Goal: Contribute content: Contribute content

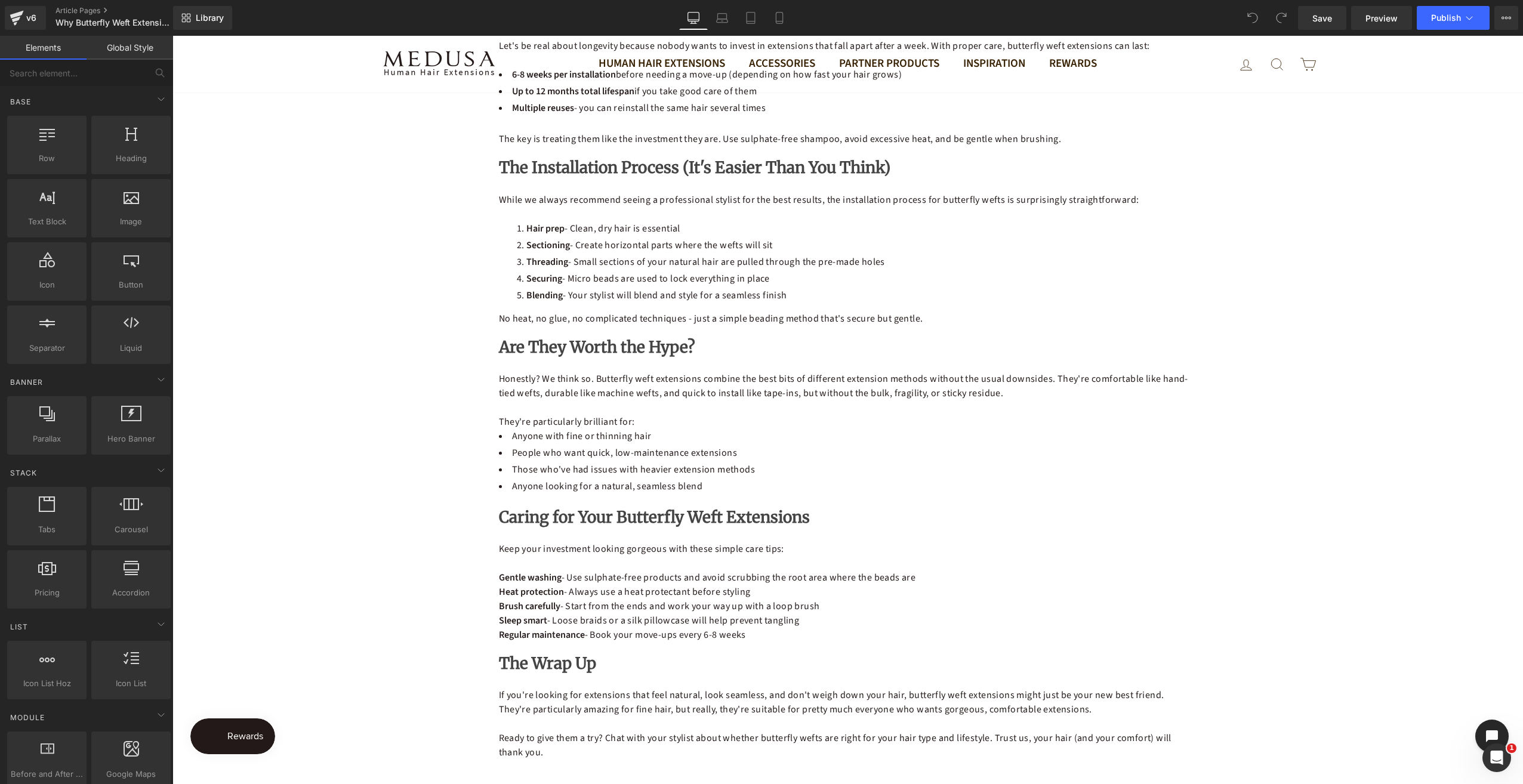
scroll to position [955, 0]
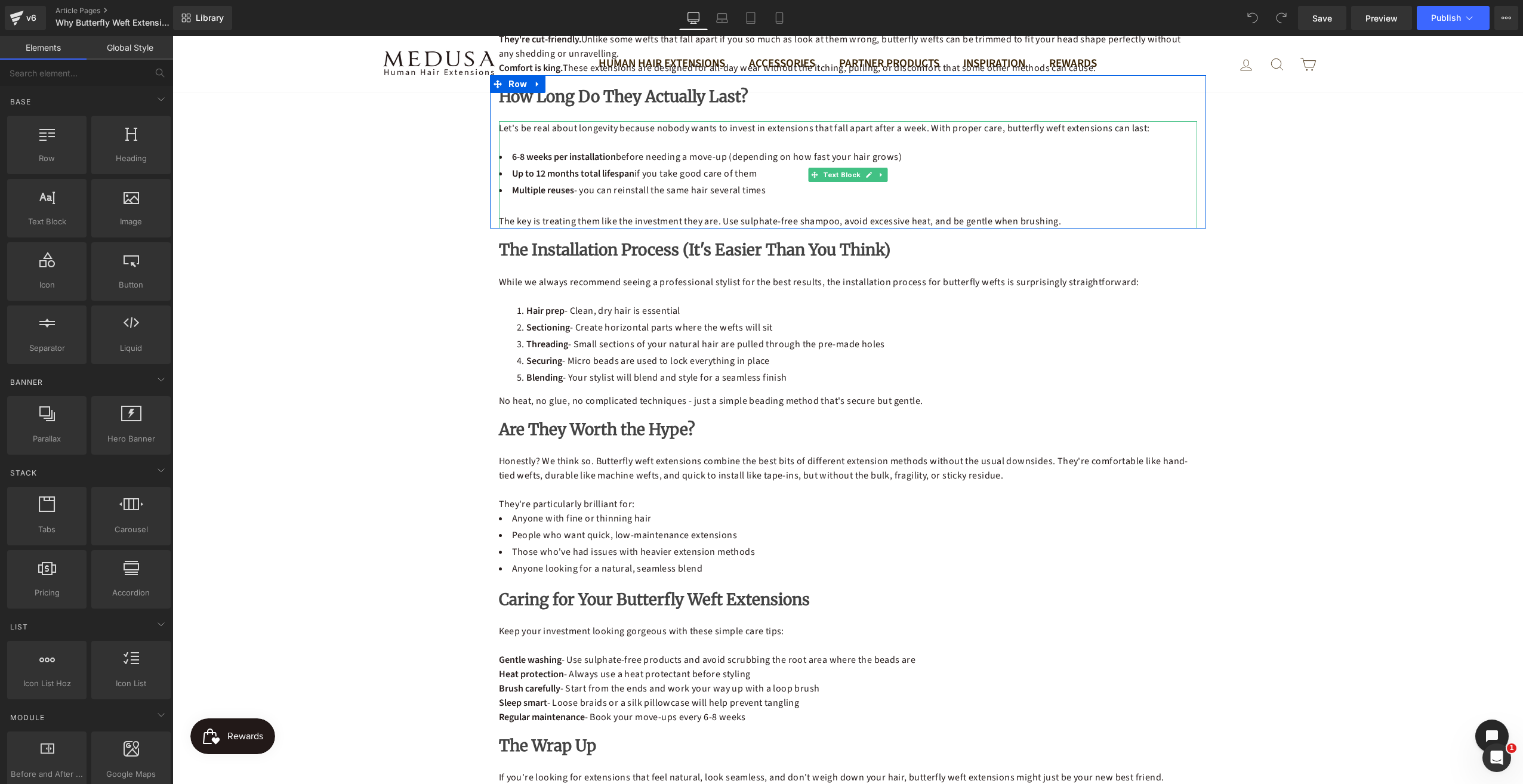
click at [752, 170] on li "Up to 12 months total lifespan if you take good care of them" at bounding box center [848, 174] width 698 height 14
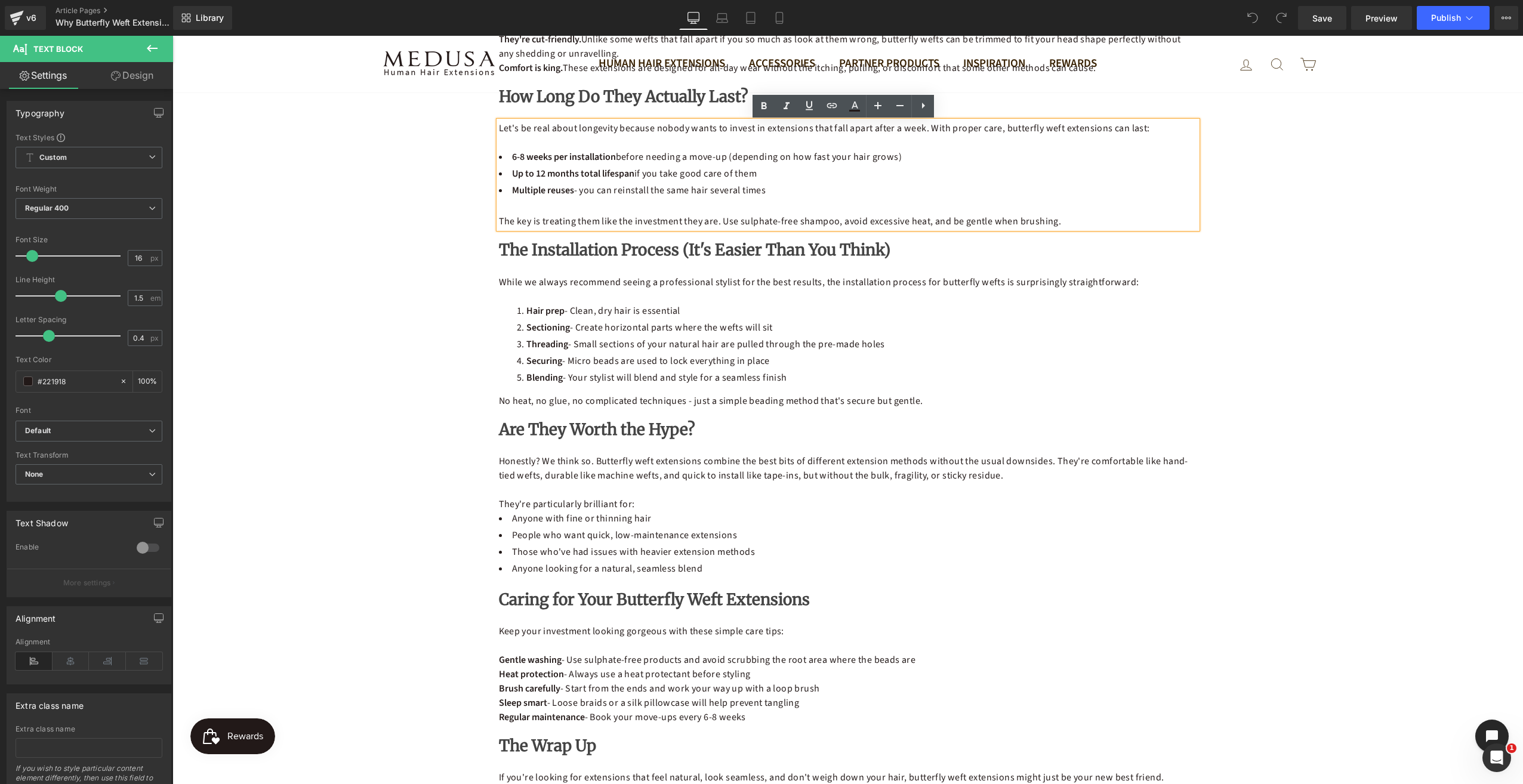
drag, startPoint x: 759, startPoint y: 172, endPoint x: 499, endPoint y: 175, distance: 260.0
click at [499, 175] on li "Up to 12 months total lifespan if you take good care of them" at bounding box center [848, 174] width 698 height 14
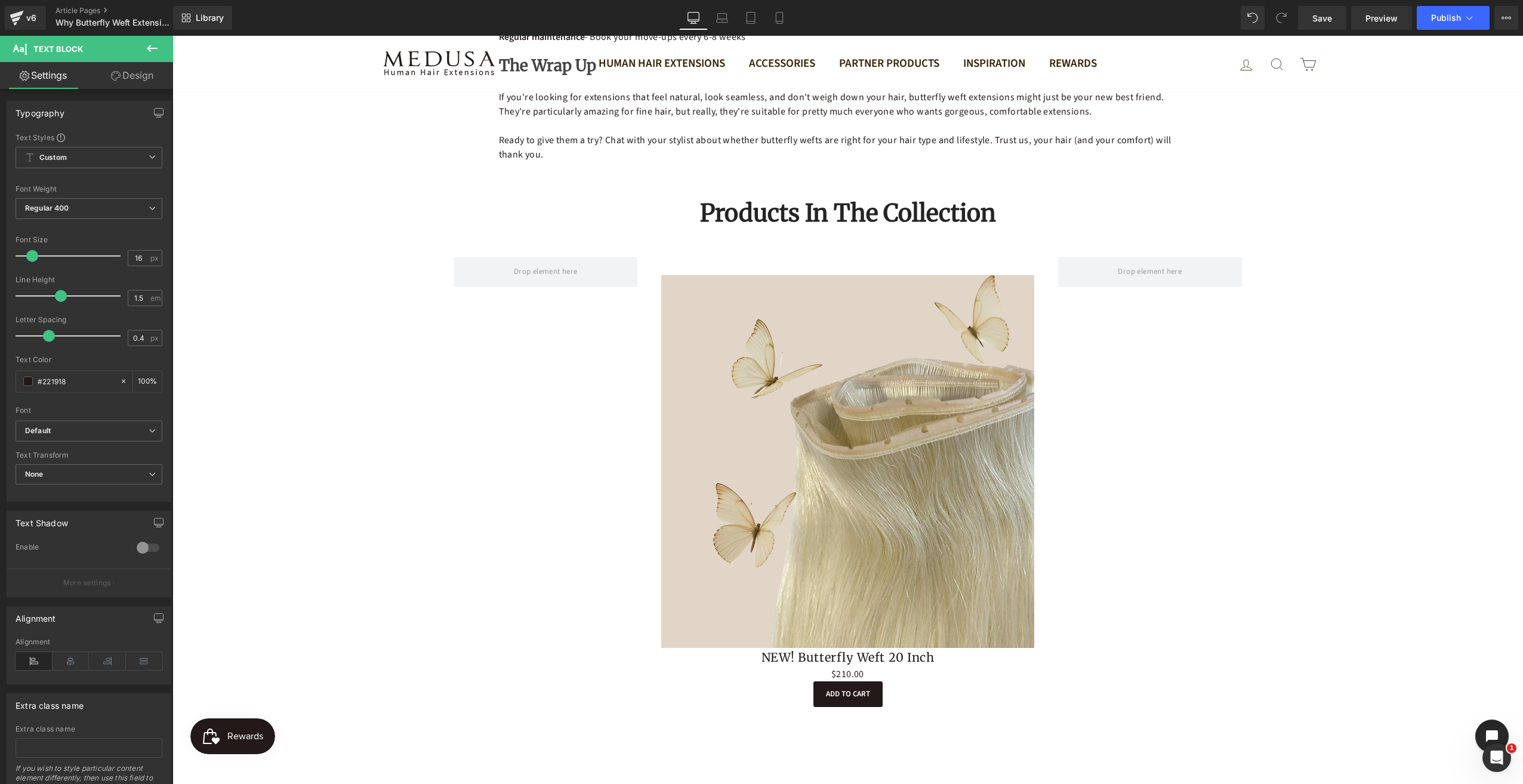
scroll to position [1671, 0]
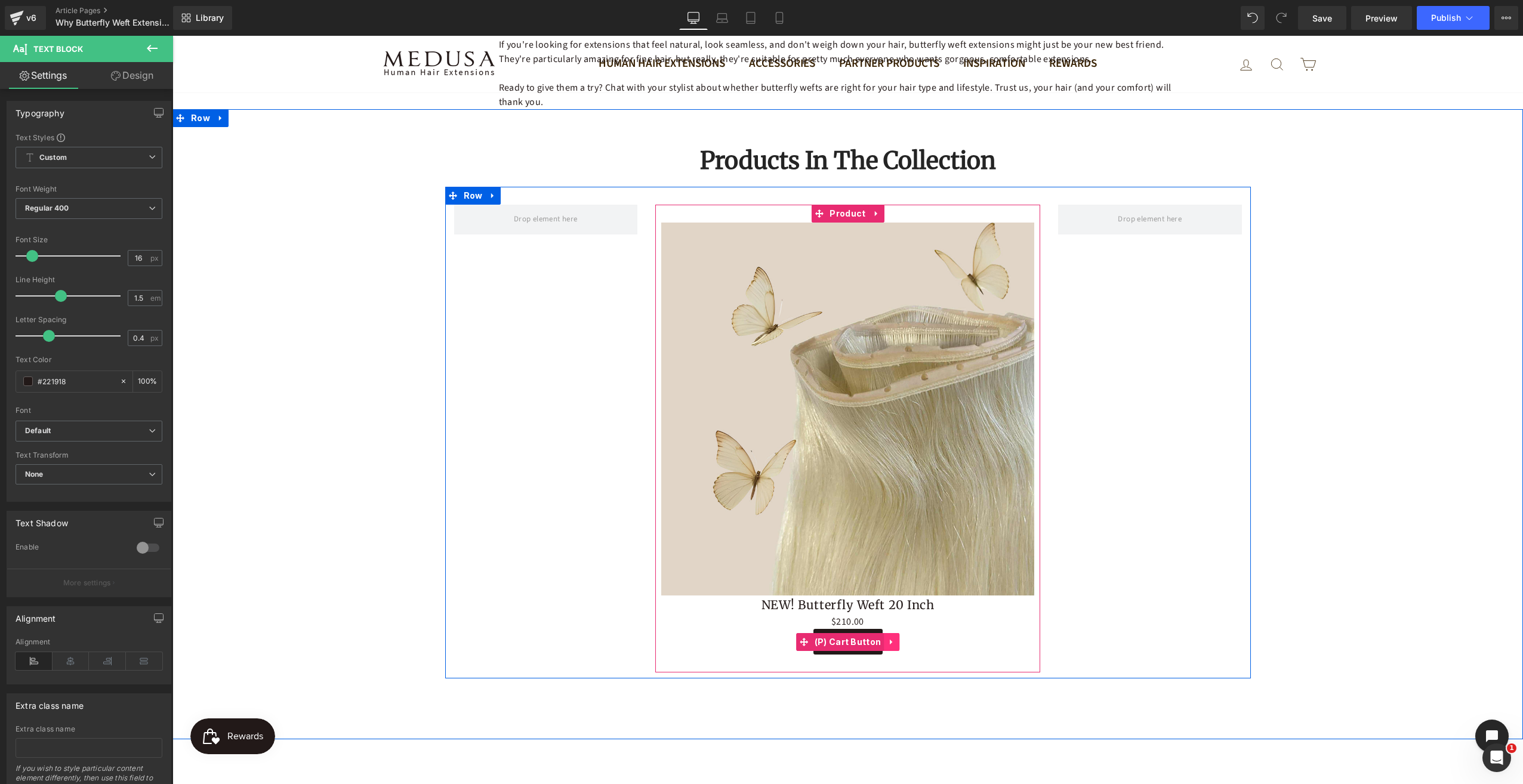
click at [887, 644] on icon at bounding box center [891, 641] width 9 height 9
click at [840, 641] on span "(P) Cart Button" at bounding box center [824, 642] width 72 height 18
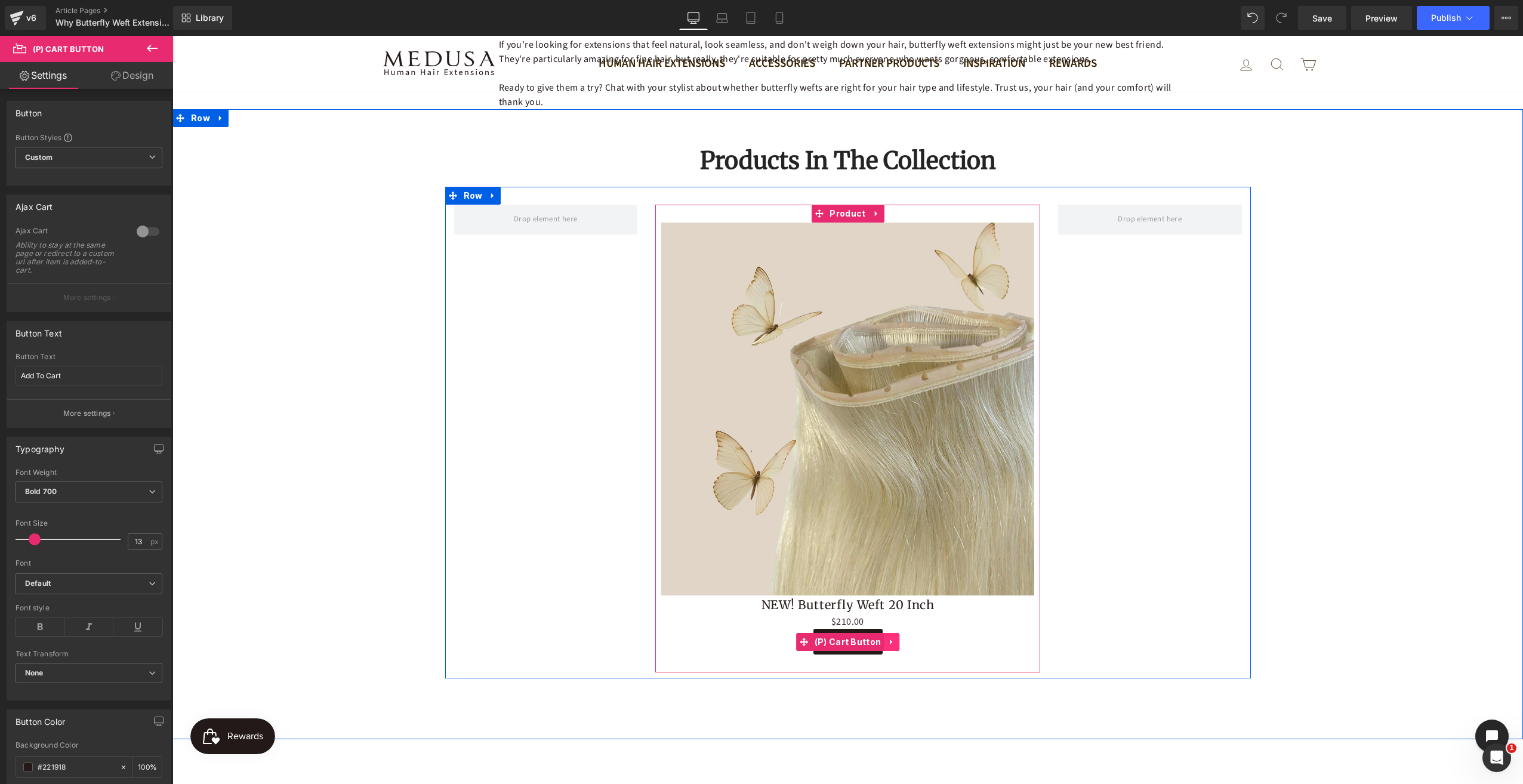
click at [888, 641] on icon at bounding box center [891, 641] width 9 height 9
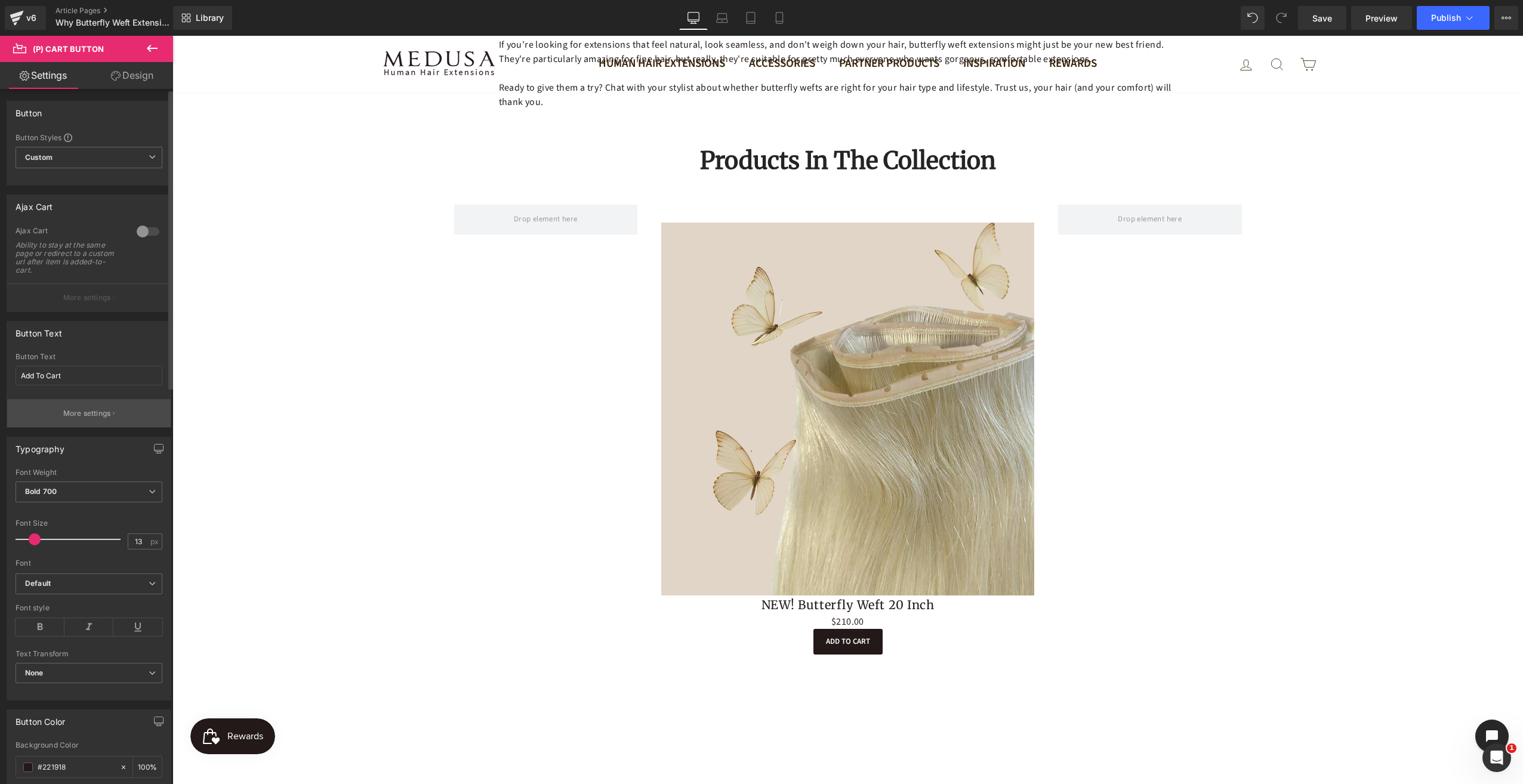
click at [114, 413] on button "More settings" at bounding box center [89, 413] width 164 height 28
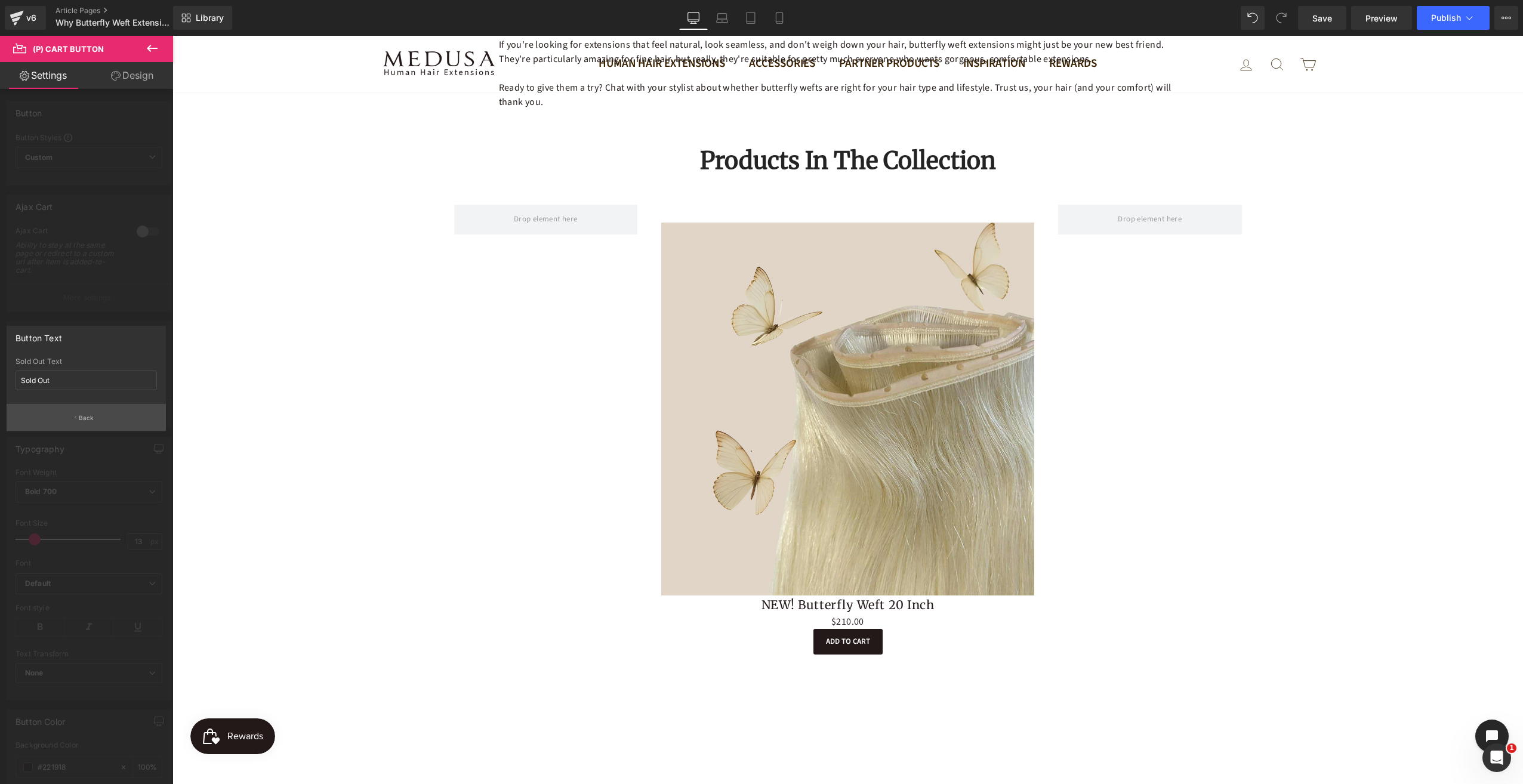
click at [97, 413] on button "Back" at bounding box center [86, 418] width 159 height 27
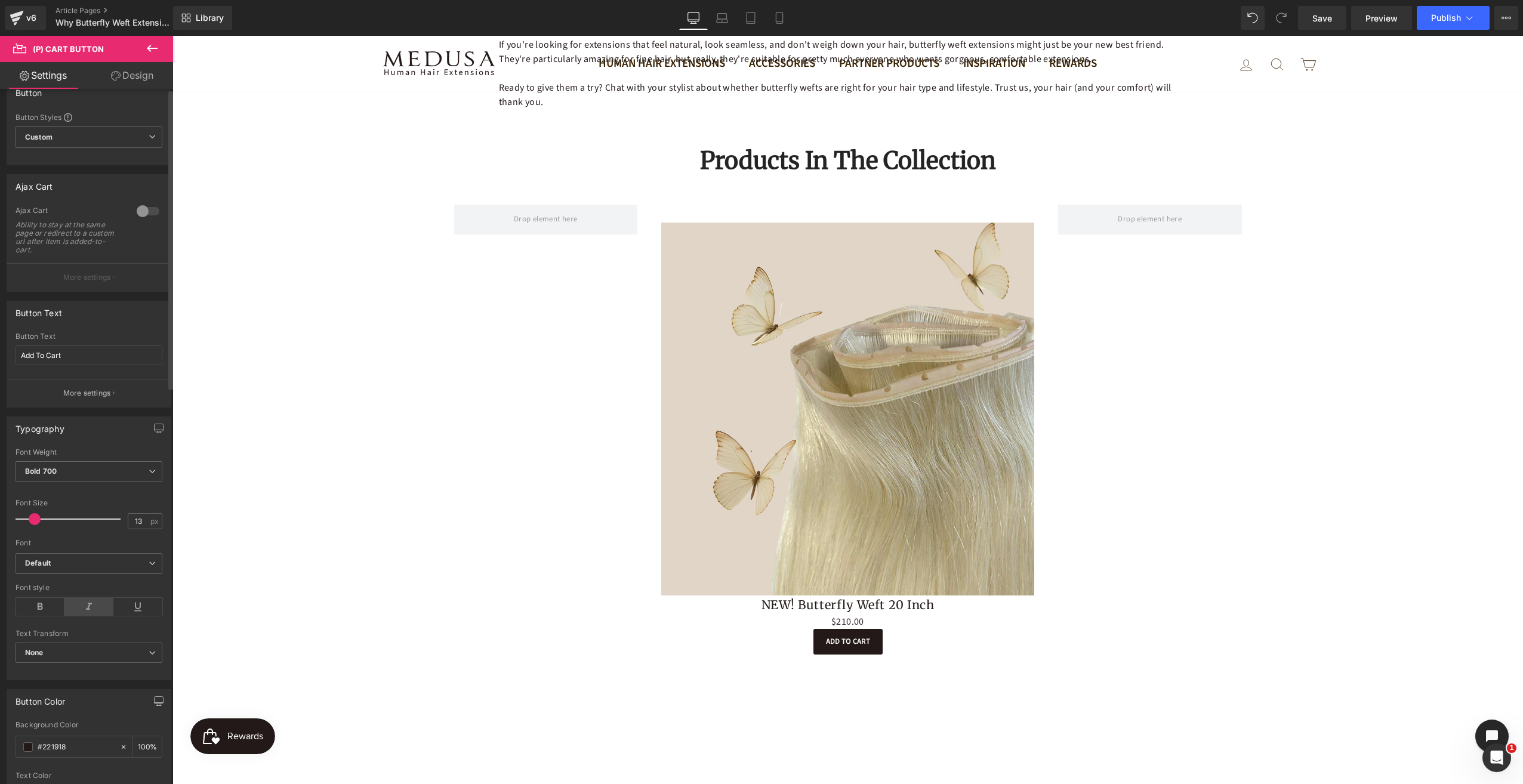
scroll to position [0, 0]
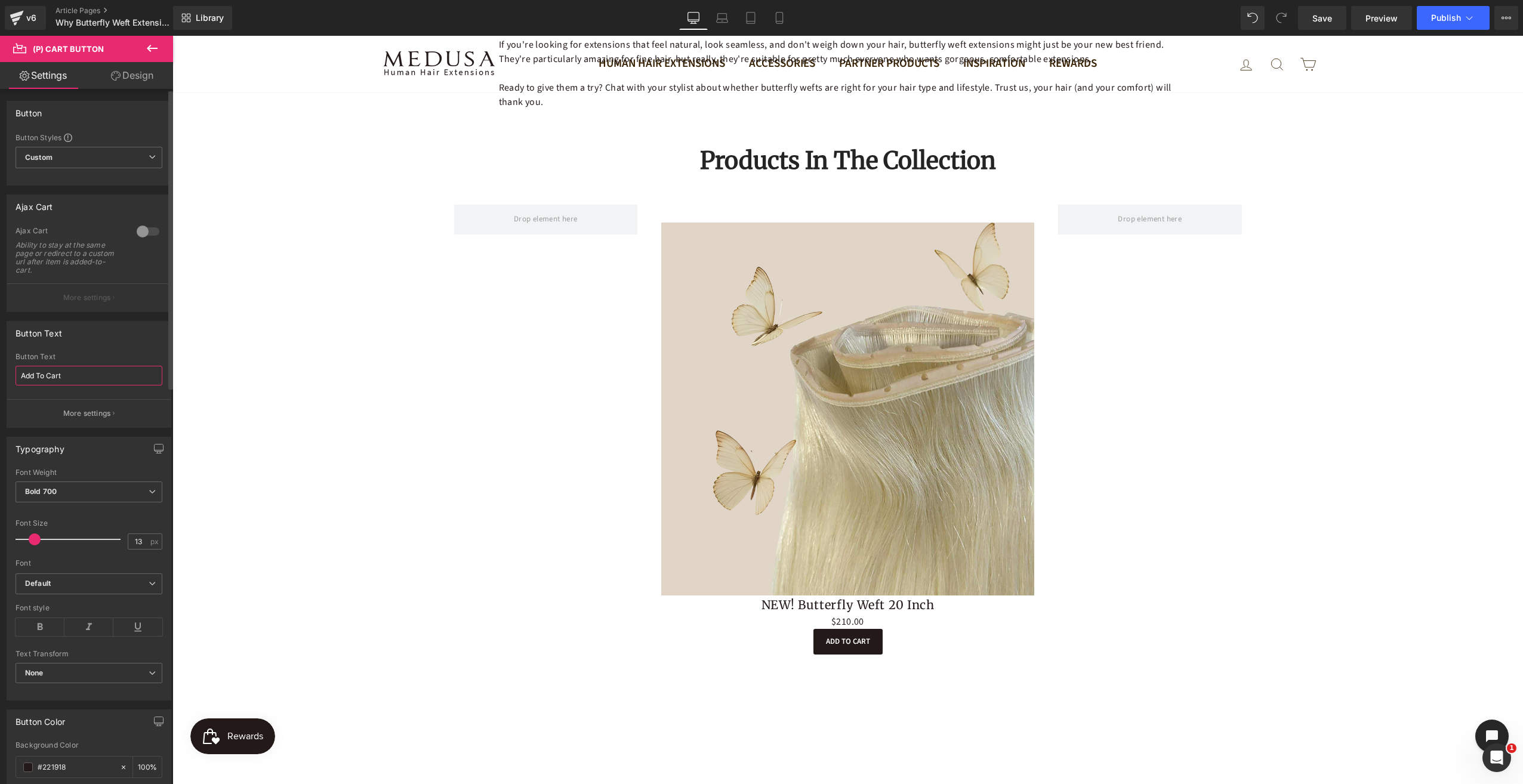
click at [114, 378] on input "Add To Cart" at bounding box center [89, 375] width 147 height 19
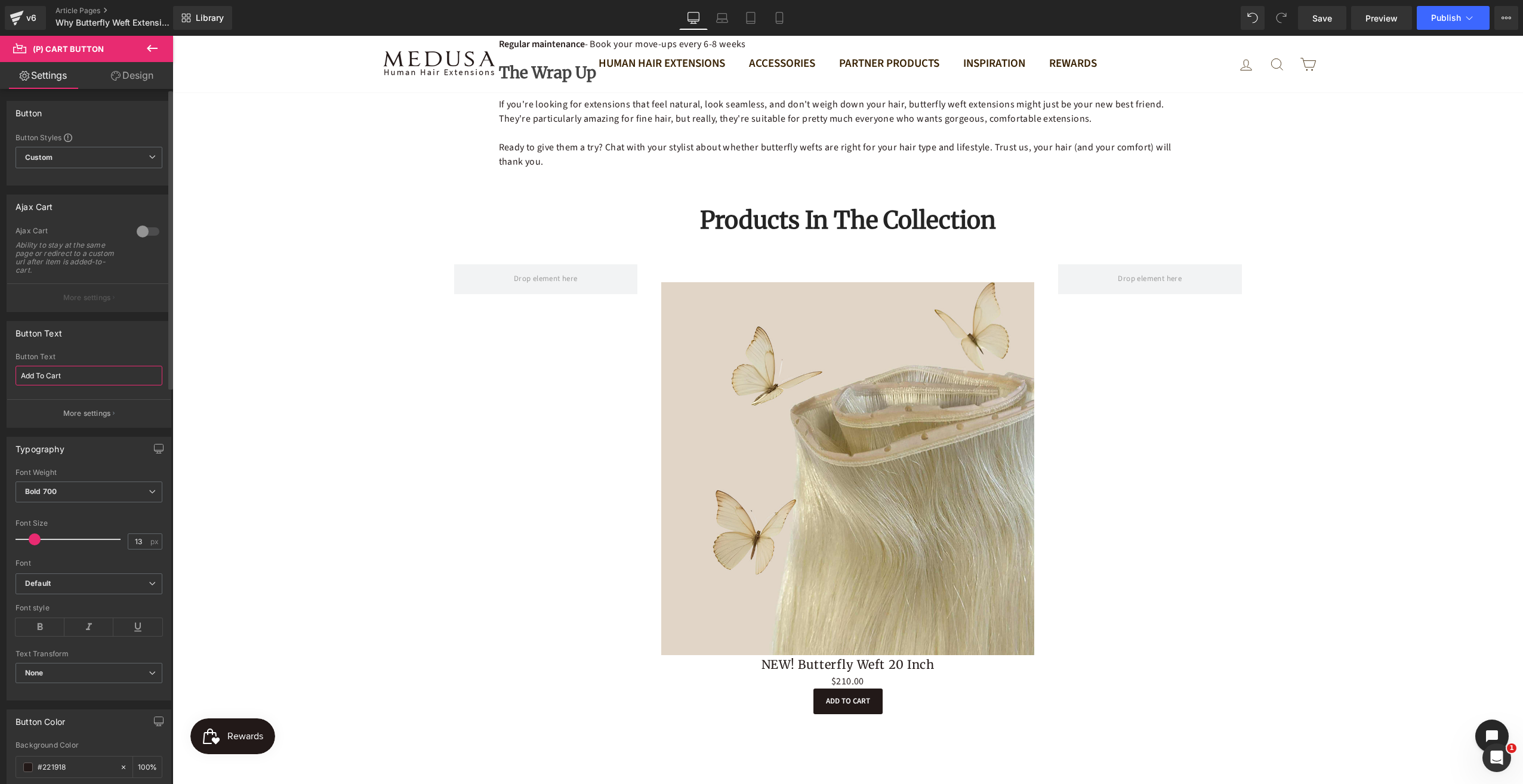
drag, startPoint x: 65, startPoint y: 371, endPoint x: 19, endPoint y: 369, distance: 46.0
click at [19, 369] on input "Add To Cart" at bounding box center [89, 375] width 147 height 19
type input "Shop Now"
click at [1438, 14] on span "Publish" at bounding box center [1446, 18] width 30 height 10
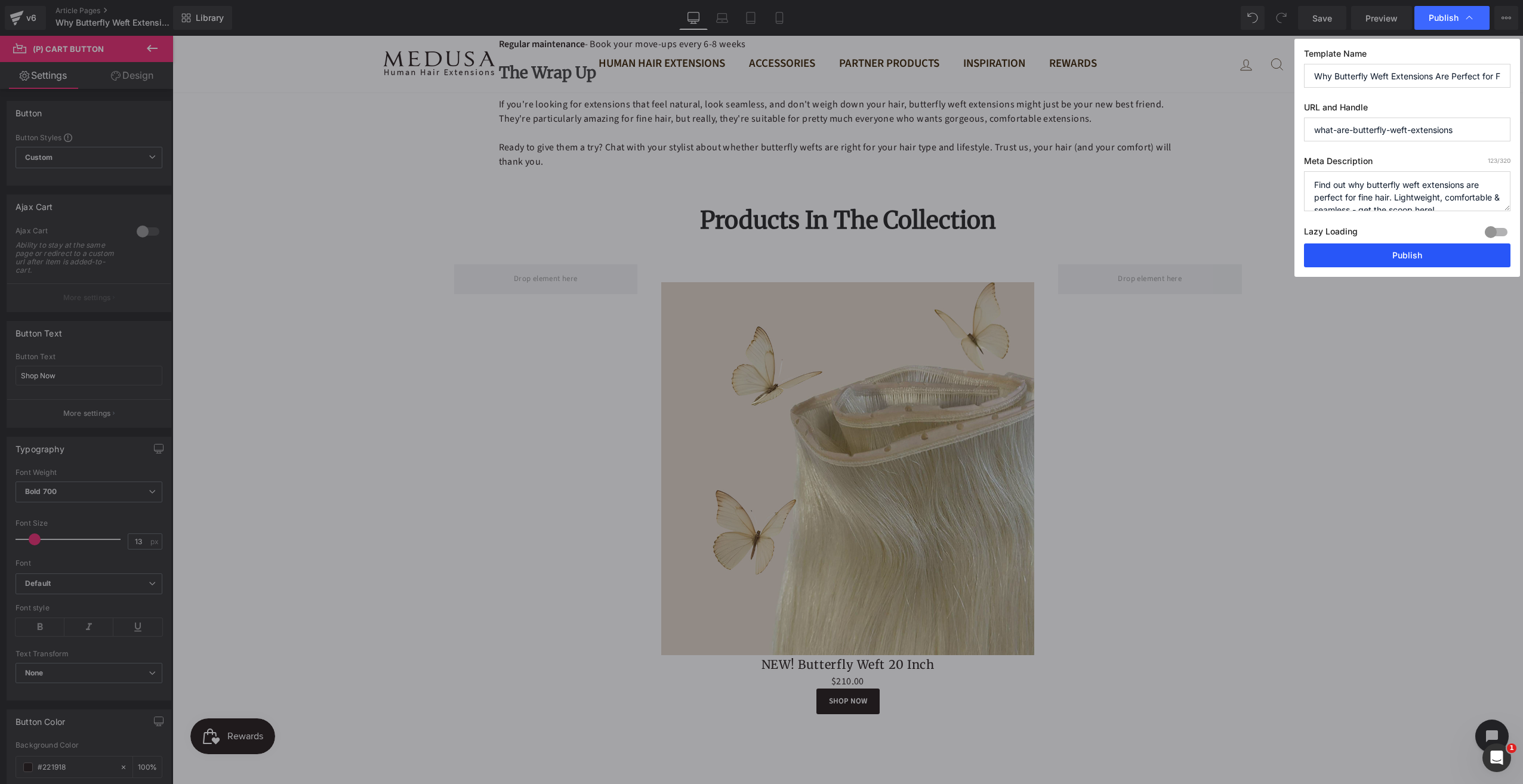
click at [1430, 261] on button "Publish" at bounding box center [1407, 255] width 206 height 24
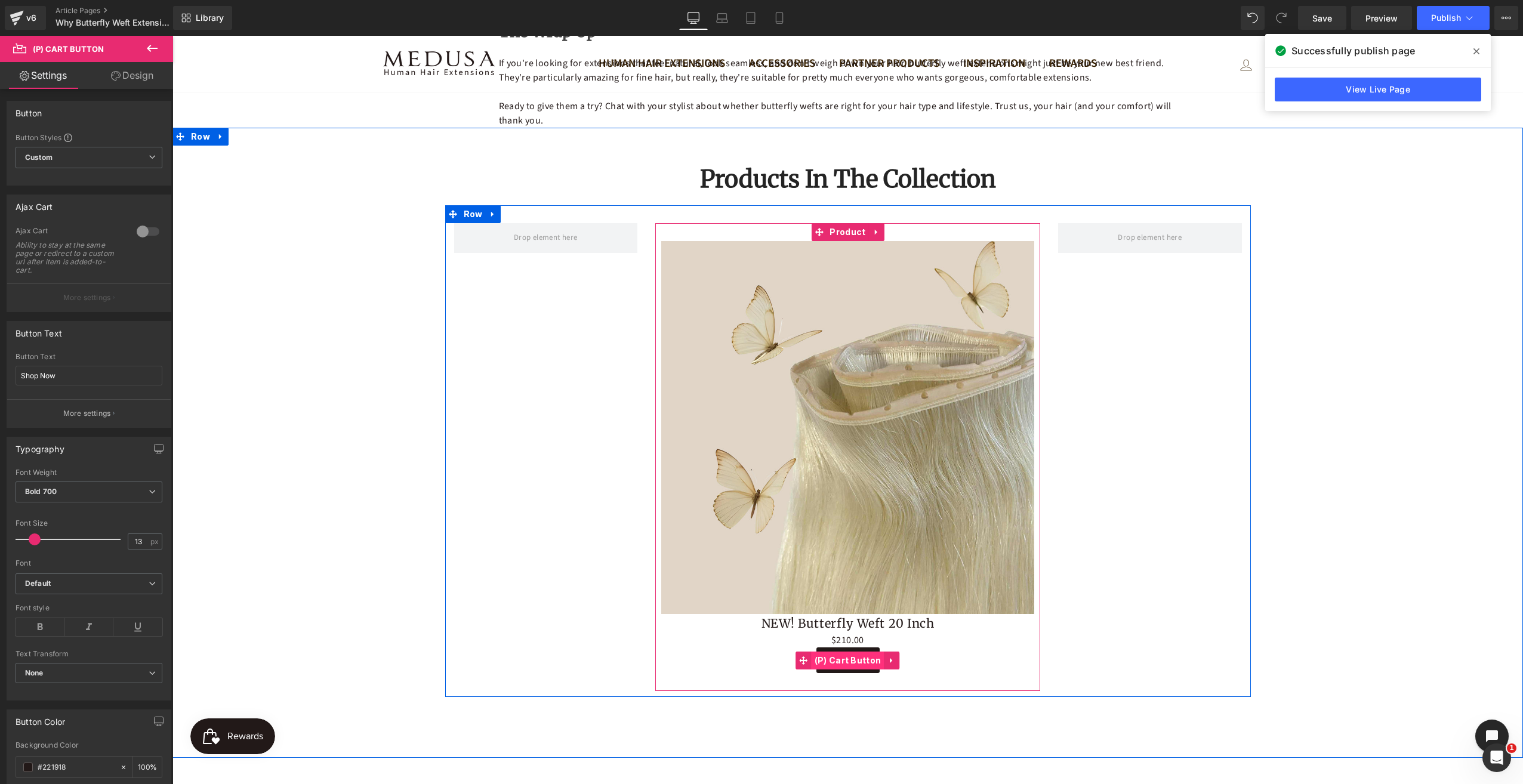
scroll to position [1671, 0]
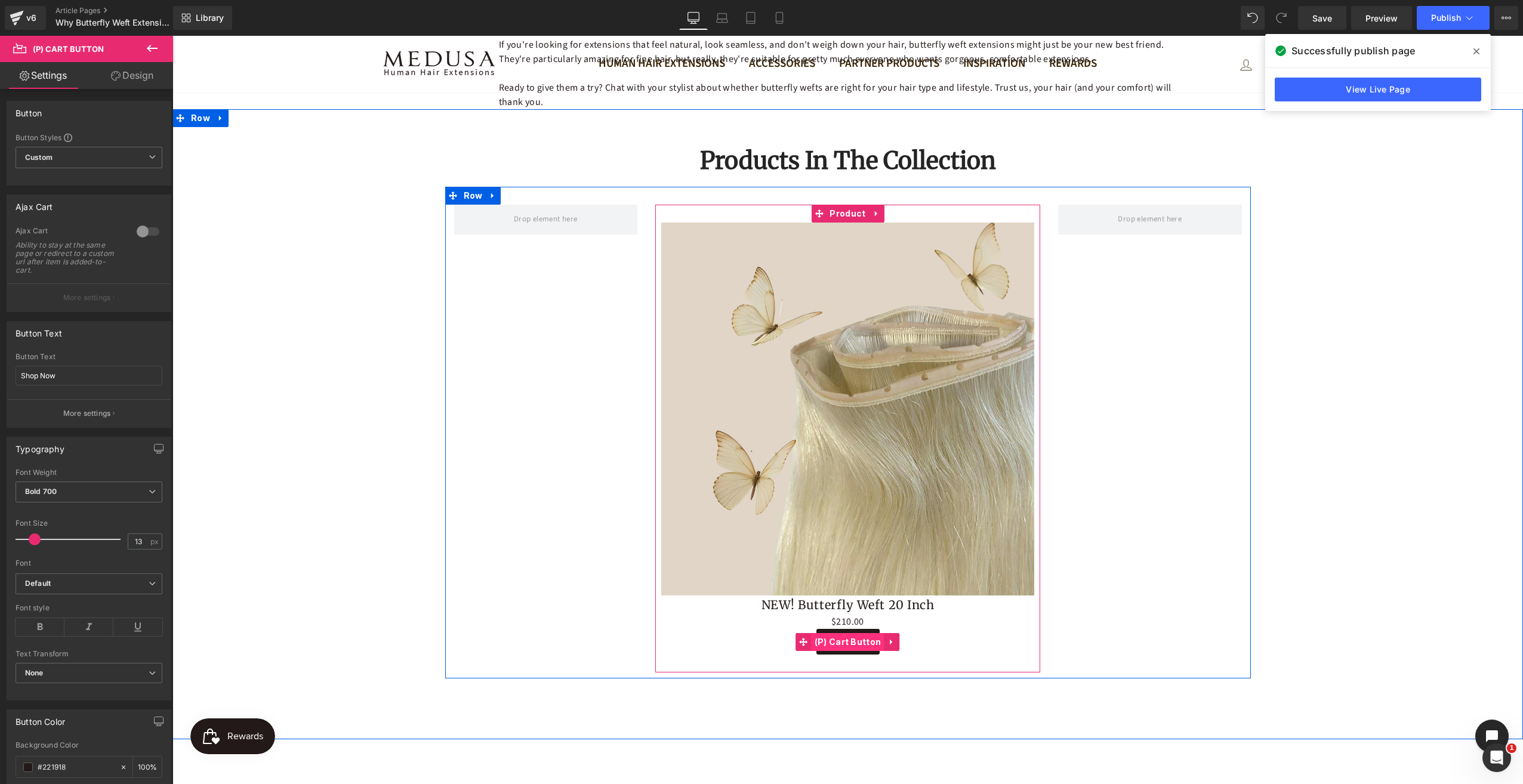
click at [837, 644] on span "(P) Cart Button" at bounding box center [848, 642] width 72 height 18
click at [887, 640] on icon at bounding box center [891, 641] width 9 height 9
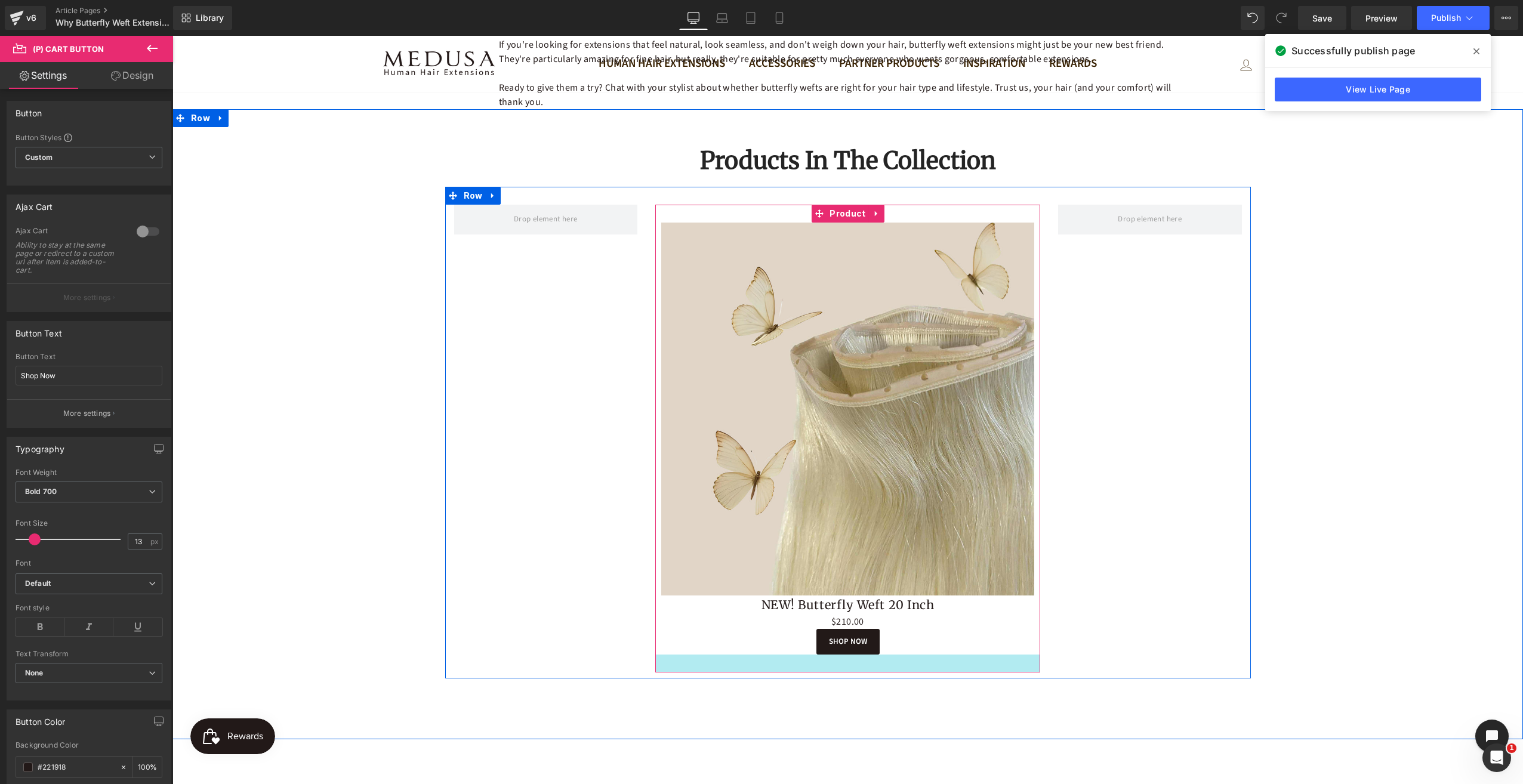
click at [848, 666] on div at bounding box center [847, 663] width 385 height 18
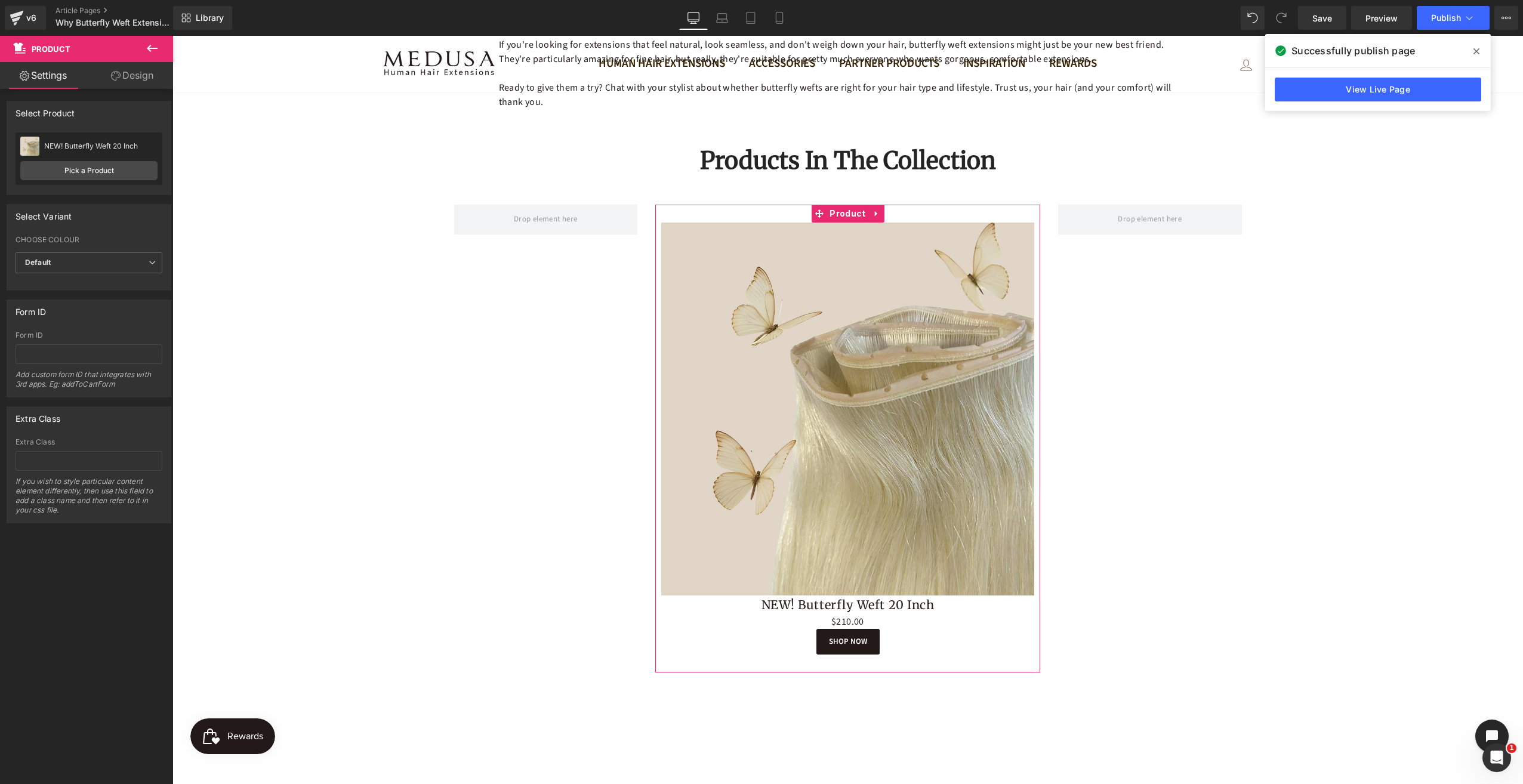
click at [128, 79] on link "Design" at bounding box center [132, 75] width 87 height 27
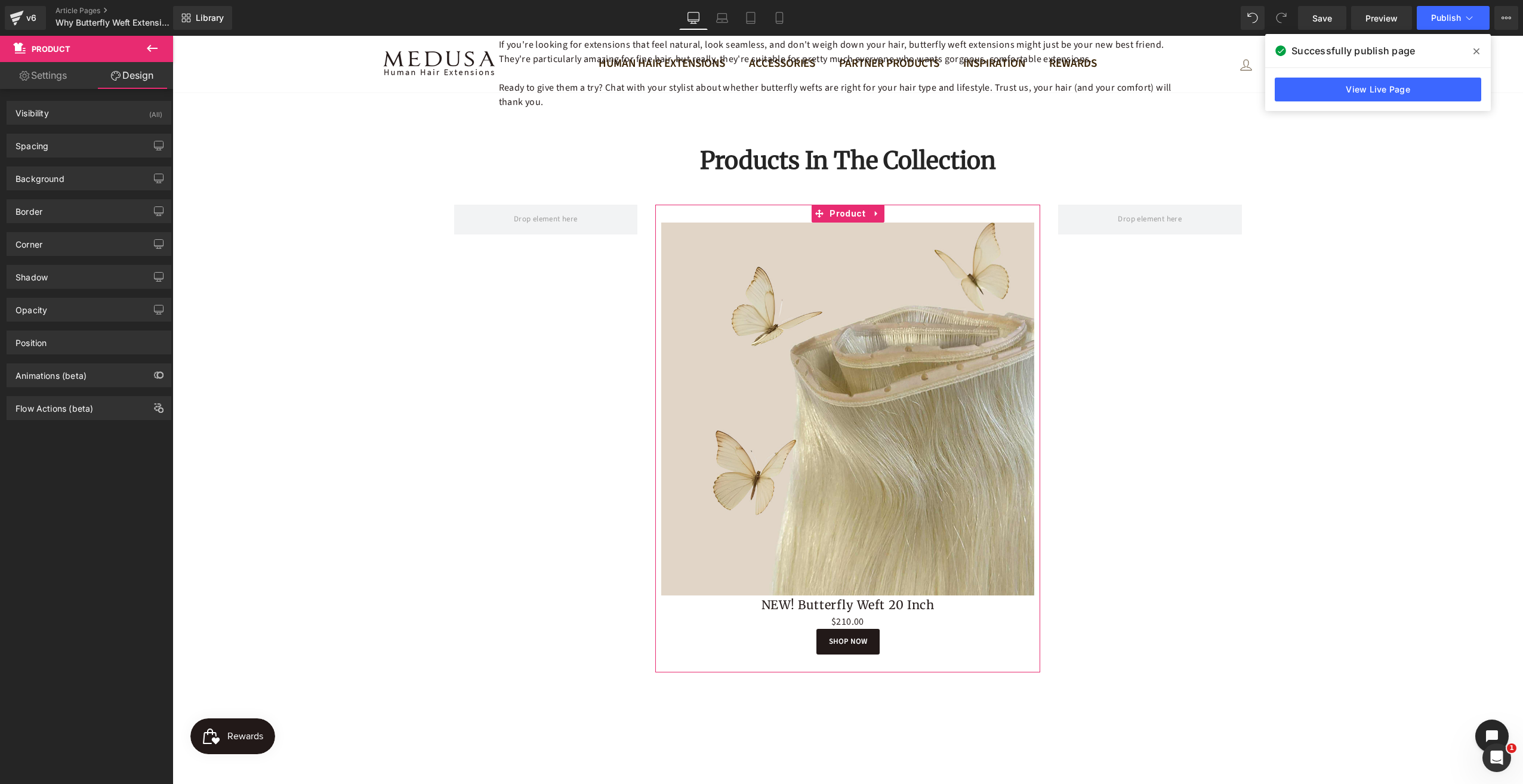
click at [37, 74] on link "Settings" at bounding box center [43, 75] width 87 height 27
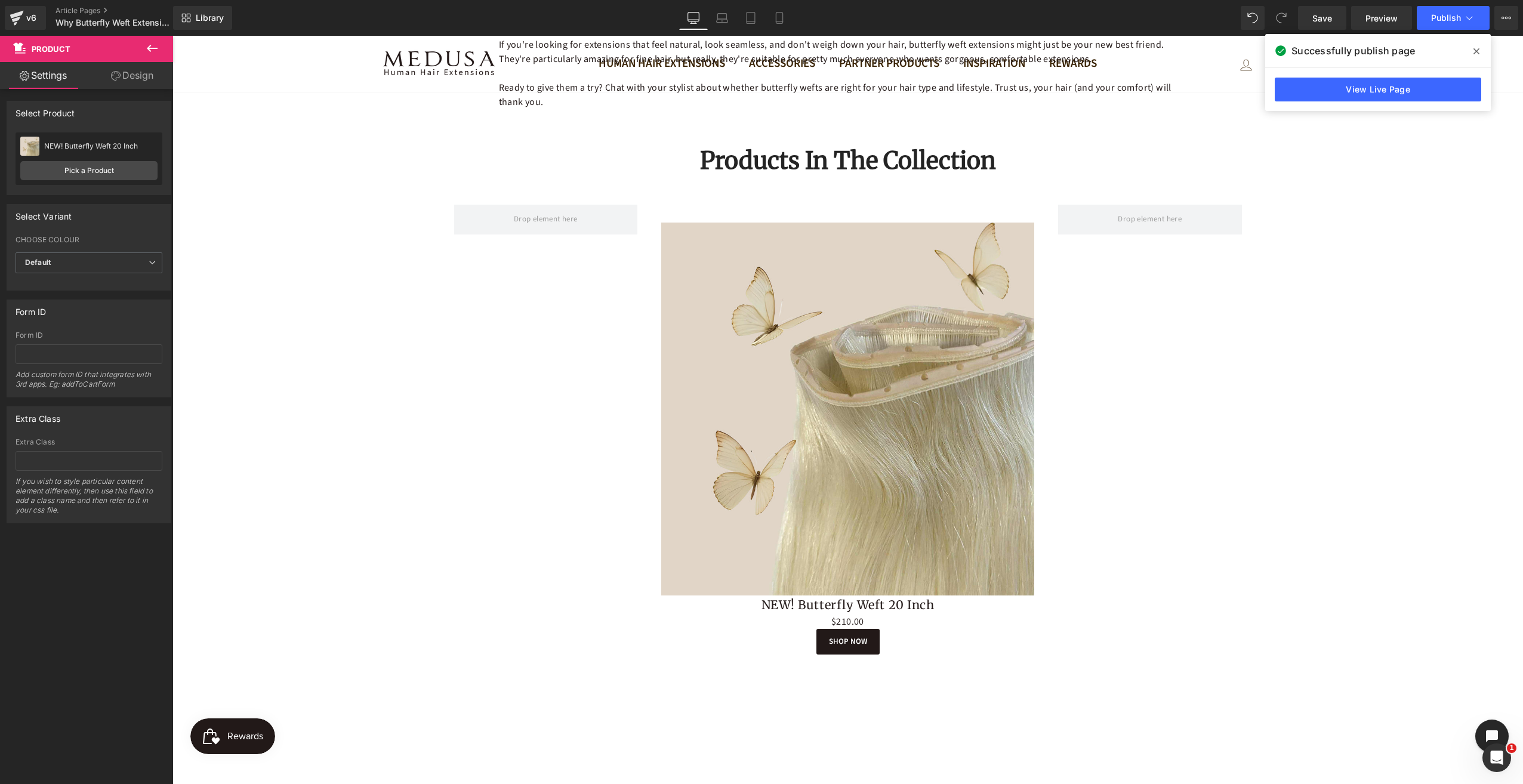
click at [160, 47] on button at bounding box center [151, 48] width 41 height 26
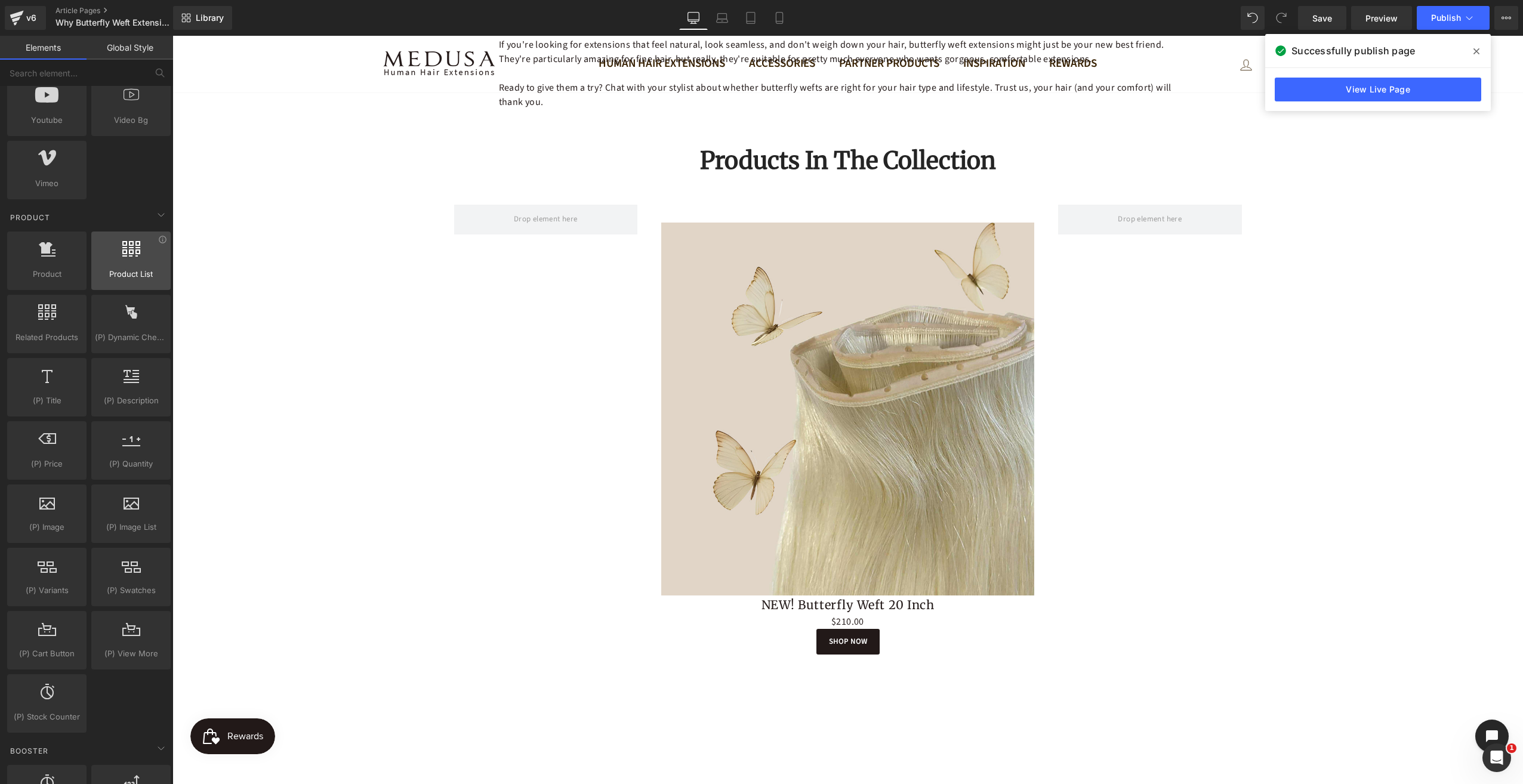
scroll to position [895, 0]
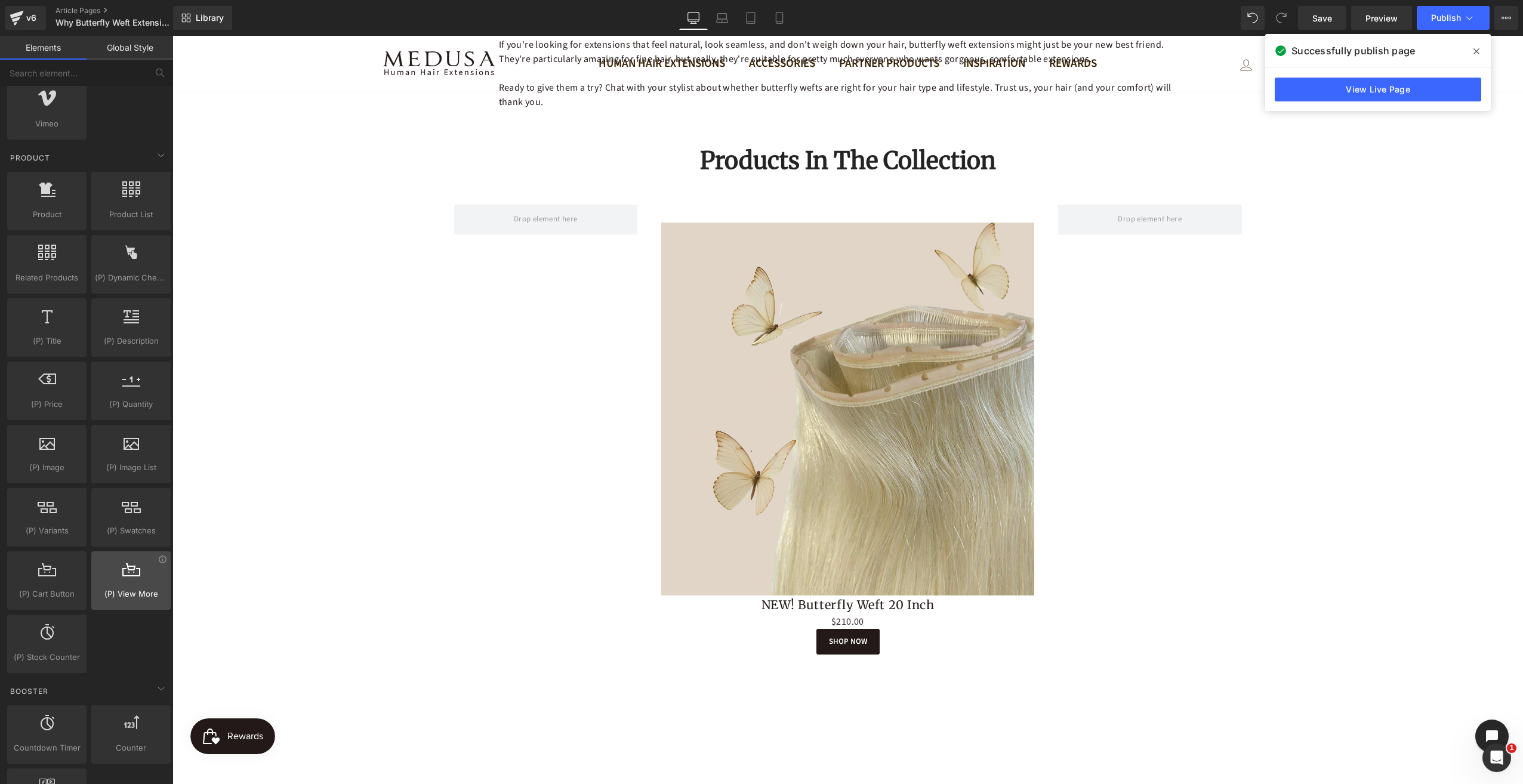
click at [125, 576] on div at bounding box center [130, 575] width 72 height 27
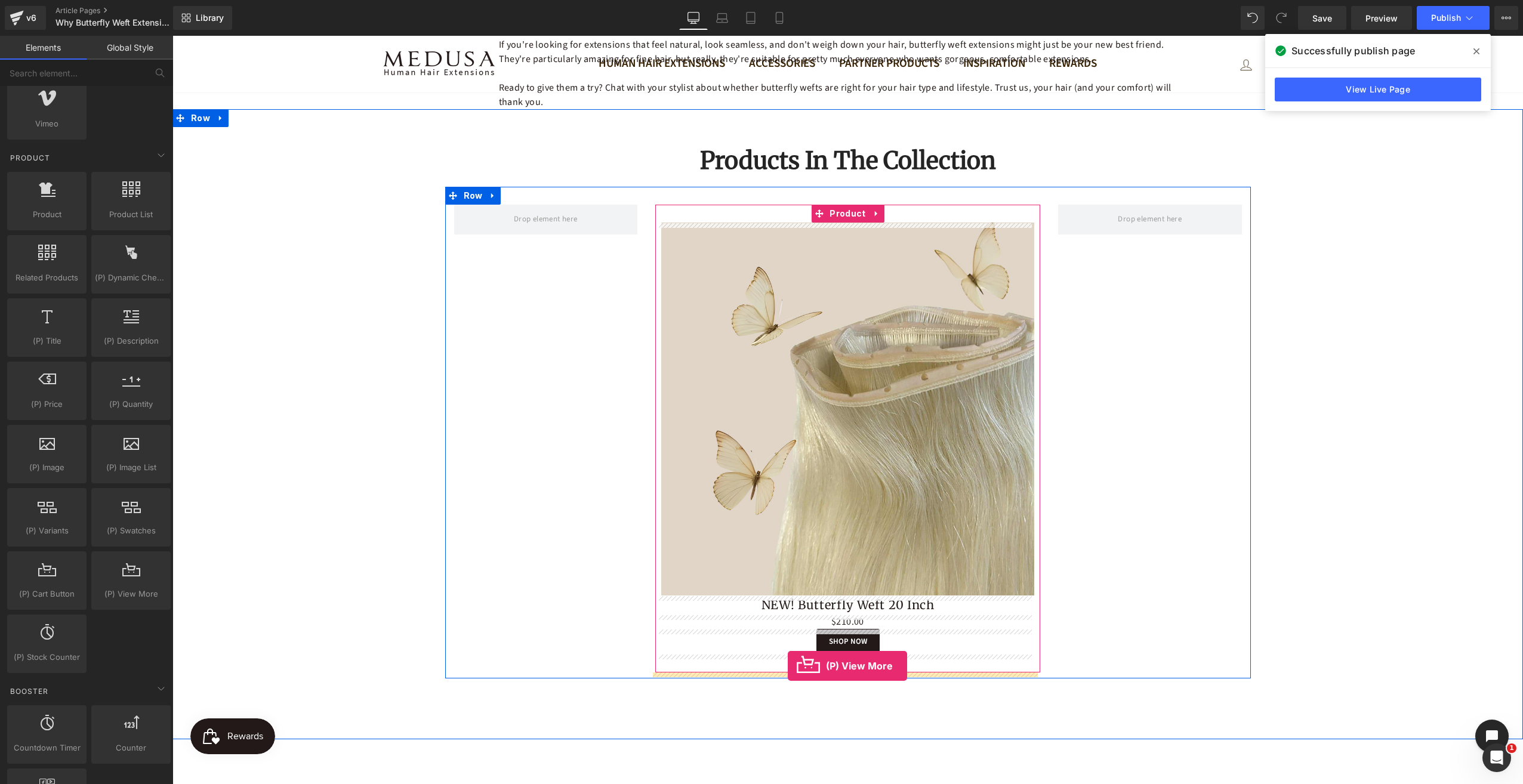
drag, startPoint x: 290, startPoint y: 606, endPoint x: 788, endPoint y: 666, distance: 501.6
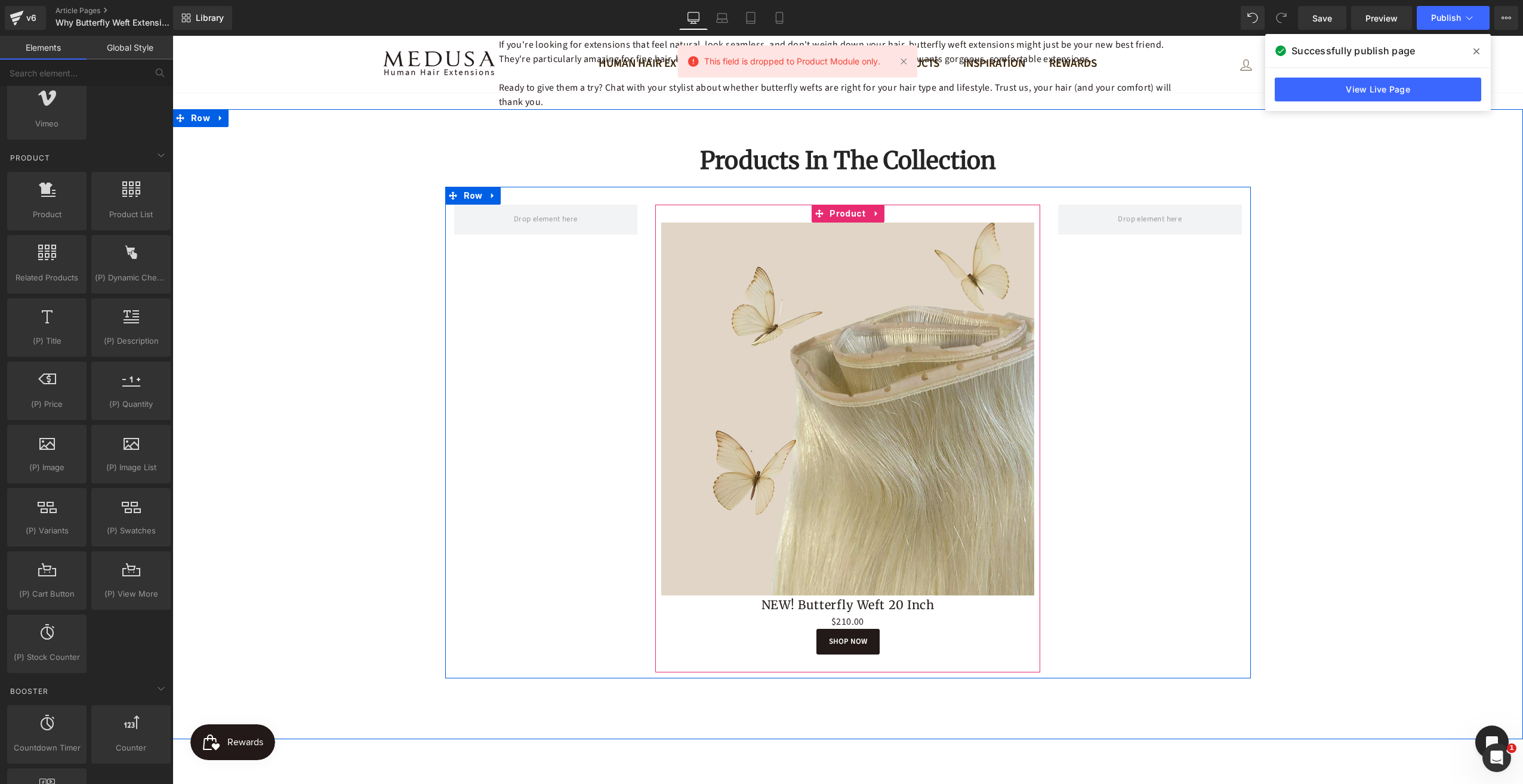
scroll to position [1659, 0]
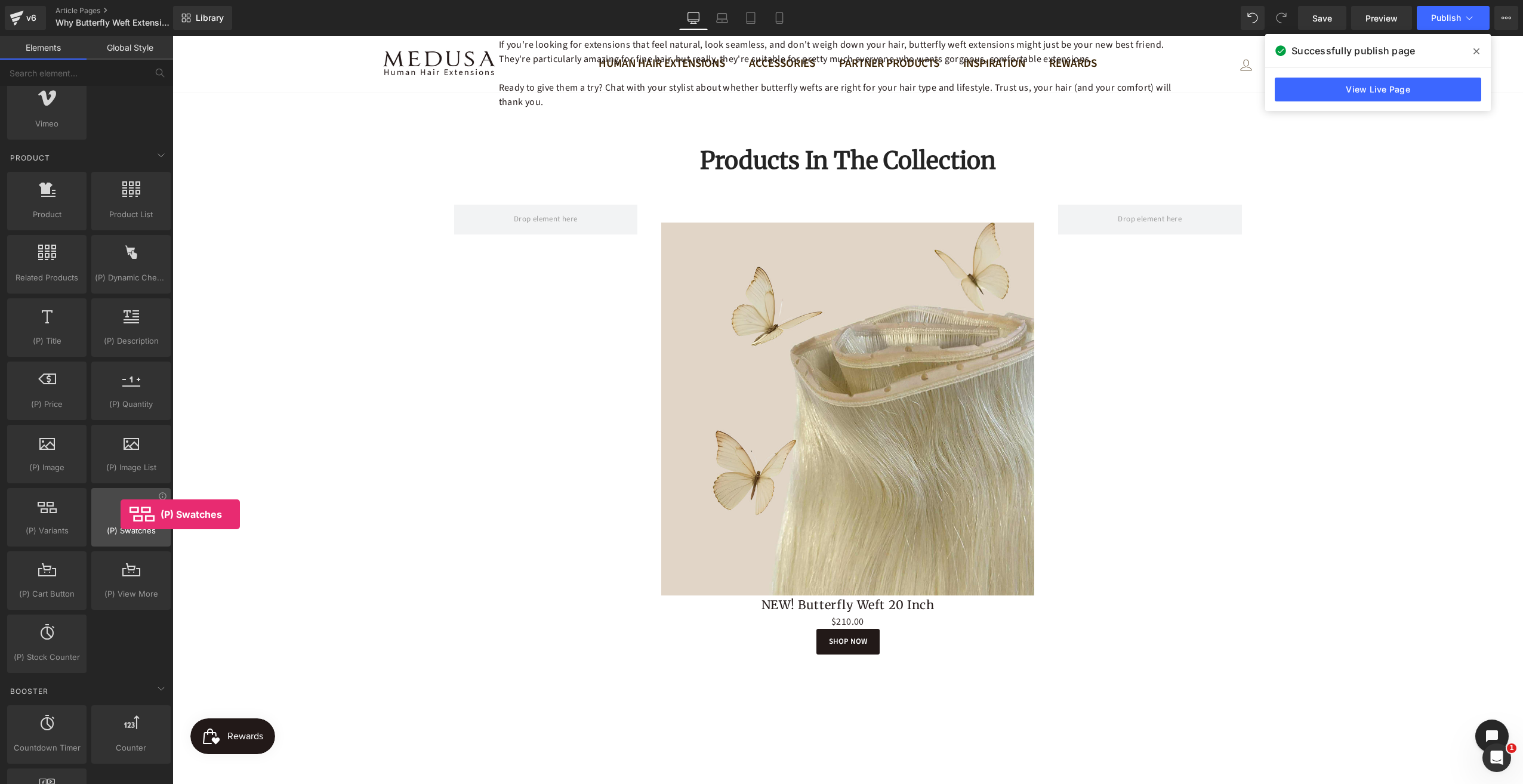
click at [121, 514] on div at bounding box center [130, 511] width 72 height 27
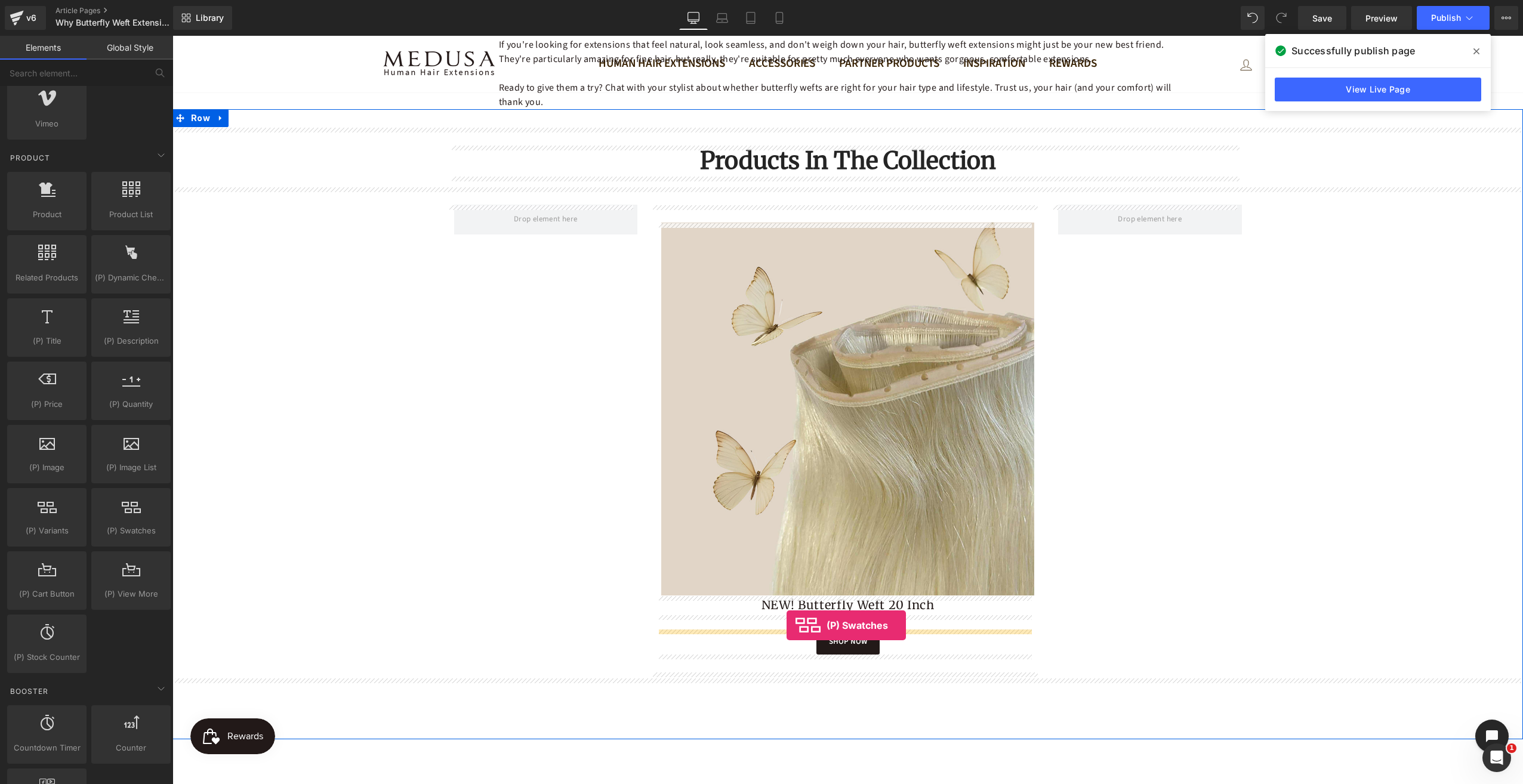
drag, startPoint x: 293, startPoint y: 551, endPoint x: 787, endPoint y: 626, distance: 499.7
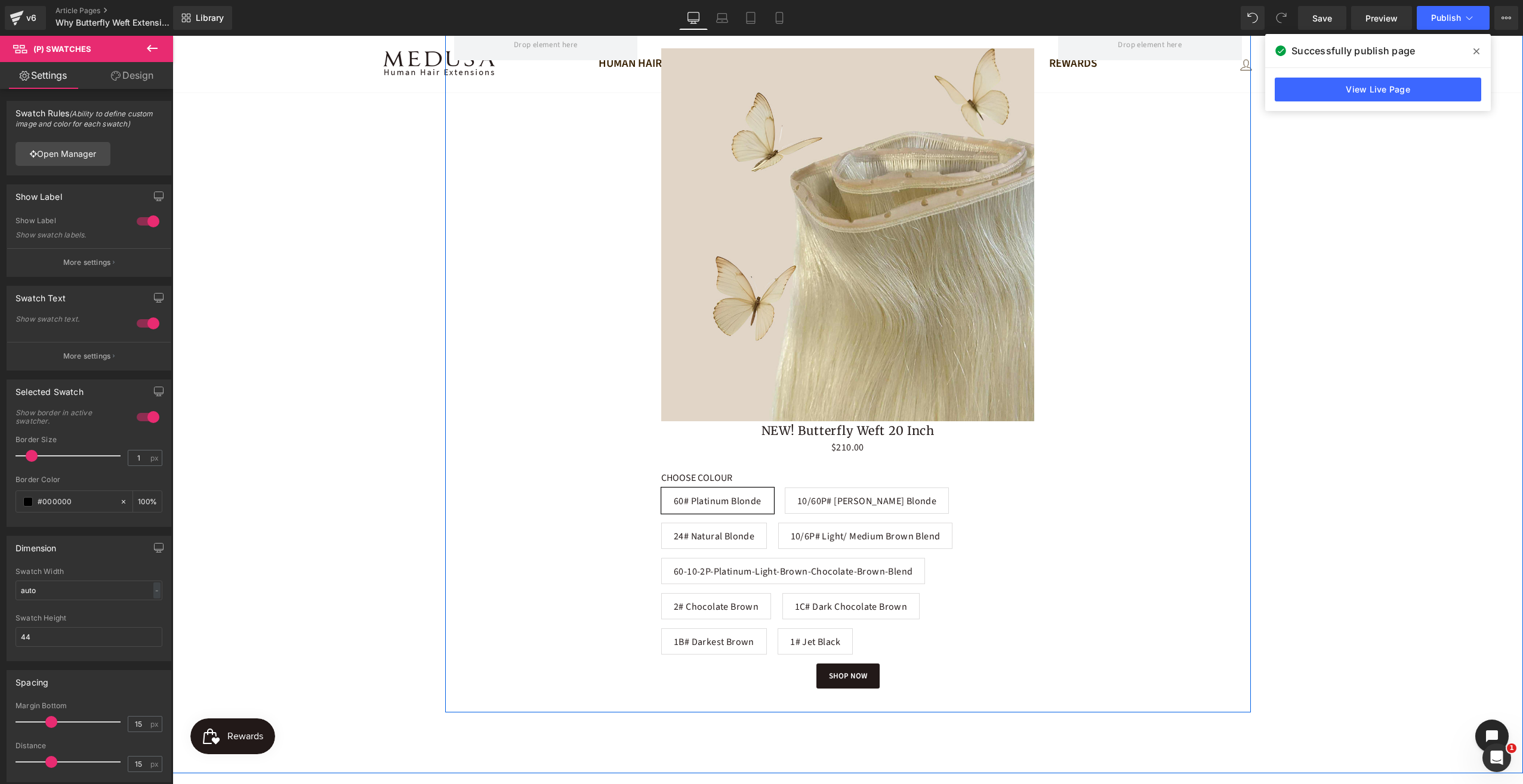
scroll to position [1838, 0]
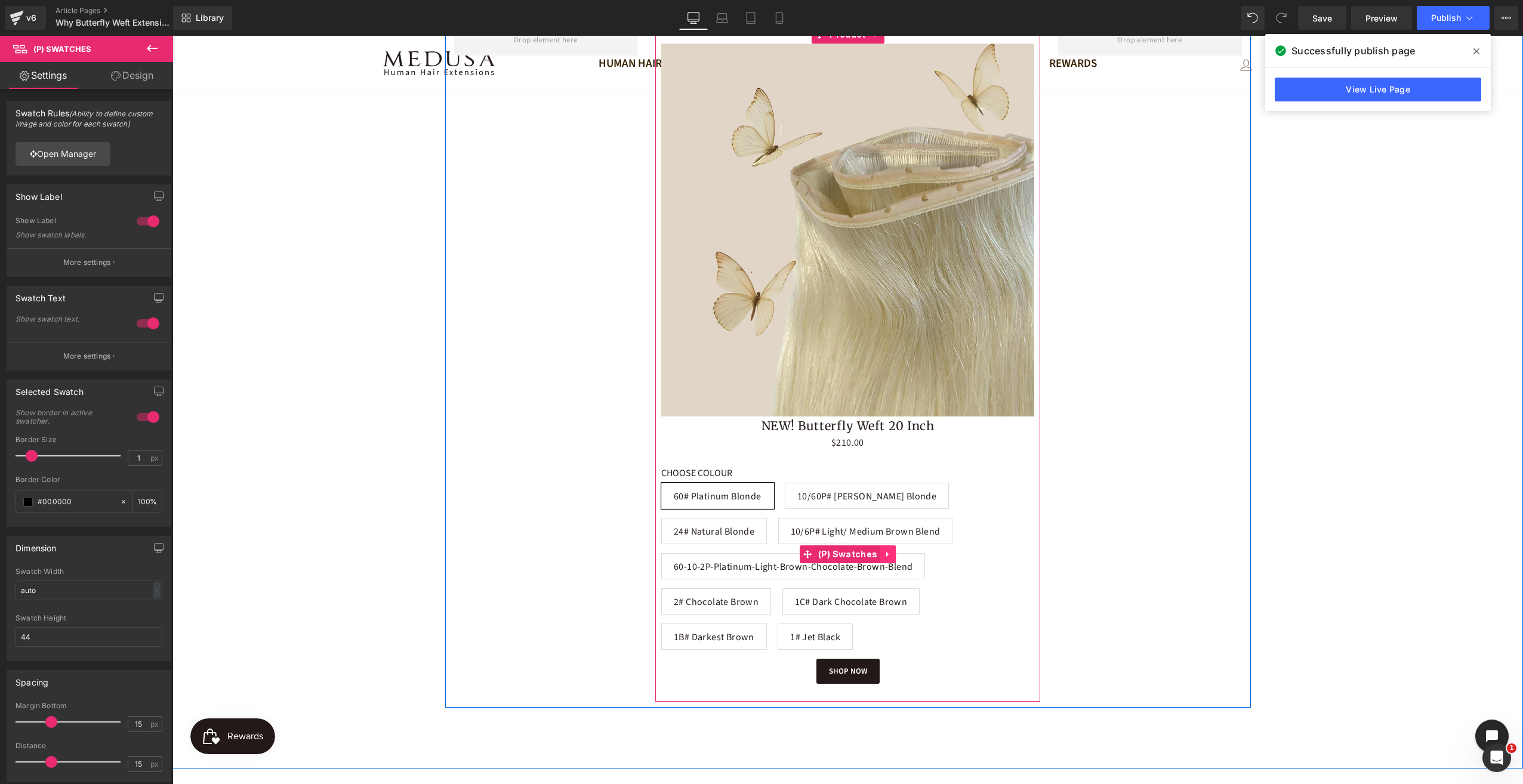
click at [886, 554] on icon at bounding box center [887, 554] width 2 height 6
click at [888, 551] on link at bounding box center [896, 554] width 15 height 18
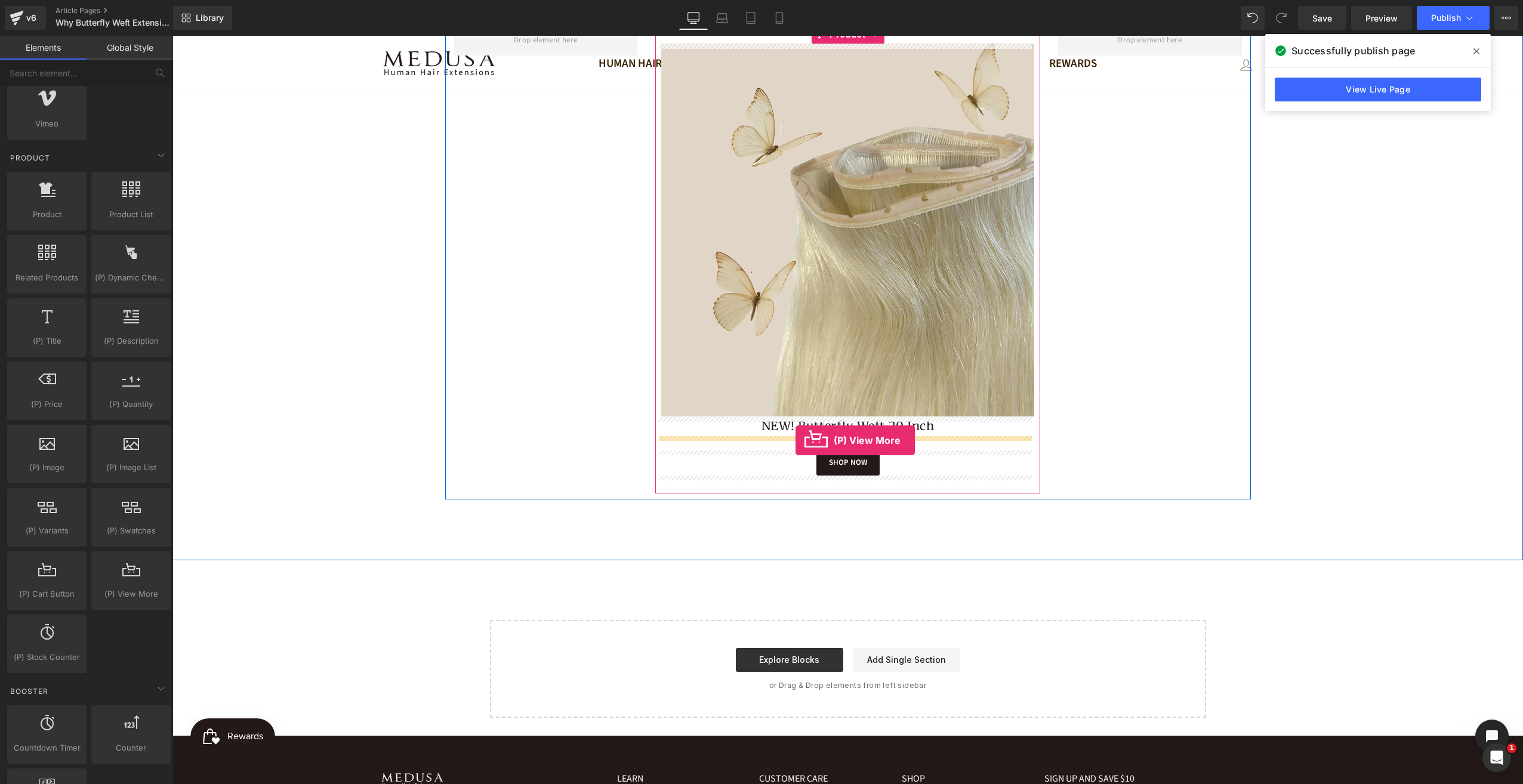
drag, startPoint x: 302, startPoint y: 600, endPoint x: 796, endPoint y: 441, distance: 519.0
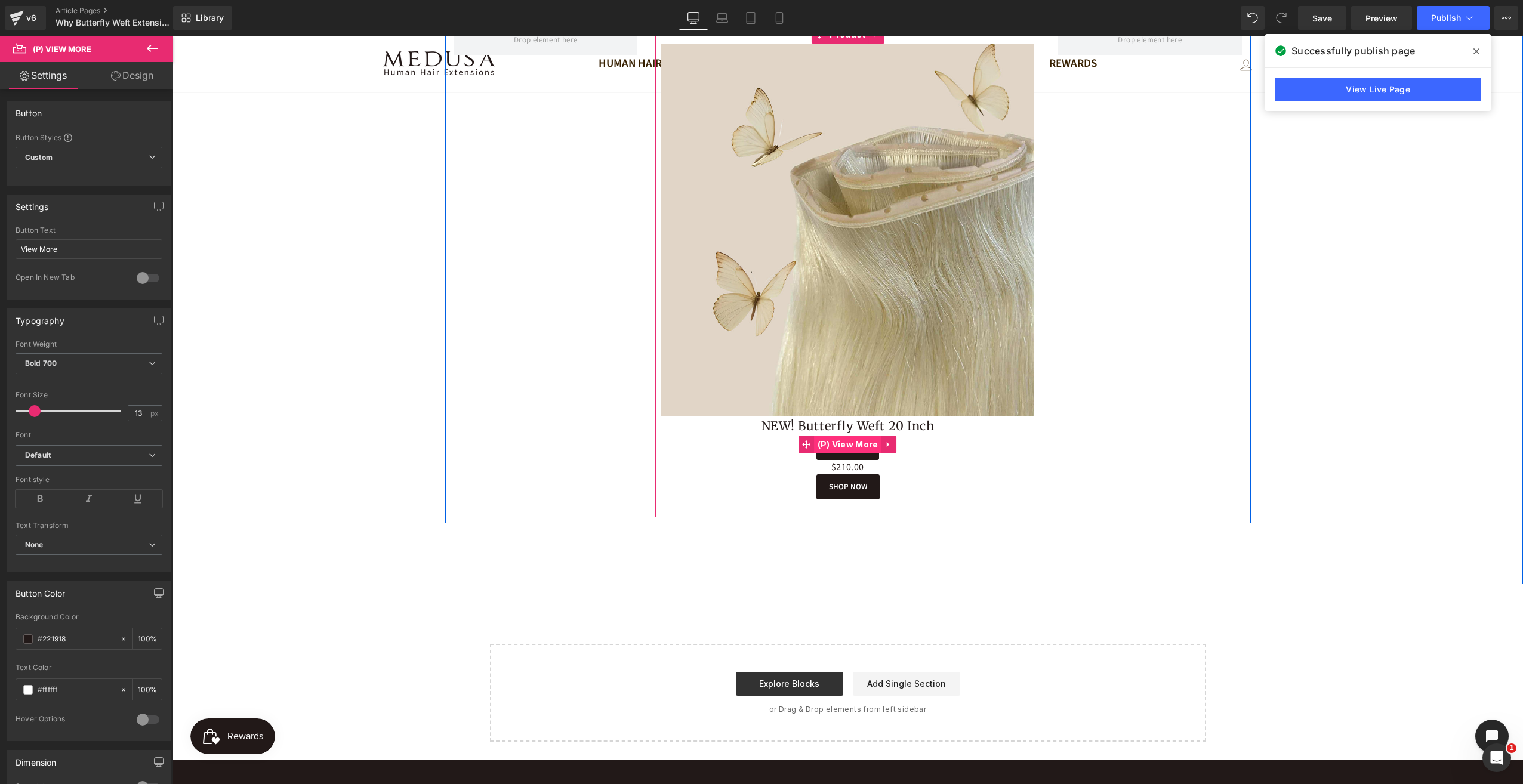
click at [840, 445] on span "(P) View More" at bounding box center [848, 445] width 67 height 18
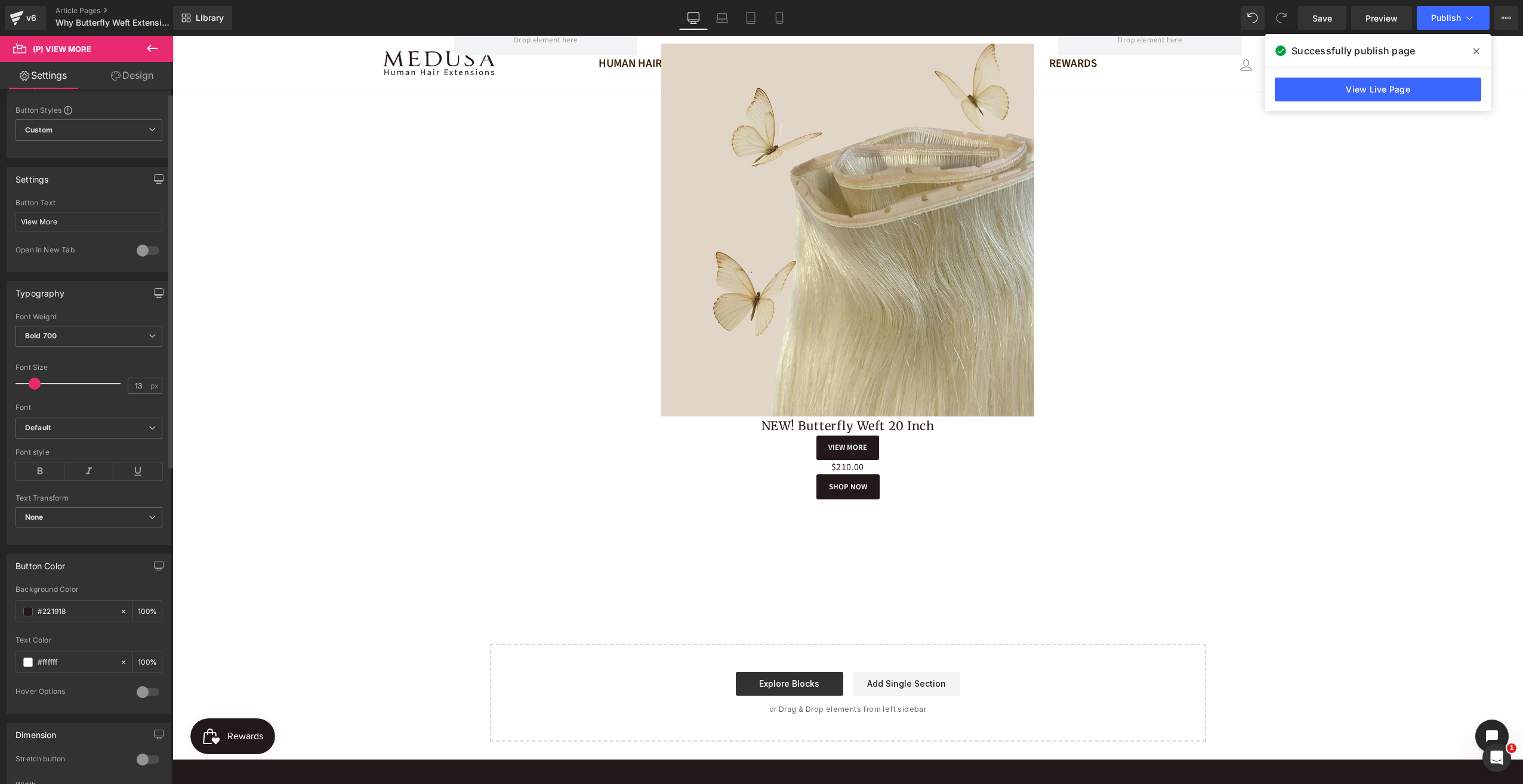
scroll to position [0, 0]
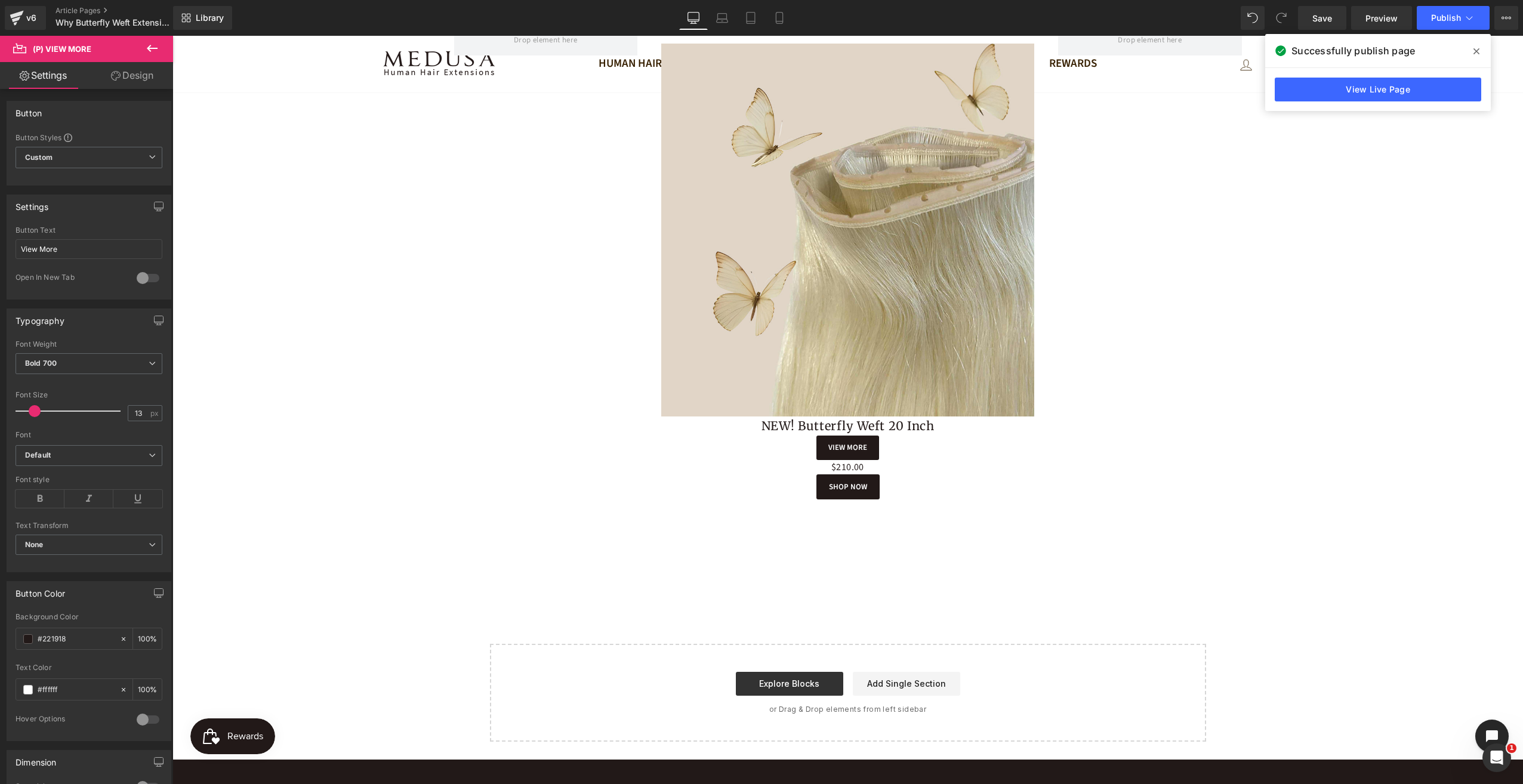
click at [154, 48] on icon at bounding box center [151, 47] width 11 height 7
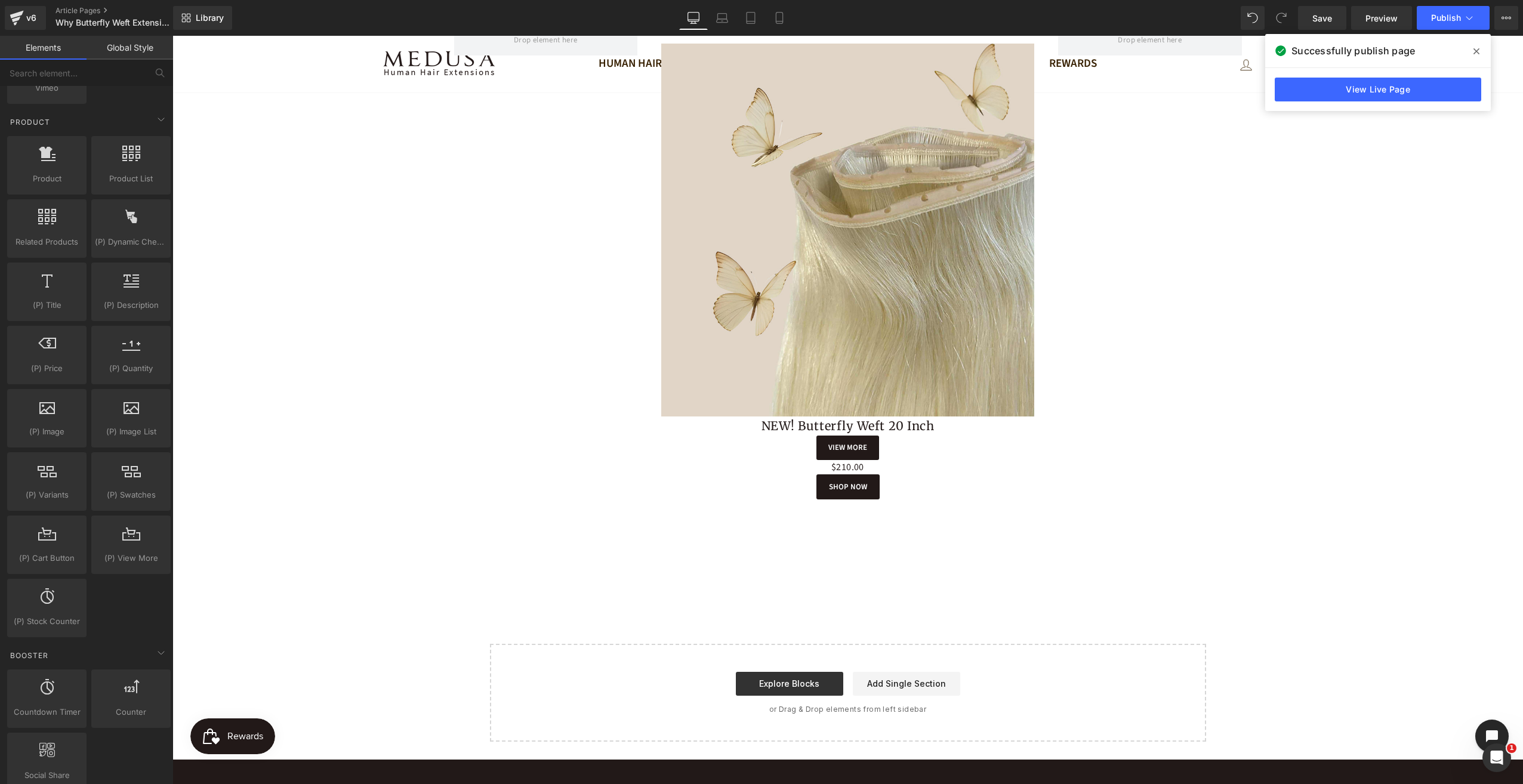
scroll to position [897, 0]
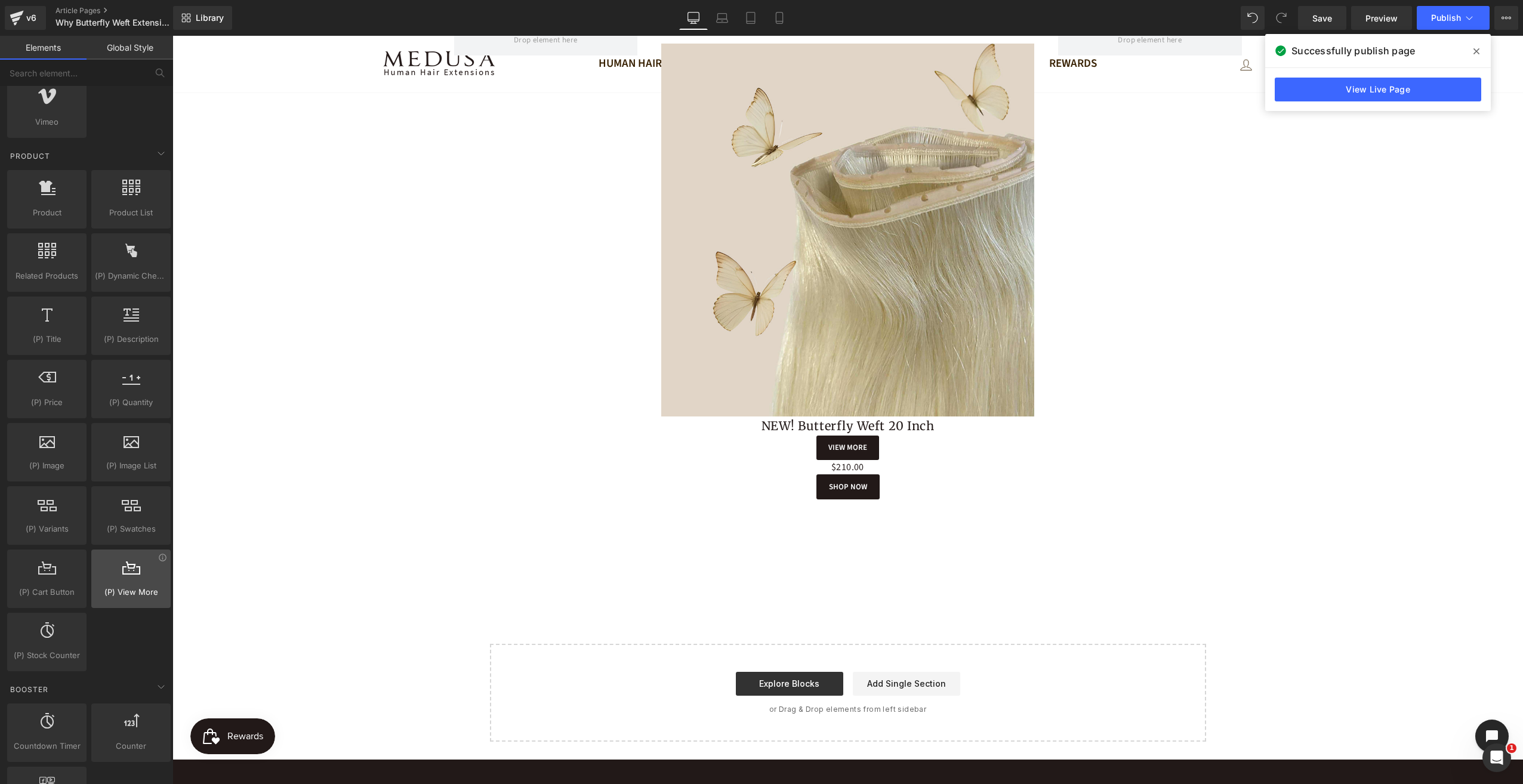
click at [122, 586] on span "(P) View More" at bounding box center [130, 592] width 72 height 13
click at [160, 554] on icon at bounding box center [162, 557] width 9 height 9
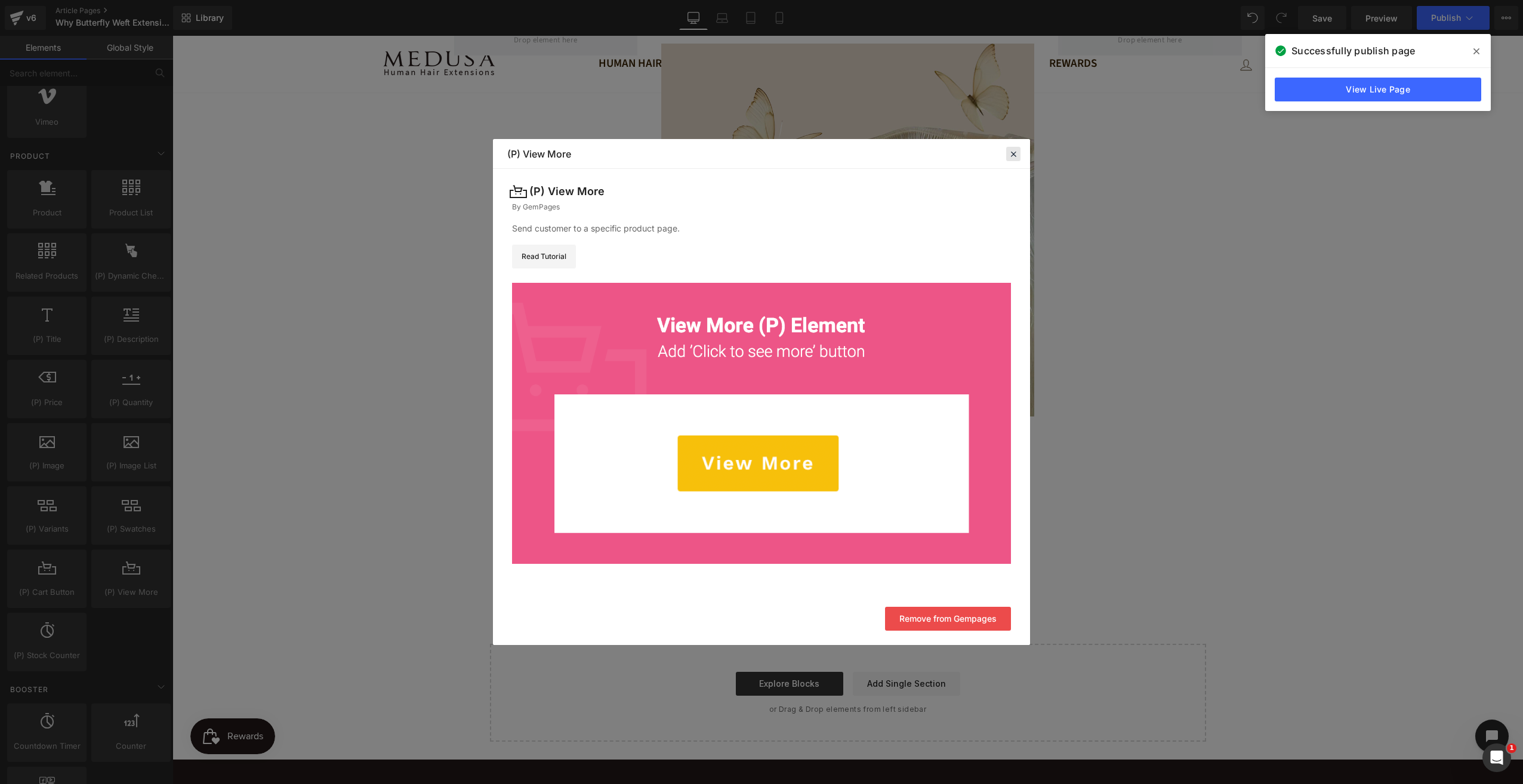
click at [1019, 149] on div at bounding box center [1013, 153] width 14 height 14
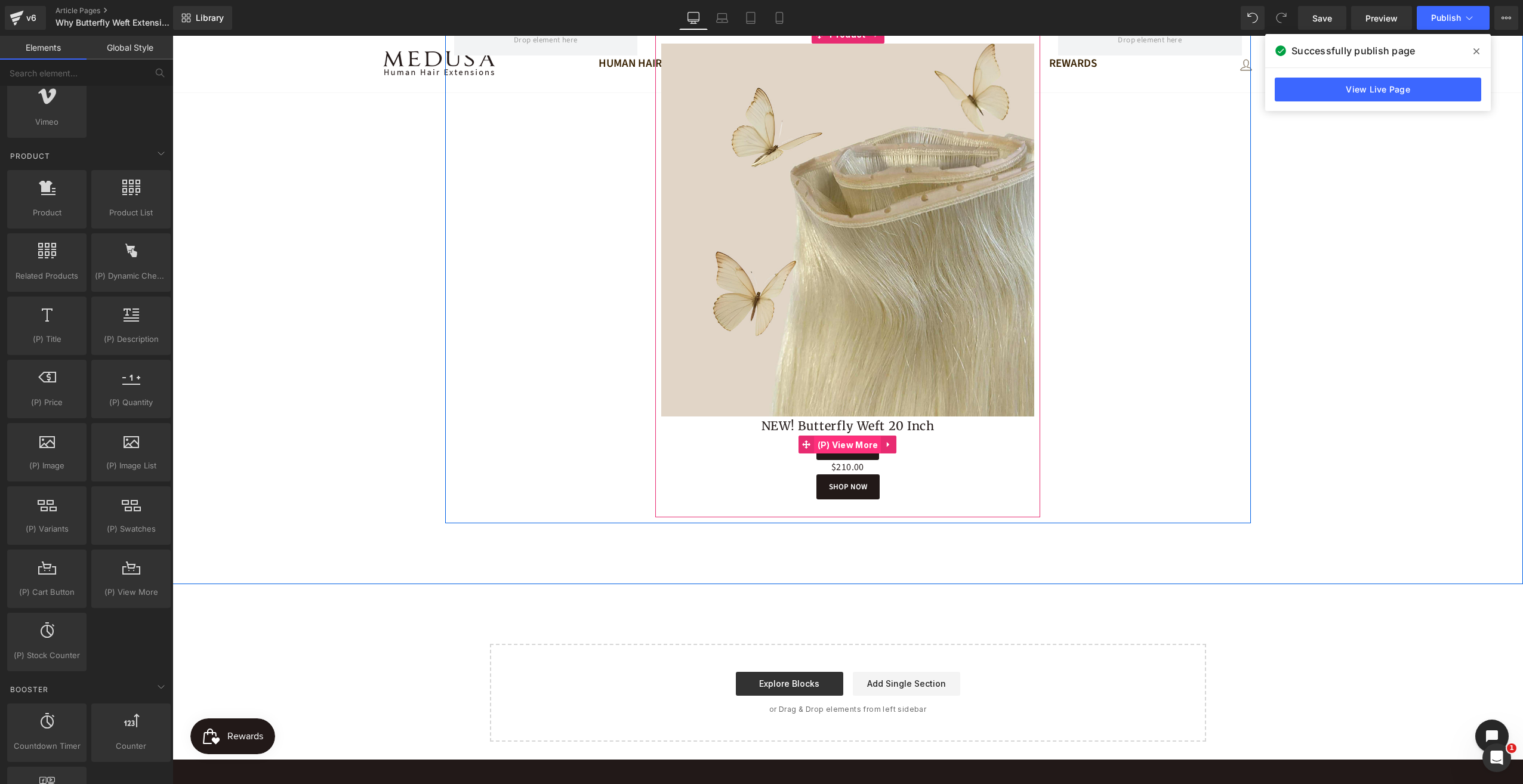
click at [850, 444] on span "(P) View More" at bounding box center [848, 445] width 67 height 18
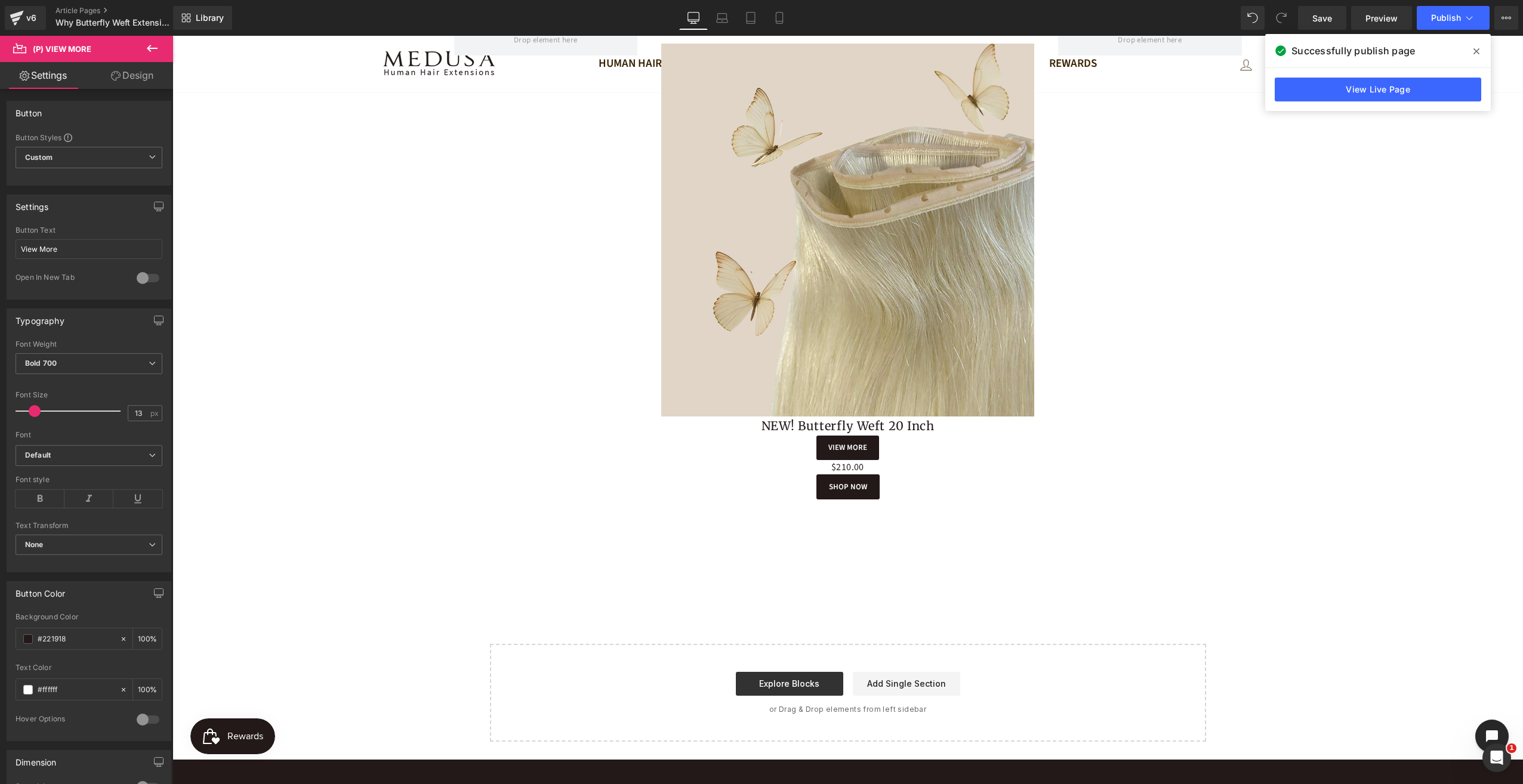
click at [141, 79] on link "Design" at bounding box center [132, 75] width 87 height 27
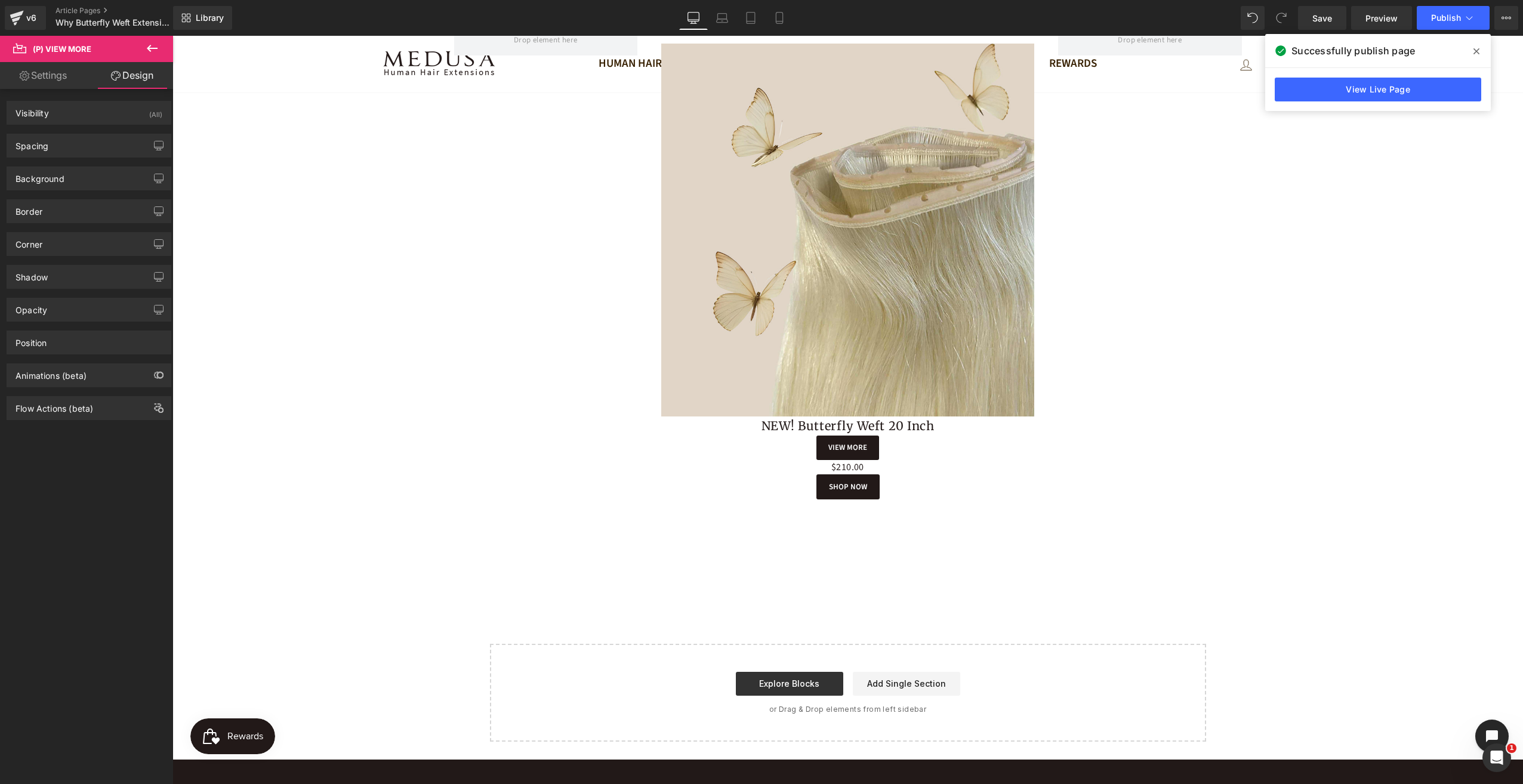
click at [49, 81] on link "Settings" at bounding box center [43, 75] width 87 height 27
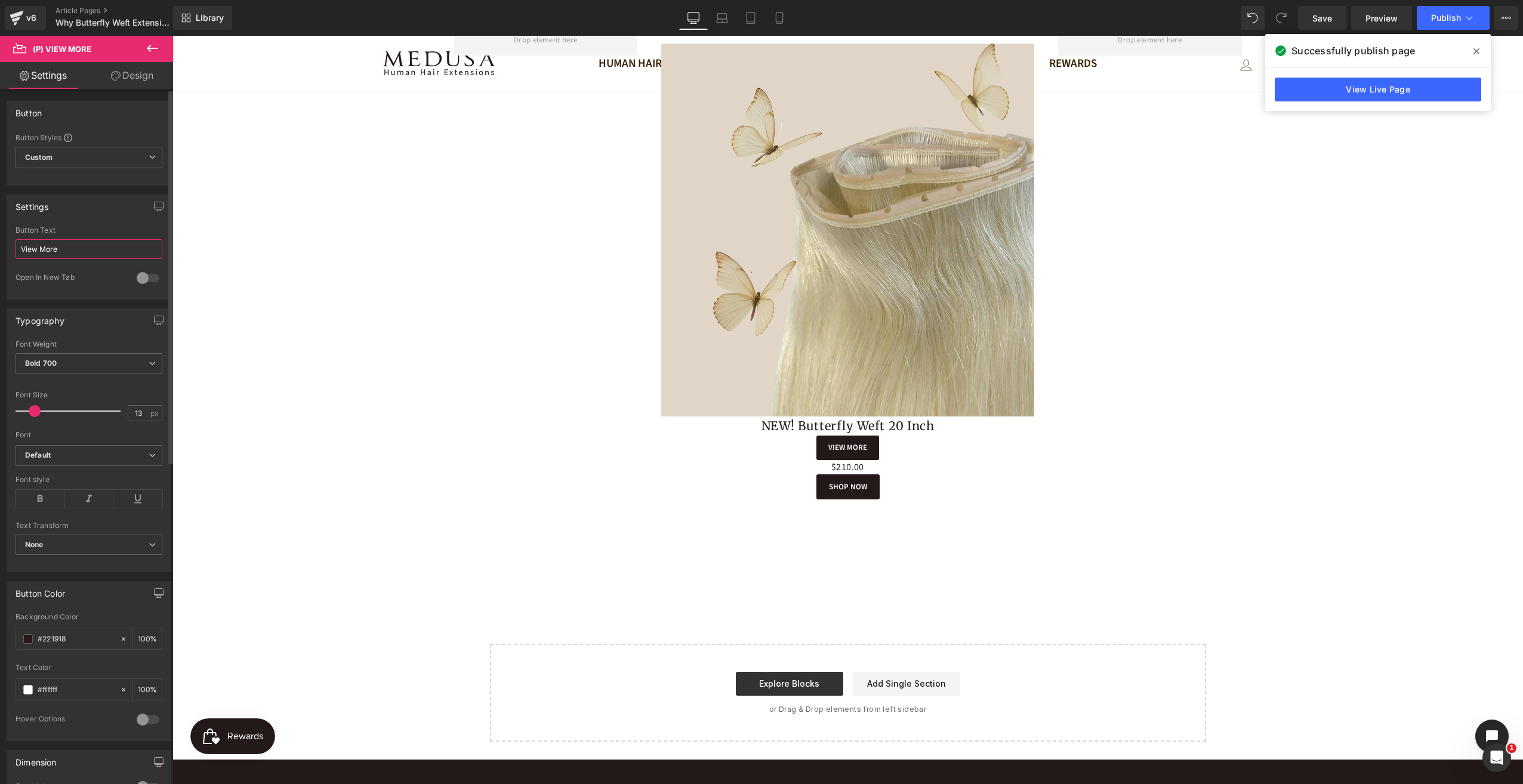
click at [90, 247] on input "View More" at bounding box center [89, 249] width 147 height 19
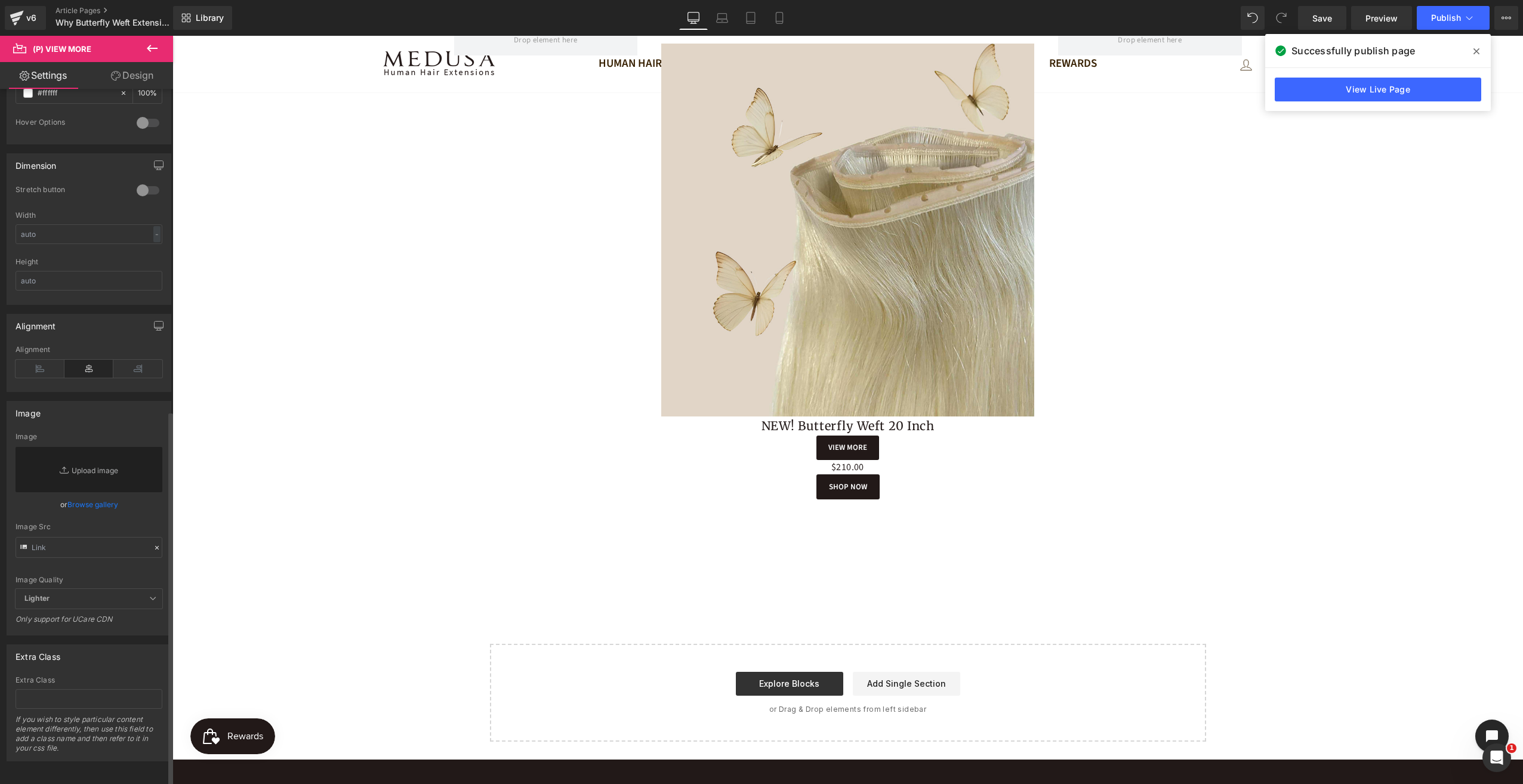
scroll to position [598, 0]
click at [87, 432] on div "Image" at bounding box center [89, 435] width 147 height 9
click at [60, 538] on input "text" at bounding box center [89, 547] width 147 height 21
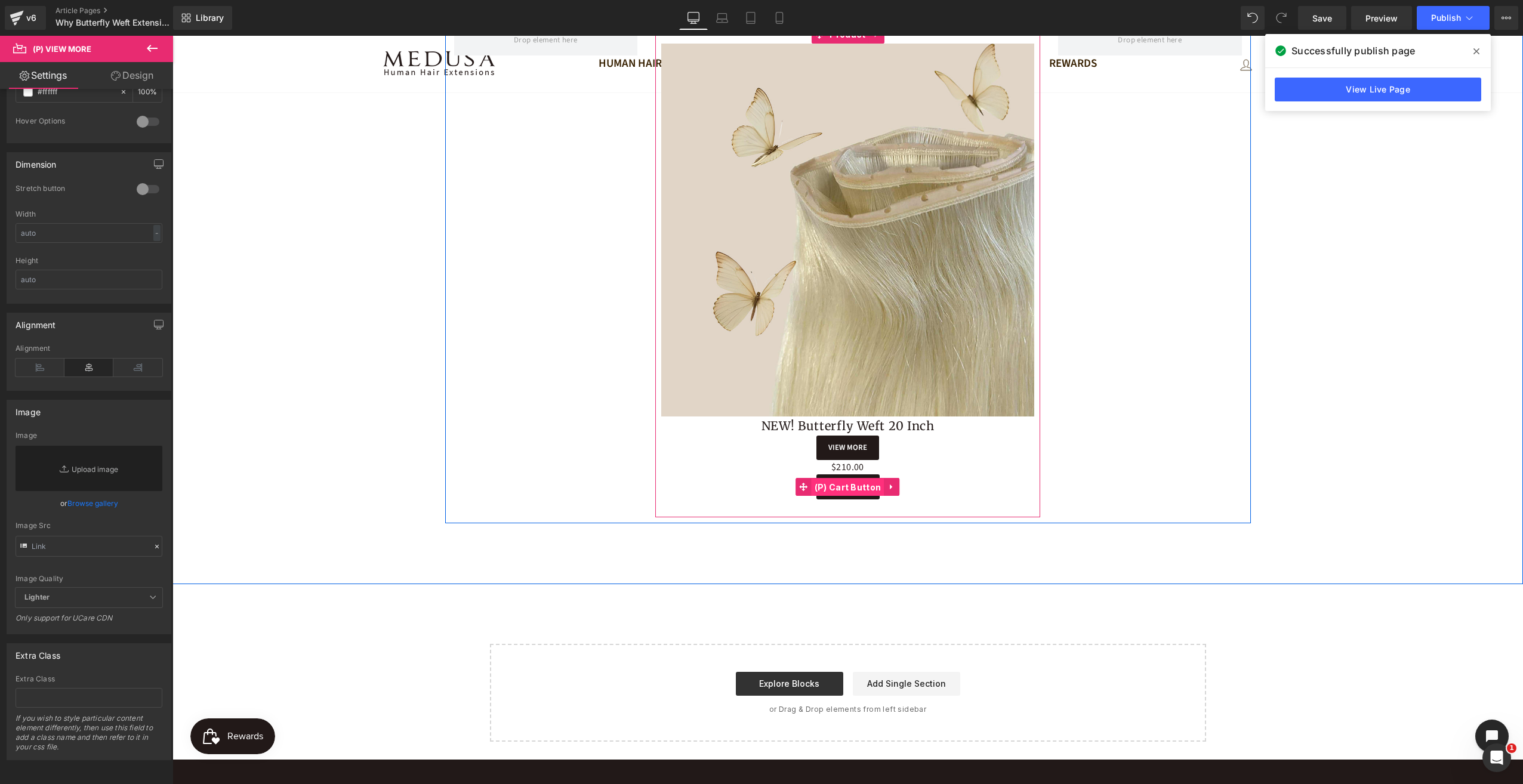
click at [849, 488] on span "(P) Cart Button" at bounding box center [848, 487] width 72 height 18
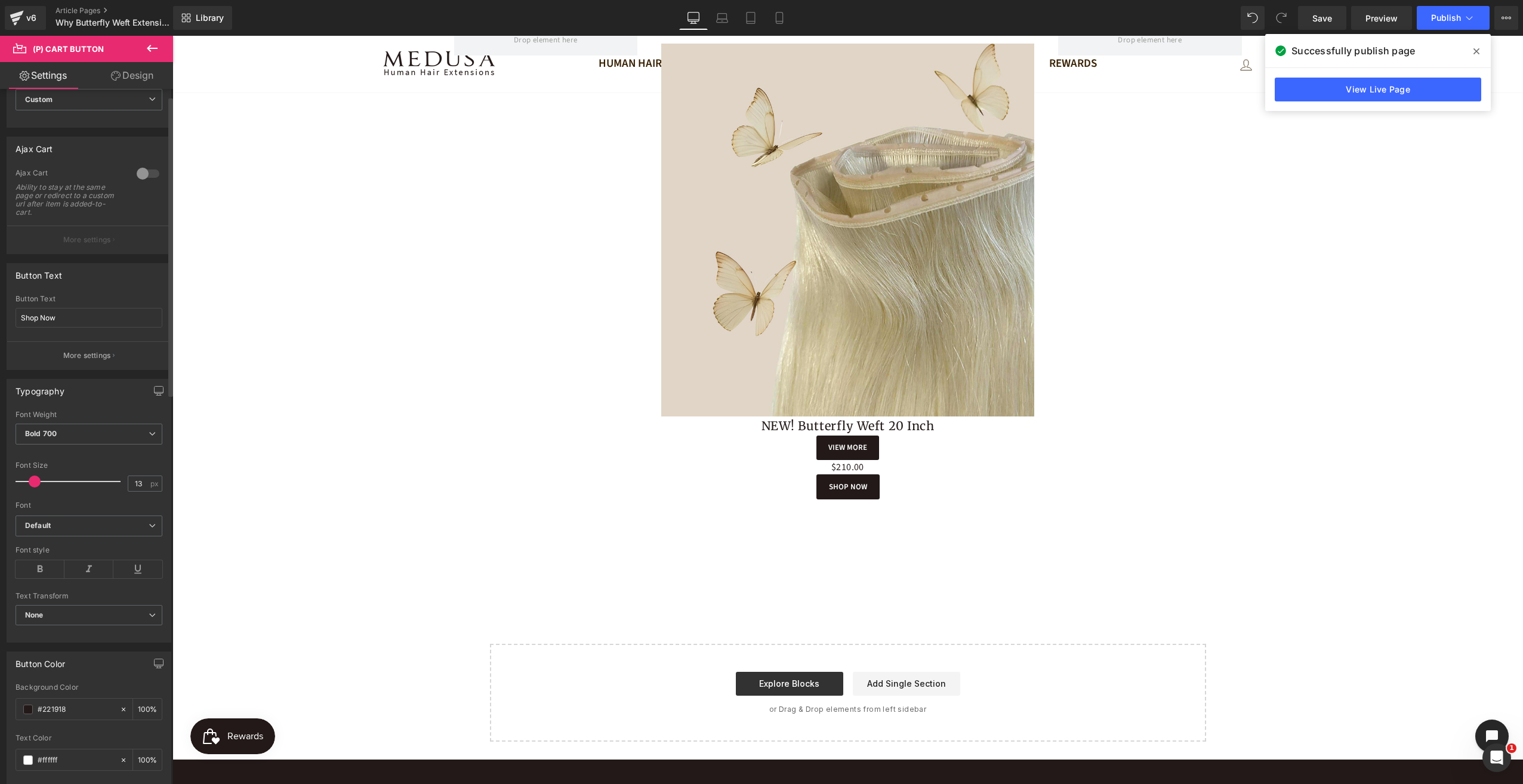
scroll to position [0, 0]
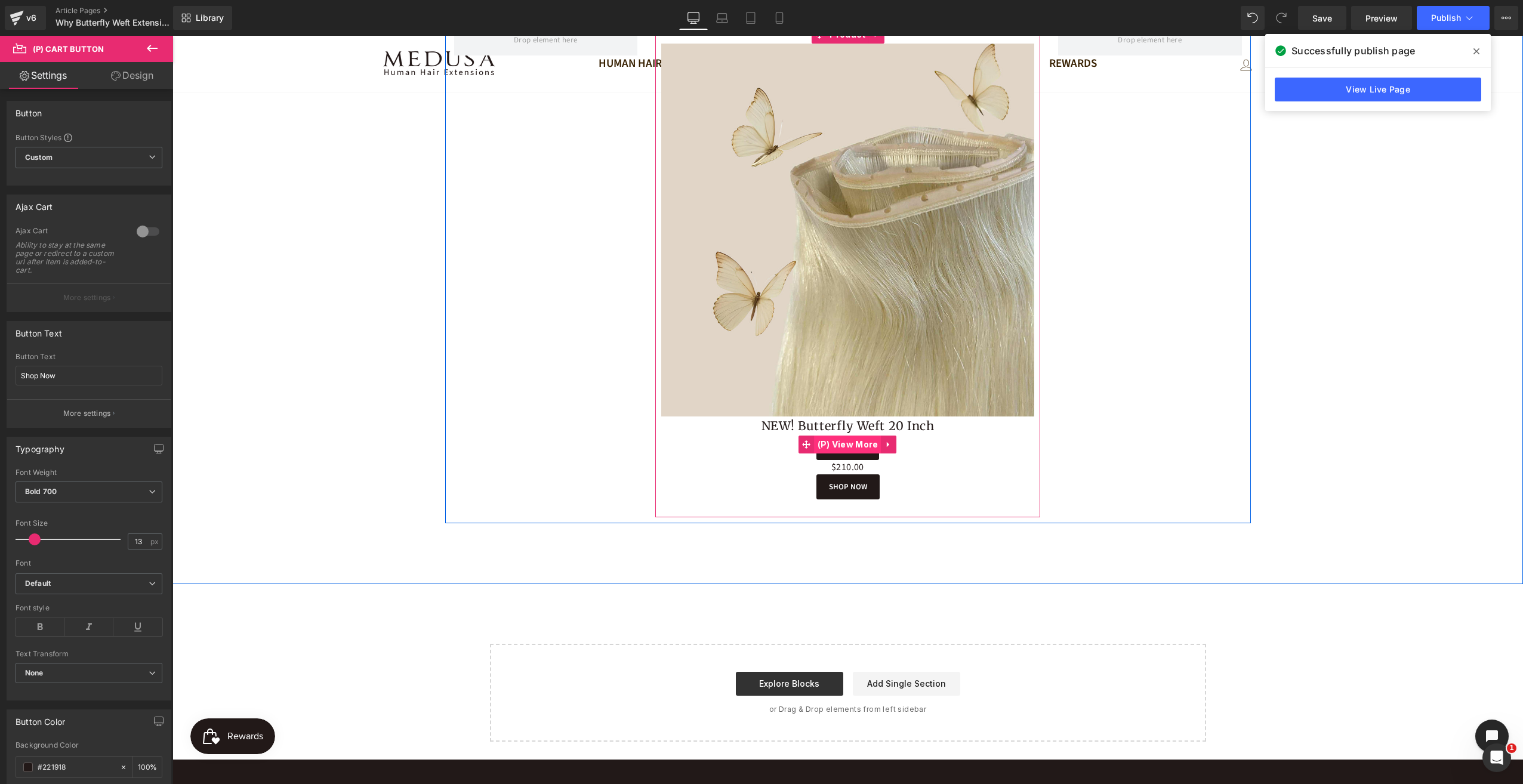
click at [849, 448] on span "(P) View More" at bounding box center [848, 445] width 67 height 18
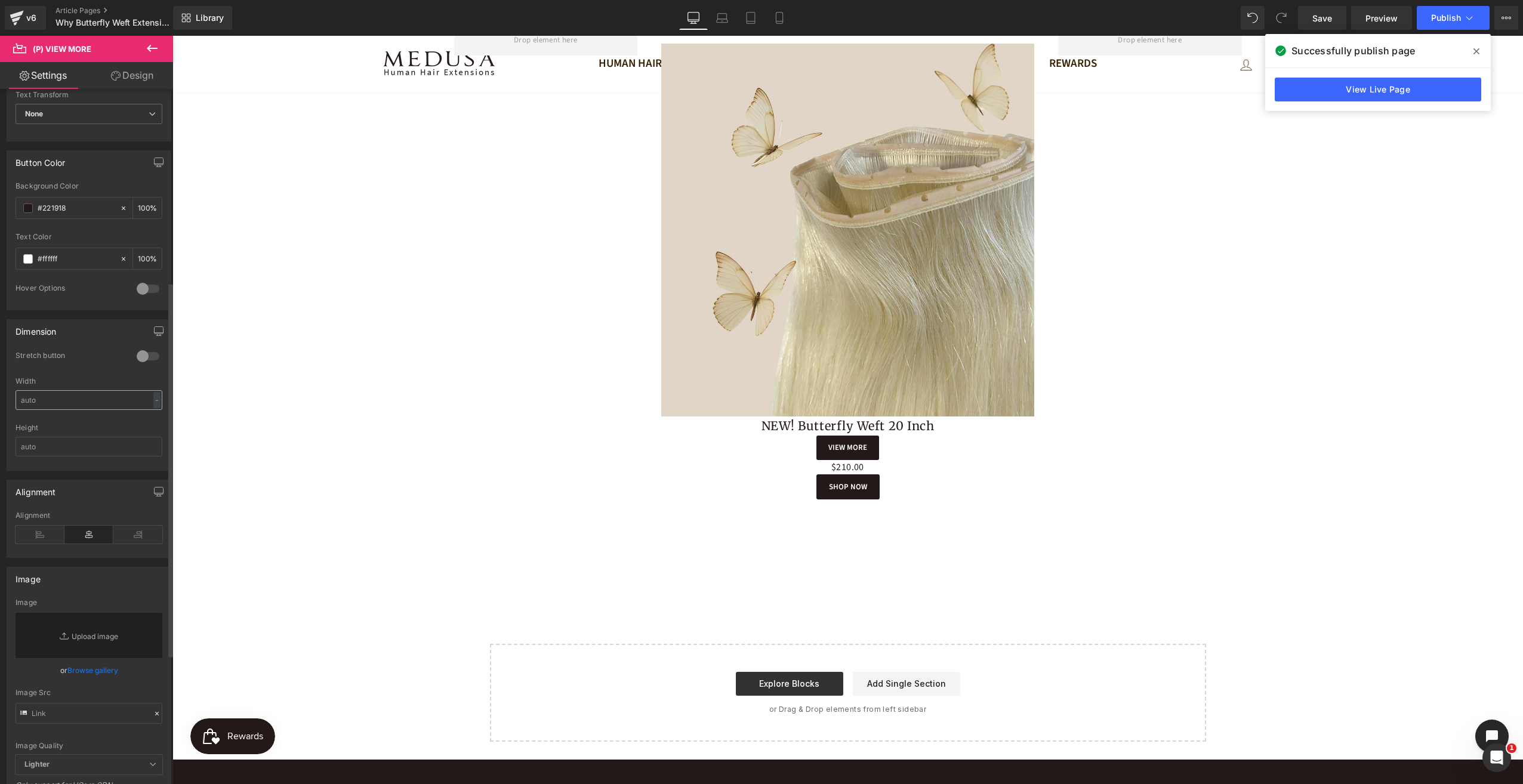
scroll to position [537, 0]
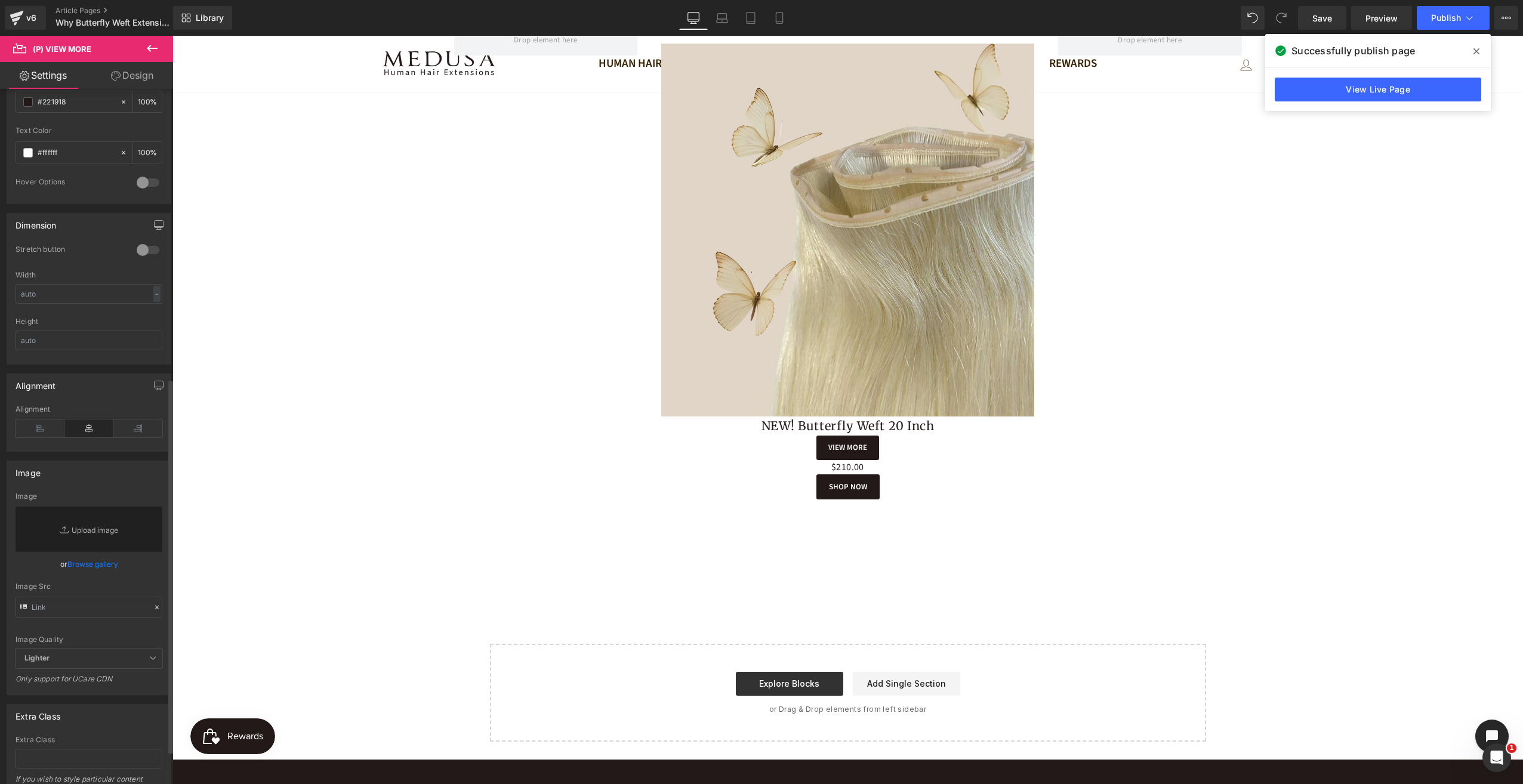
click at [95, 472] on div "Image" at bounding box center [89, 473] width 164 height 23
click at [51, 601] on input "text" at bounding box center [89, 608] width 147 height 21
paste input "[URL][DOMAIN_NAME]"
type input "[URL][DOMAIN_NAME]"
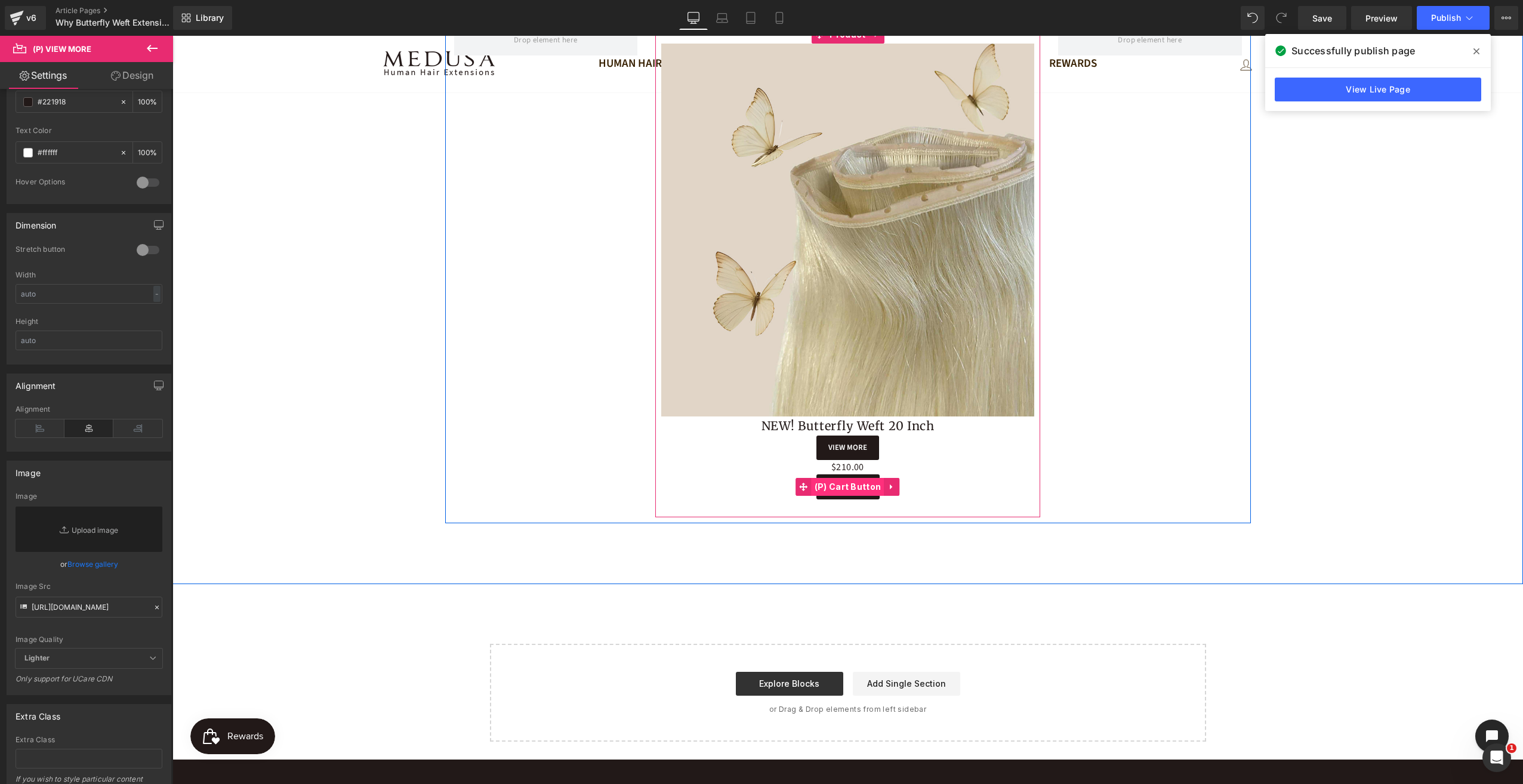
click at [844, 486] on span "(P) Cart Button" at bounding box center [848, 487] width 72 height 18
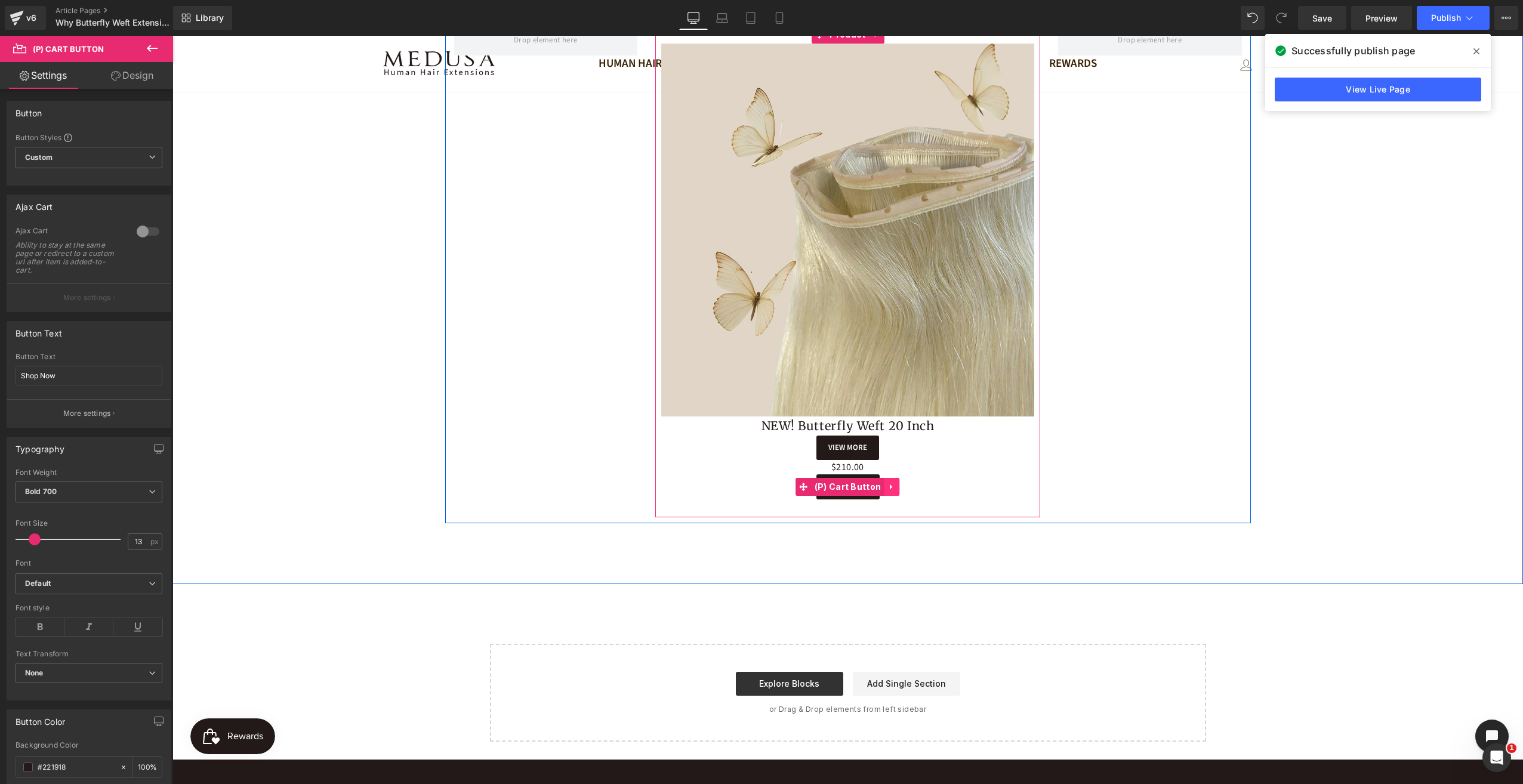
click at [887, 484] on icon at bounding box center [891, 486] width 9 height 9
click at [894, 481] on link at bounding box center [900, 487] width 15 height 18
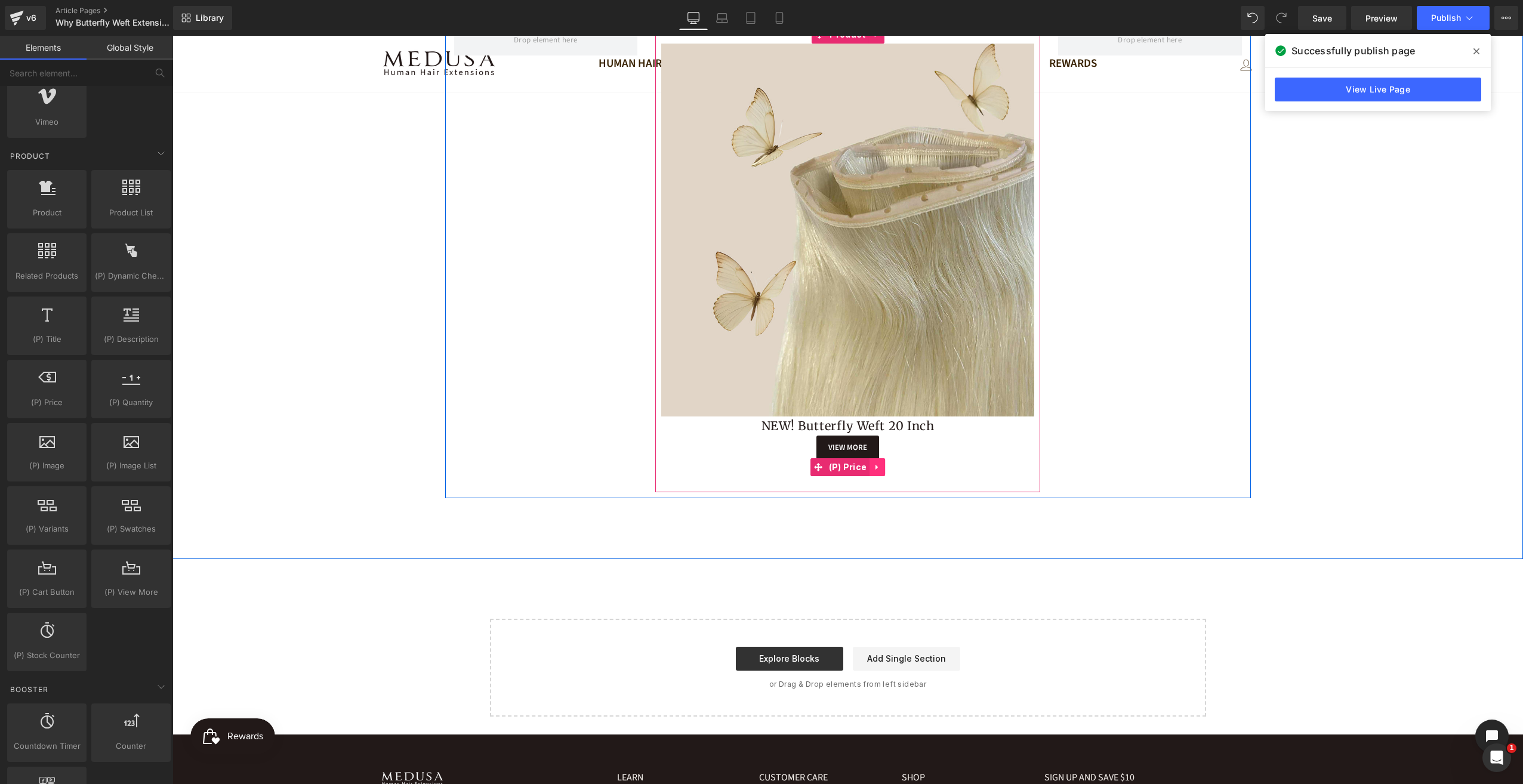
click at [873, 466] on icon at bounding box center [877, 467] width 9 height 9
click at [881, 467] on icon at bounding box center [884, 467] width 9 height 9
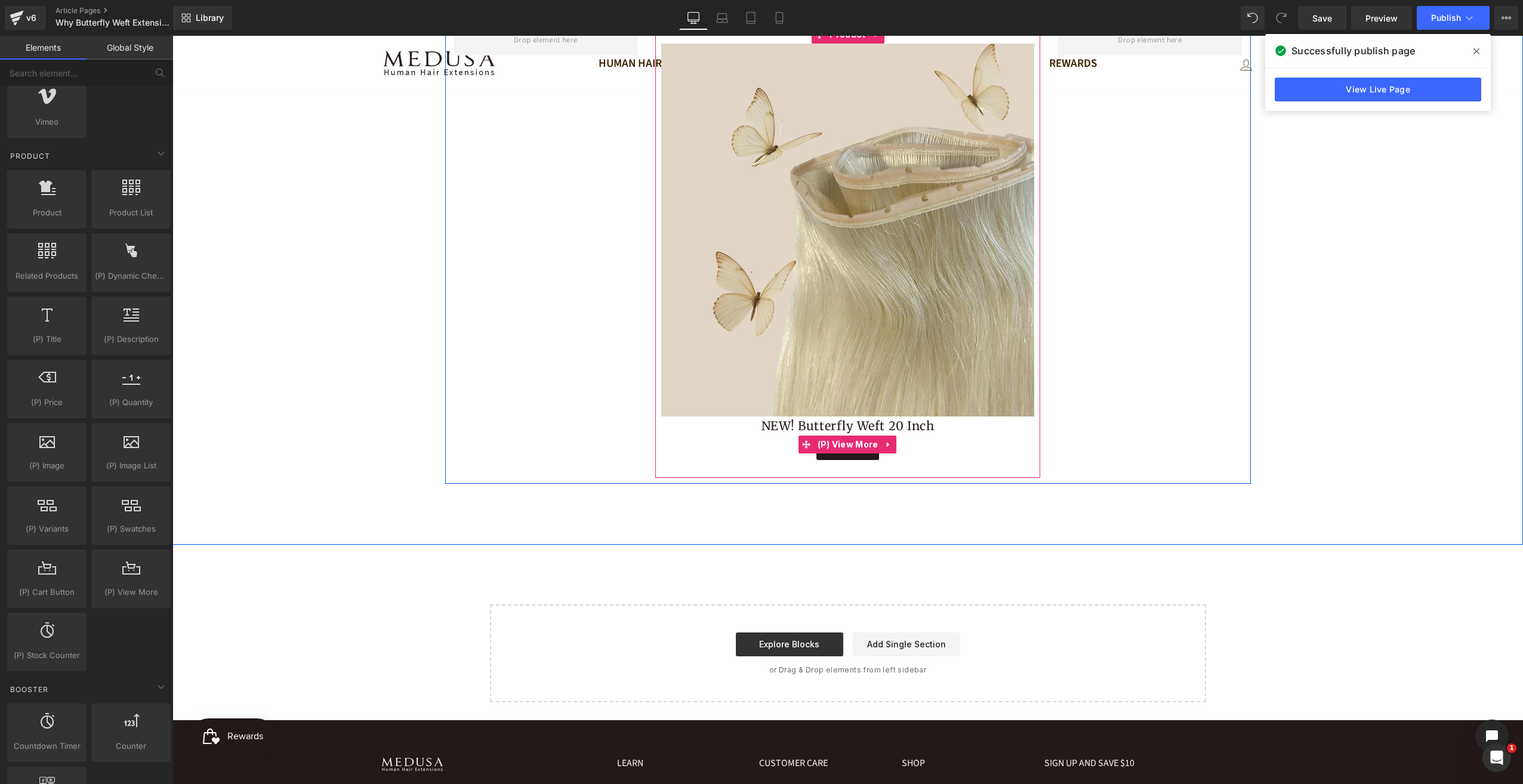
click at [917, 453] on div "View More" at bounding box center [848, 447] width 373 height 24
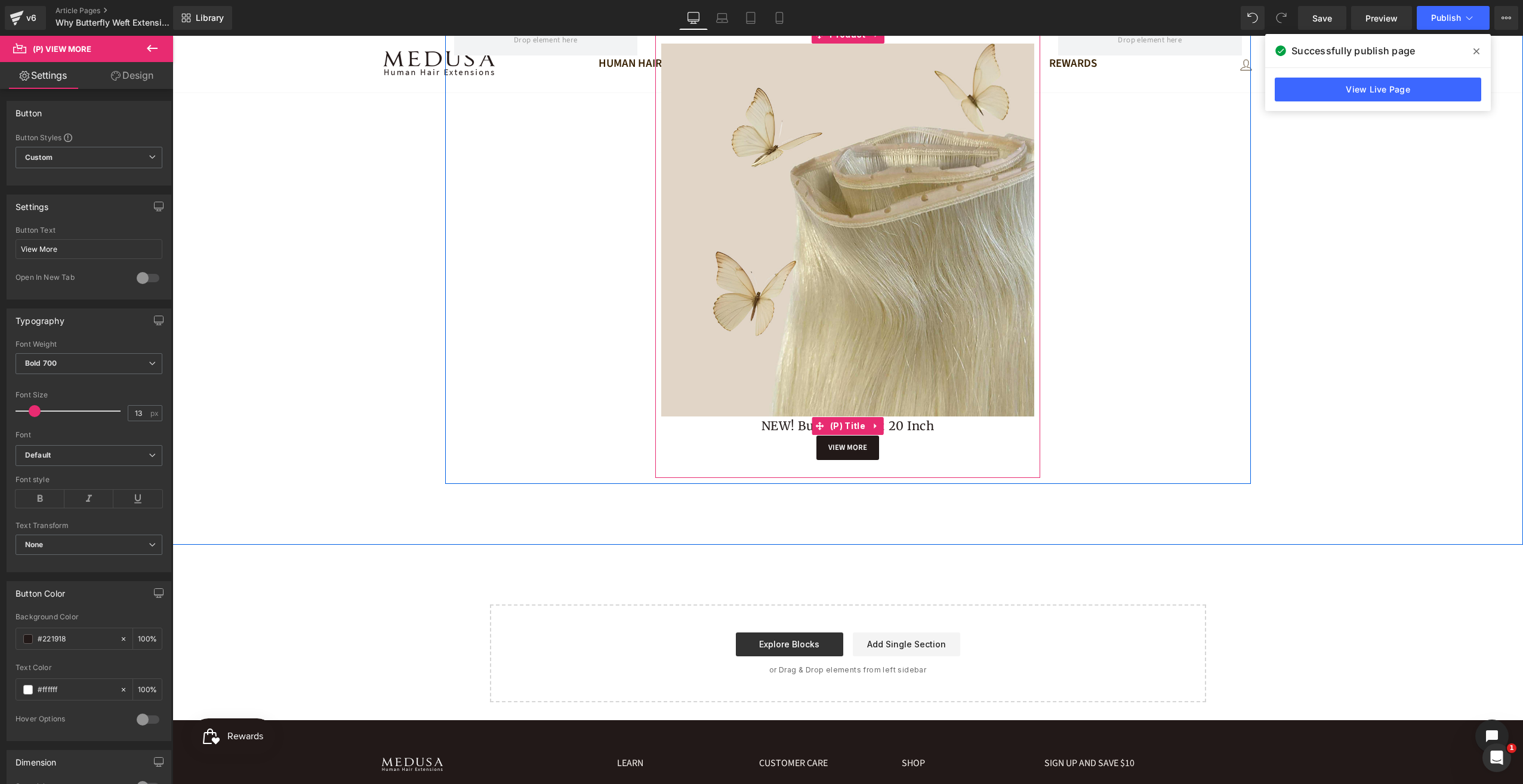
click at [942, 425] on h3 "NEW! Butterfly Weft 20 Inch" at bounding box center [848, 426] width 373 height 19
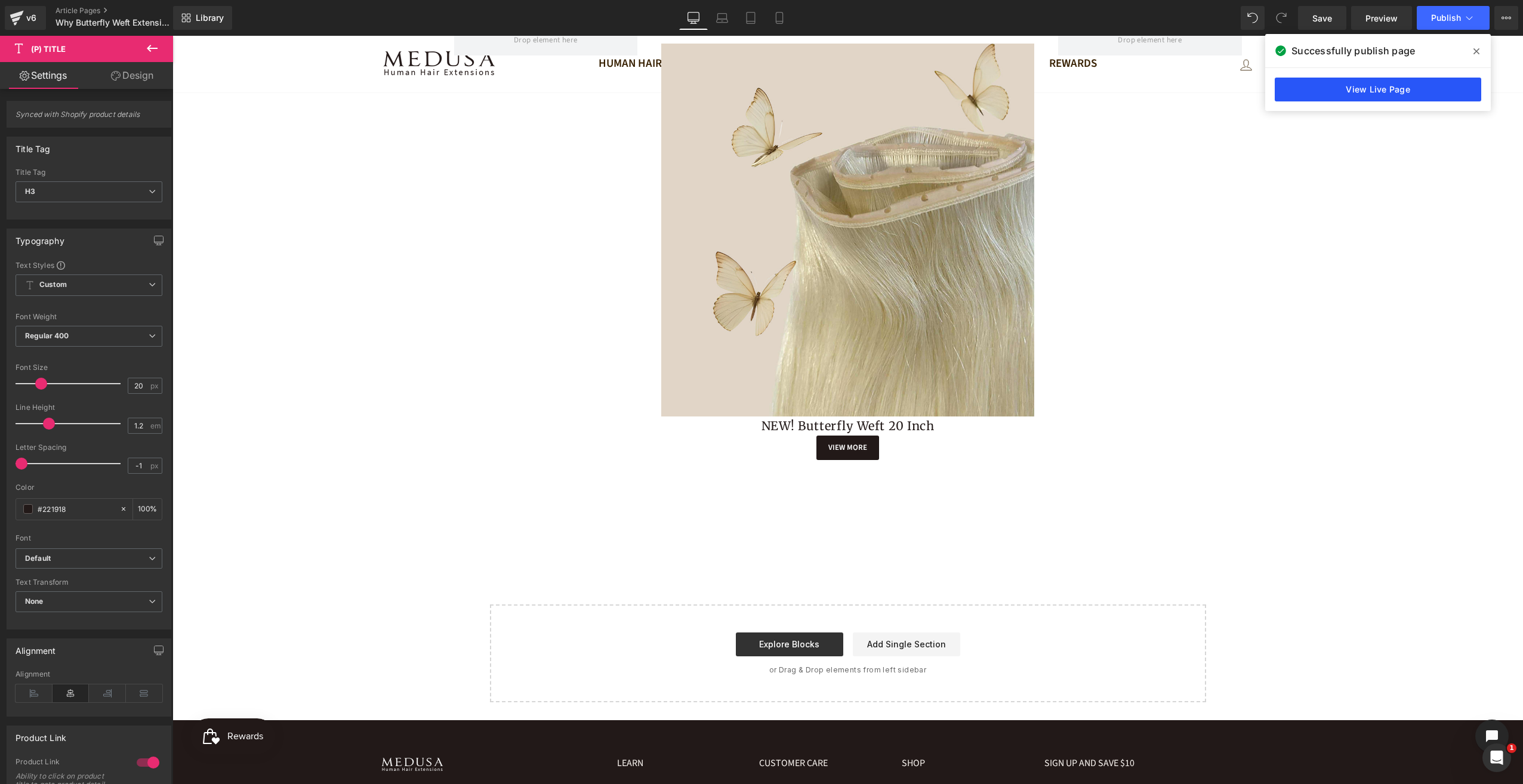
click at [1379, 87] on link "View Live Page" at bounding box center [1378, 89] width 206 height 24
click at [1443, 14] on span "Publish" at bounding box center [1446, 18] width 30 height 10
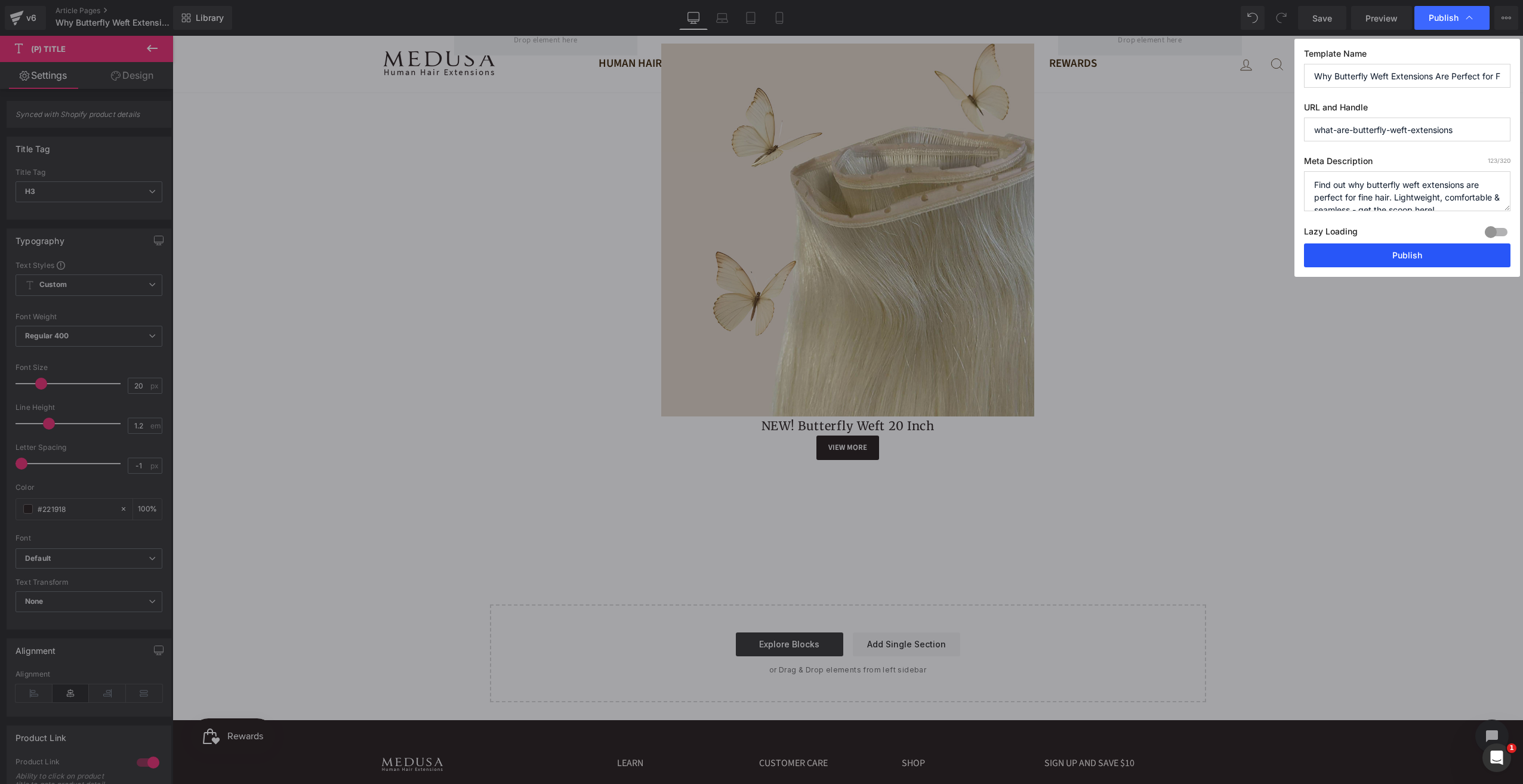
click at [1425, 247] on button "Publish" at bounding box center [1407, 255] width 206 height 24
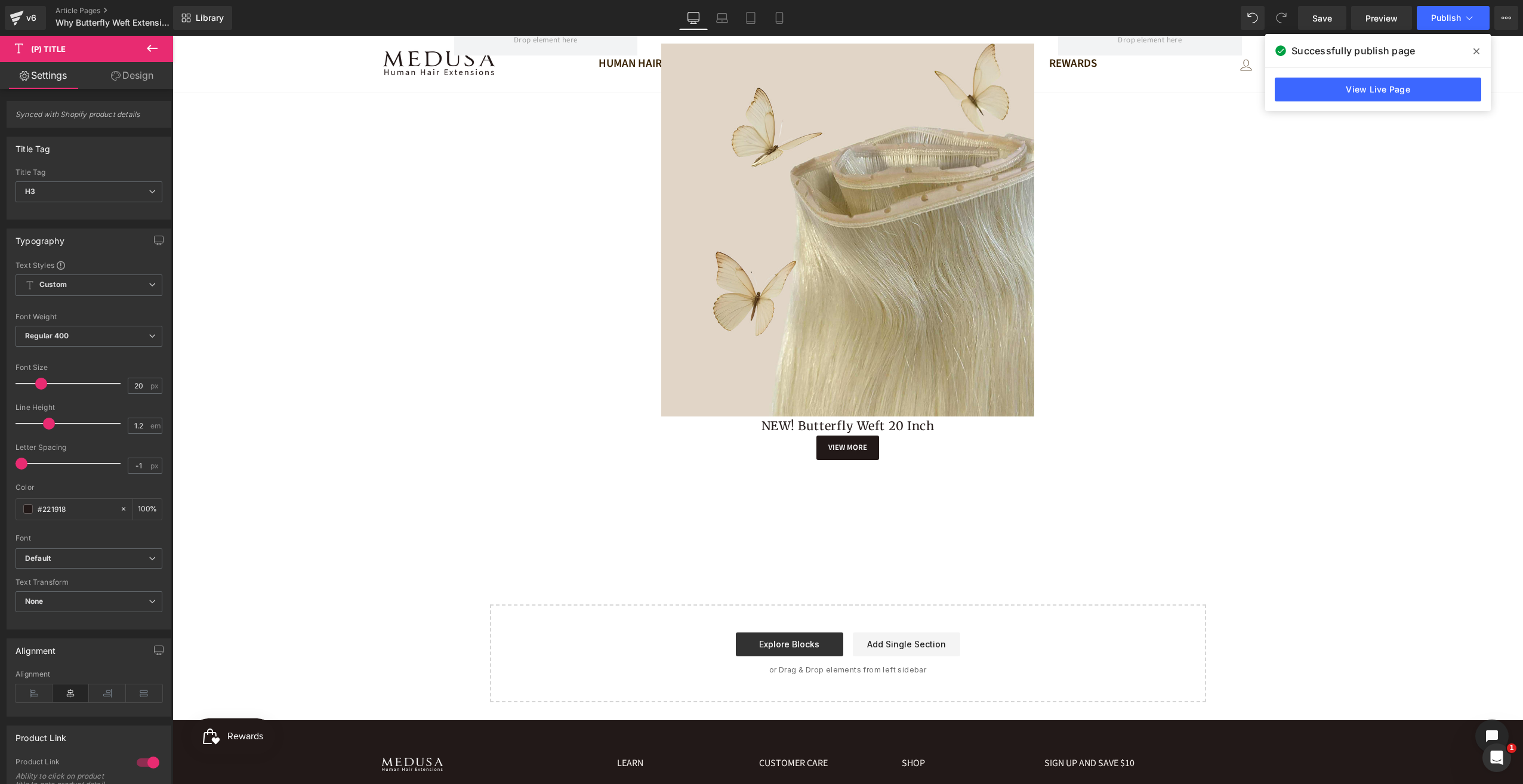
click at [154, 45] on icon at bounding box center [151, 48] width 14 height 14
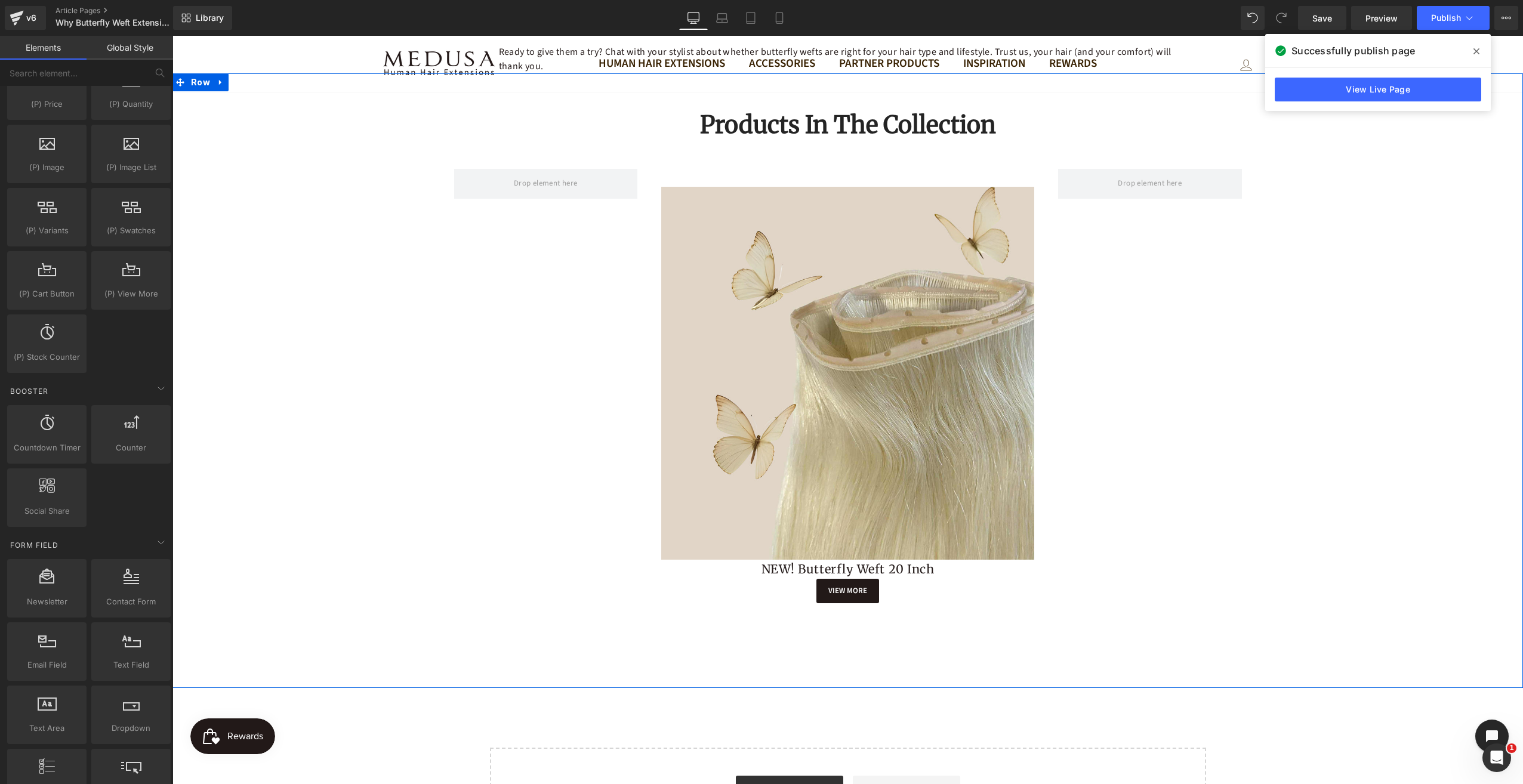
scroll to position [1718, 0]
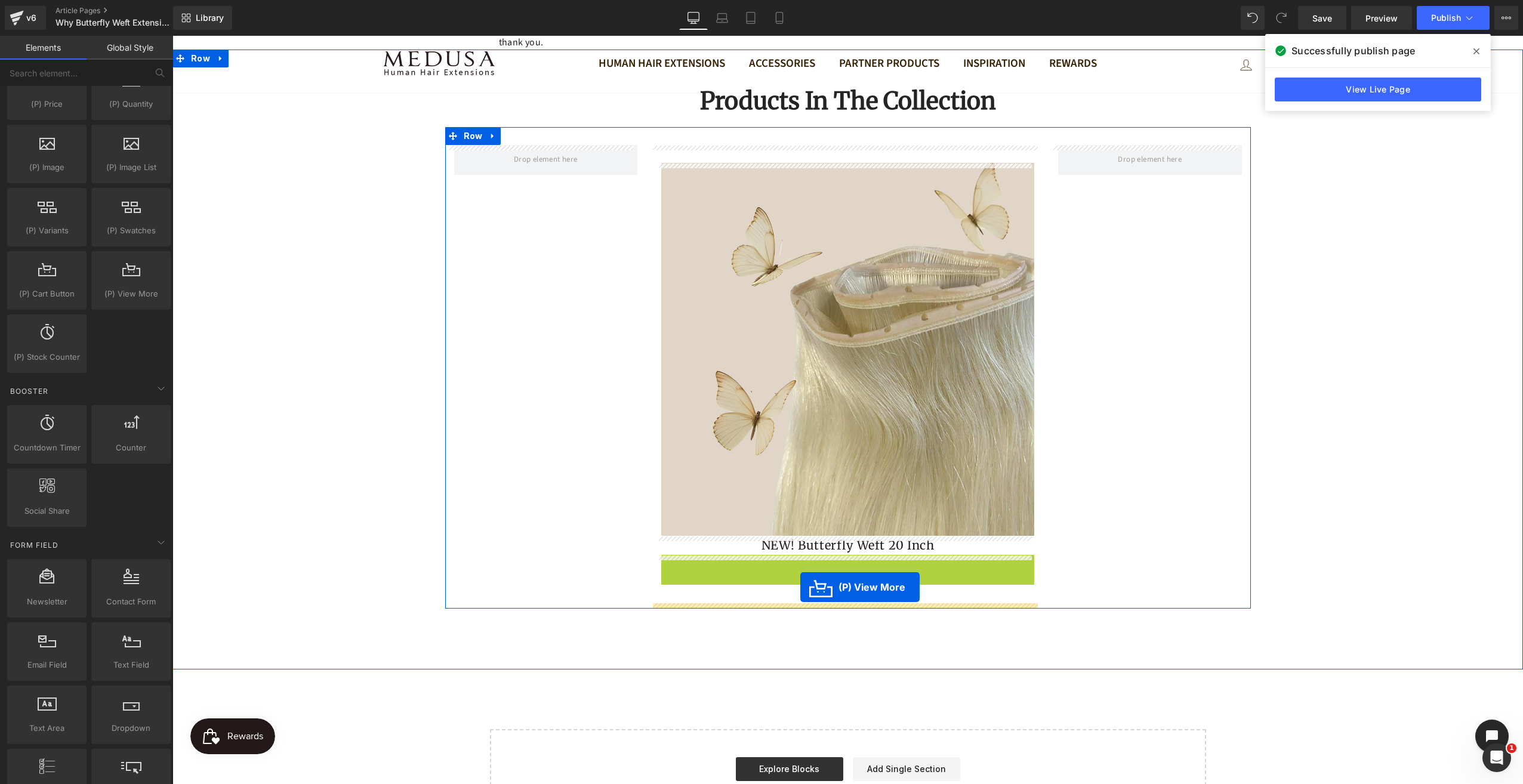
drag, startPoint x: 804, startPoint y: 565, endPoint x: 801, endPoint y: 587, distance: 22.2
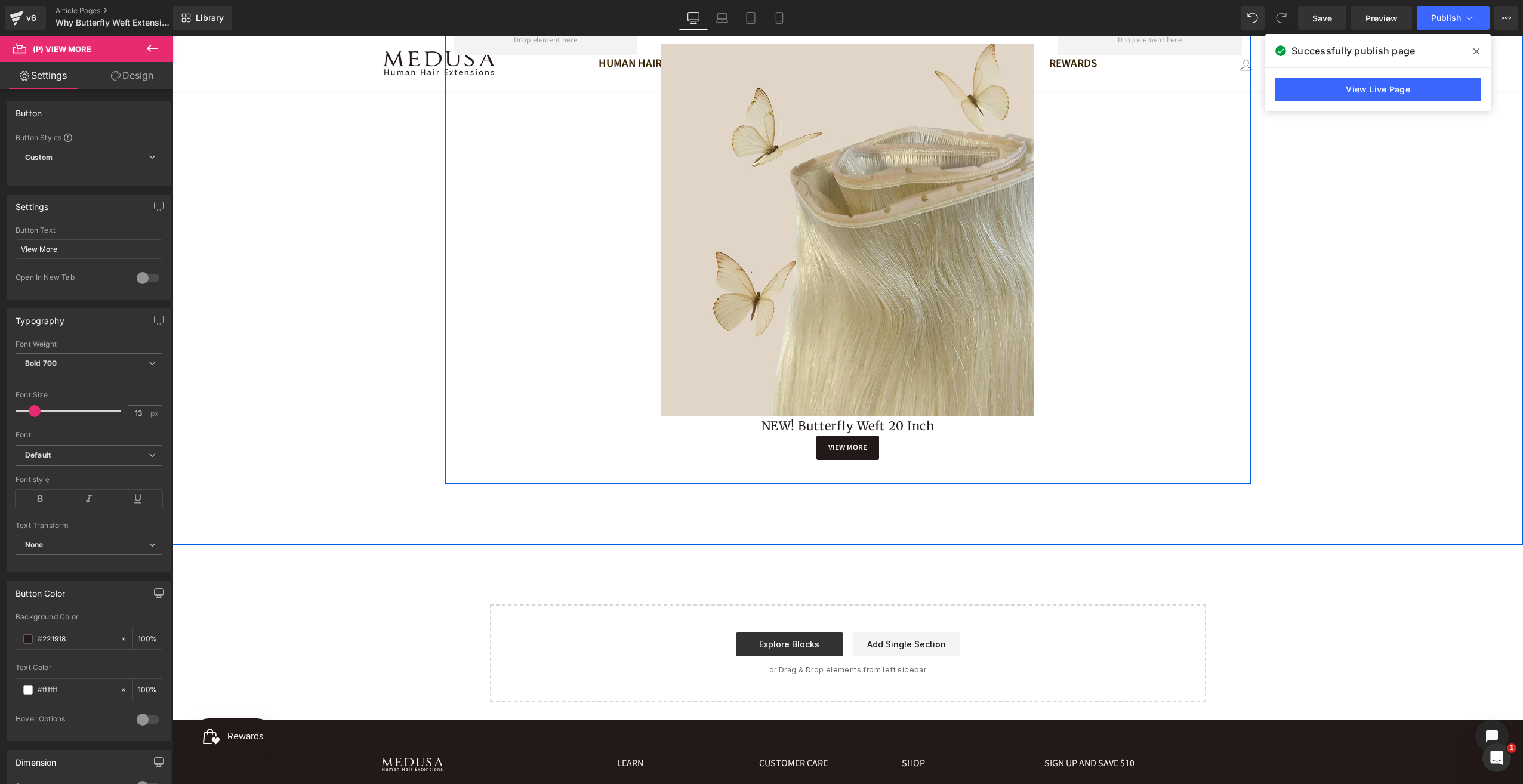
scroll to position [1898, 0]
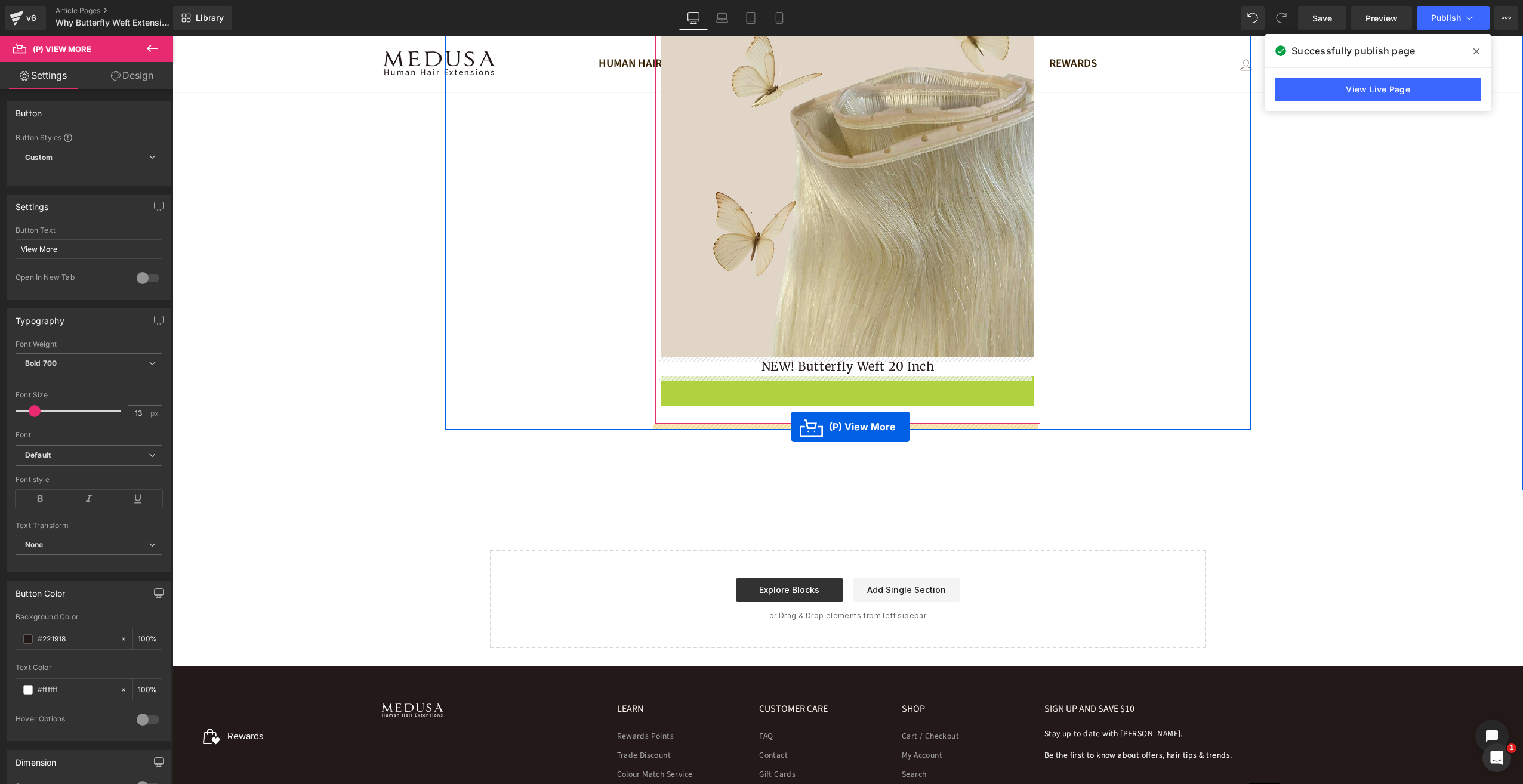
drag, startPoint x: 802, startPoint y: 385, endPoint x: 791, endPoint y: 426, distance: 42.4
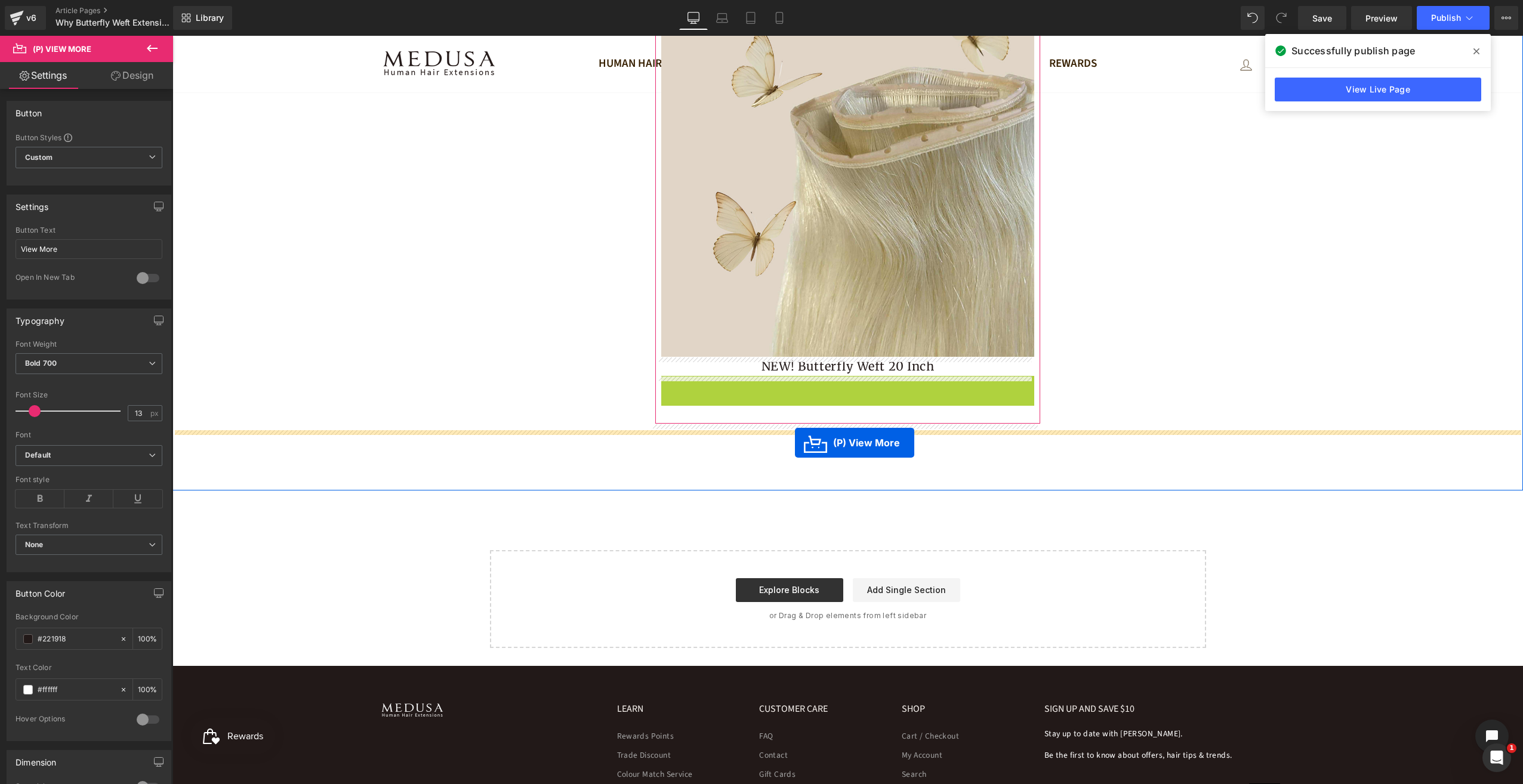
drag, startPoint x: 804, startPoint y: 388, endPoint x: 795, endPoint y: 443, distance: 55.7
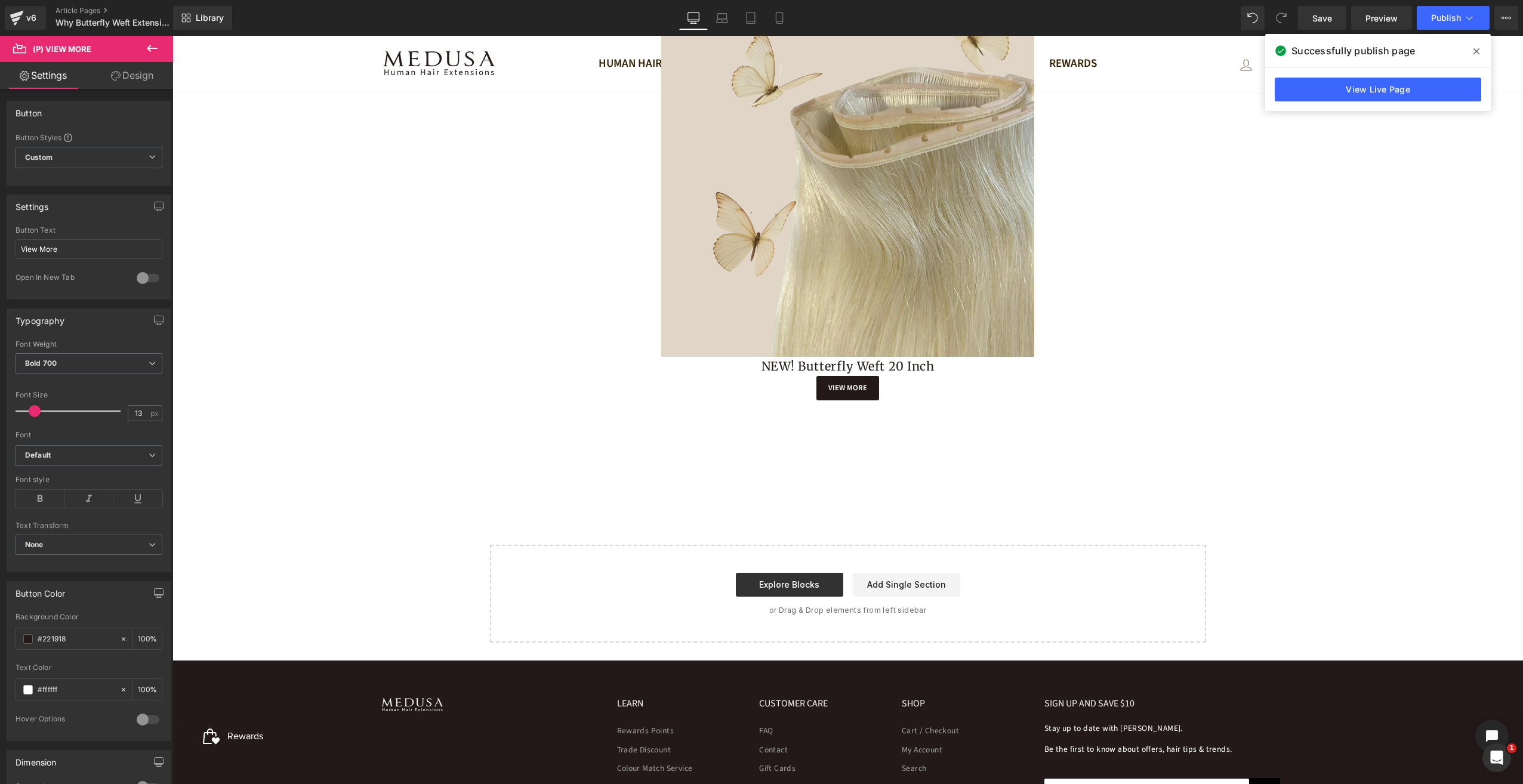
click at [148, 74] on link "Design" at bounding box center [132, 75] width 87 height 27
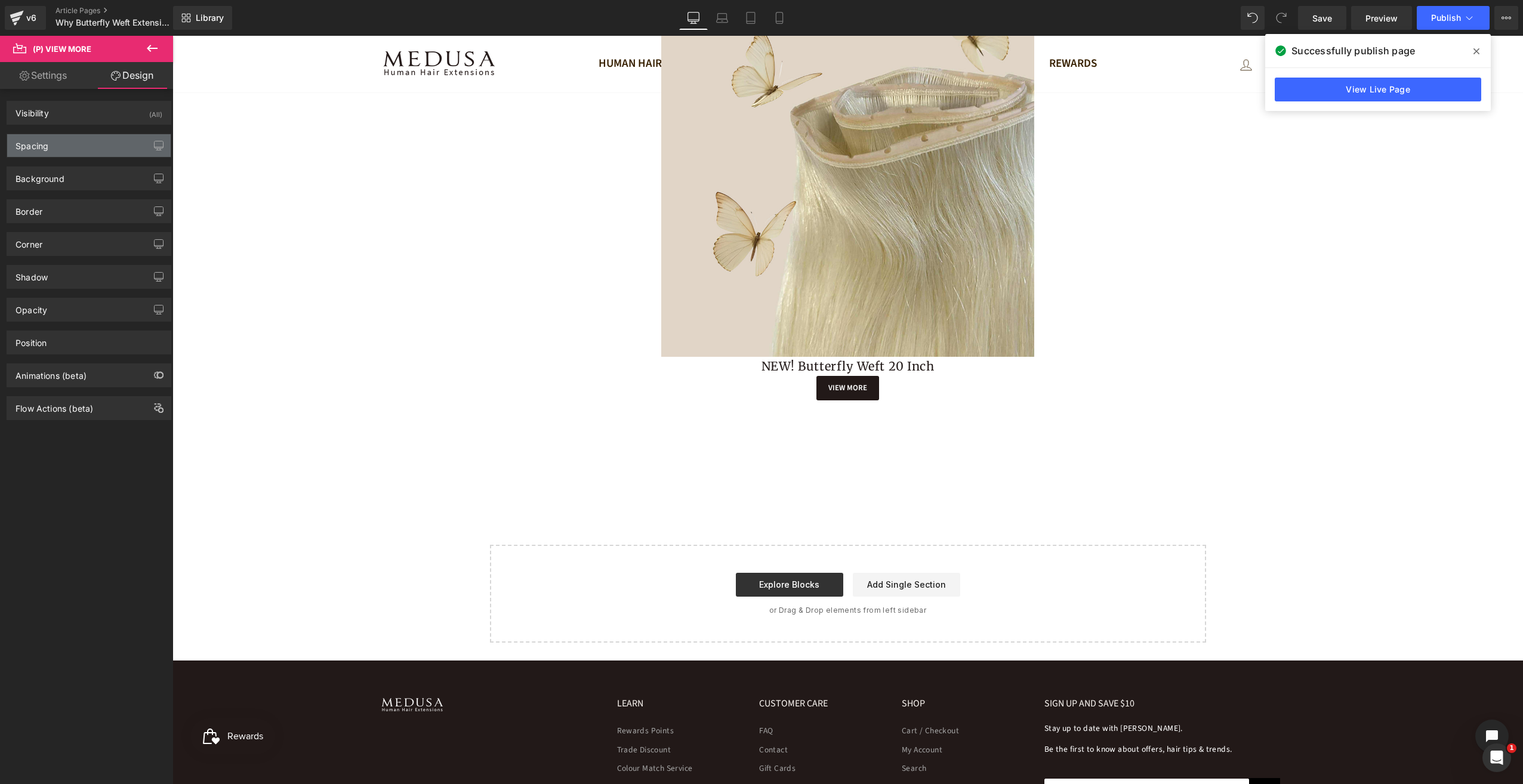
click at [72, 148] on div "Spacing" at bounding box center [89, 146] width 164 height 23
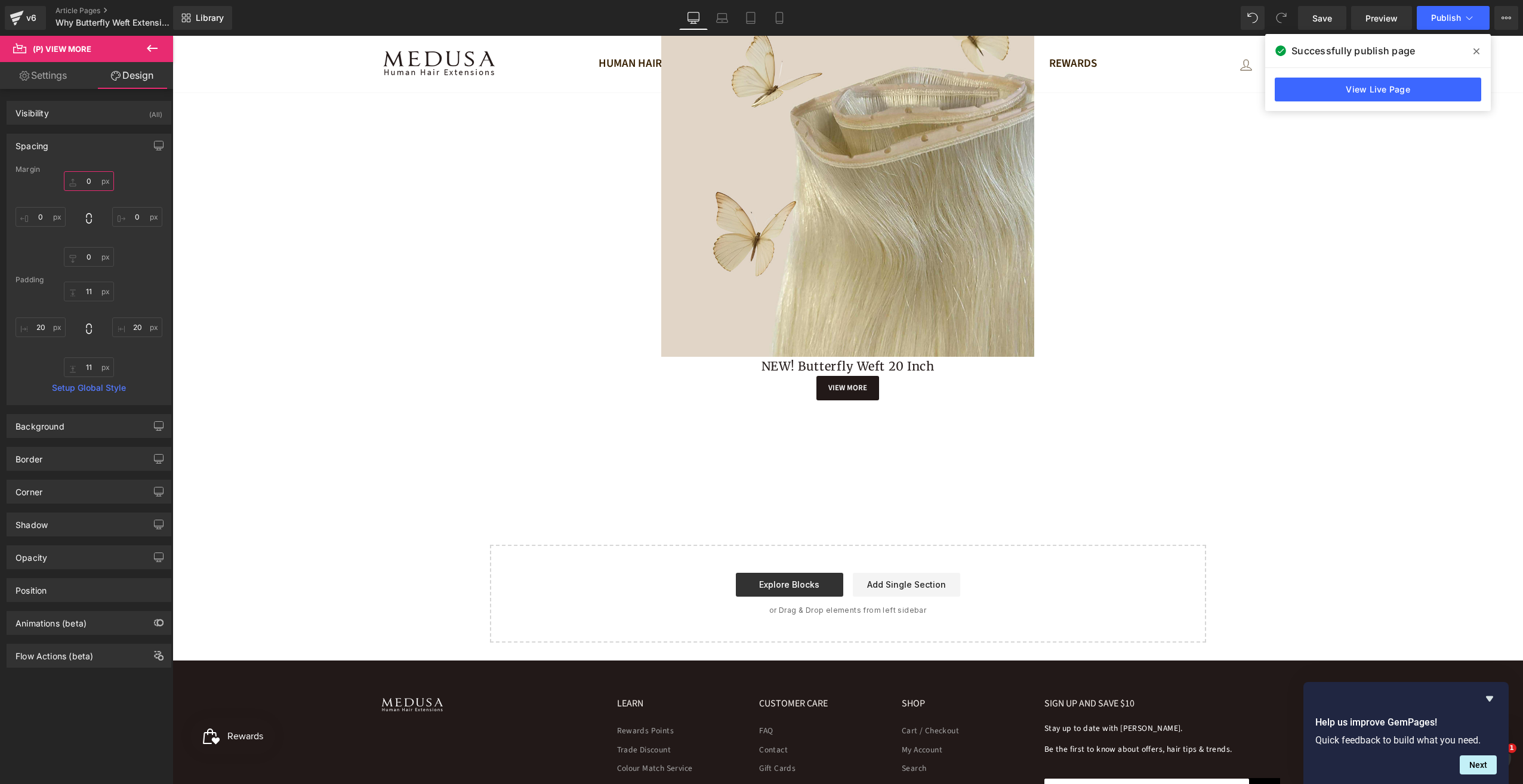
click at [87, 179] on input "0" at bounding box center [89, 181] width 50 height 19
click at [71, 182] on input "0" at bounding box center [89, 181] width 50 height 19
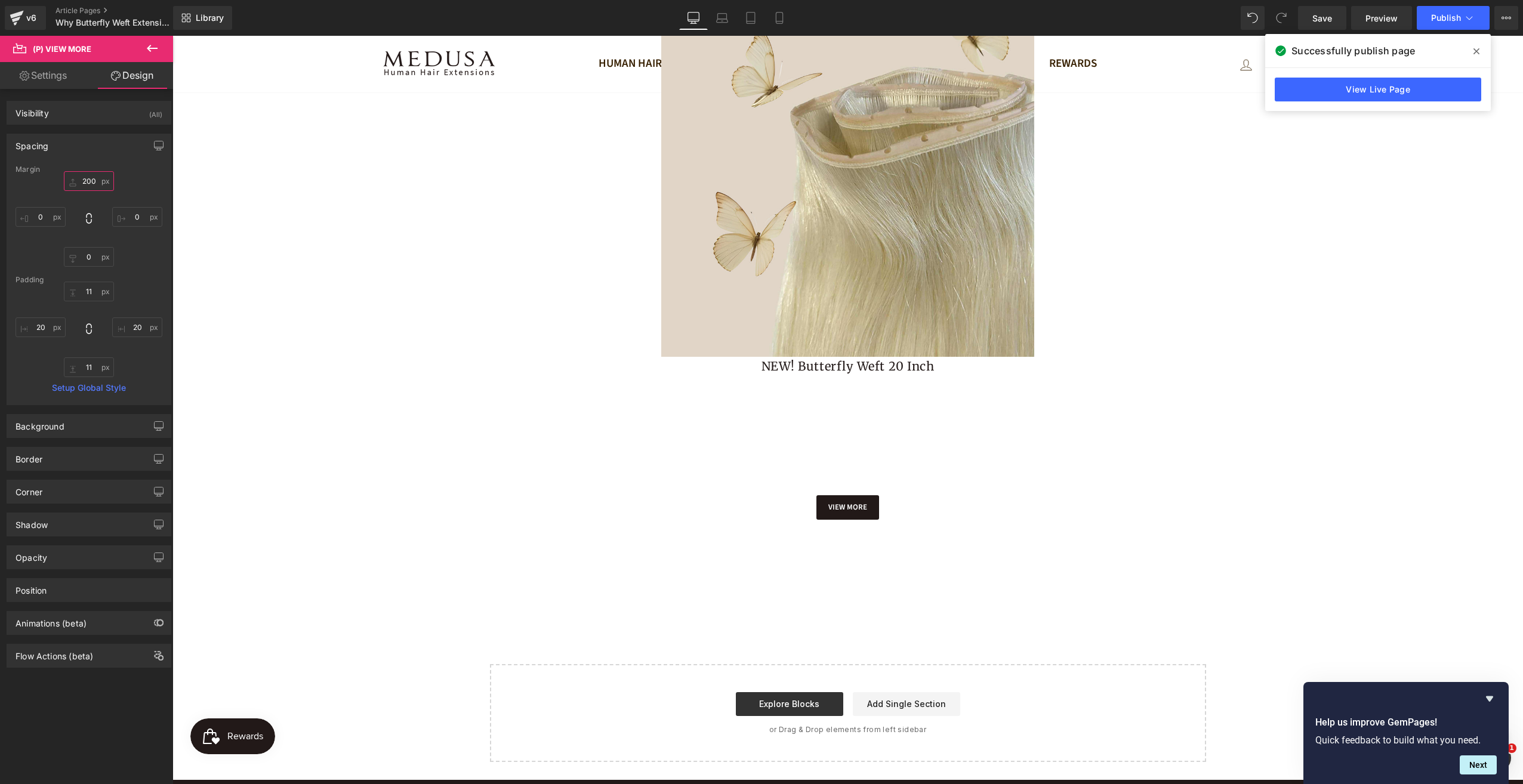
type input "20"
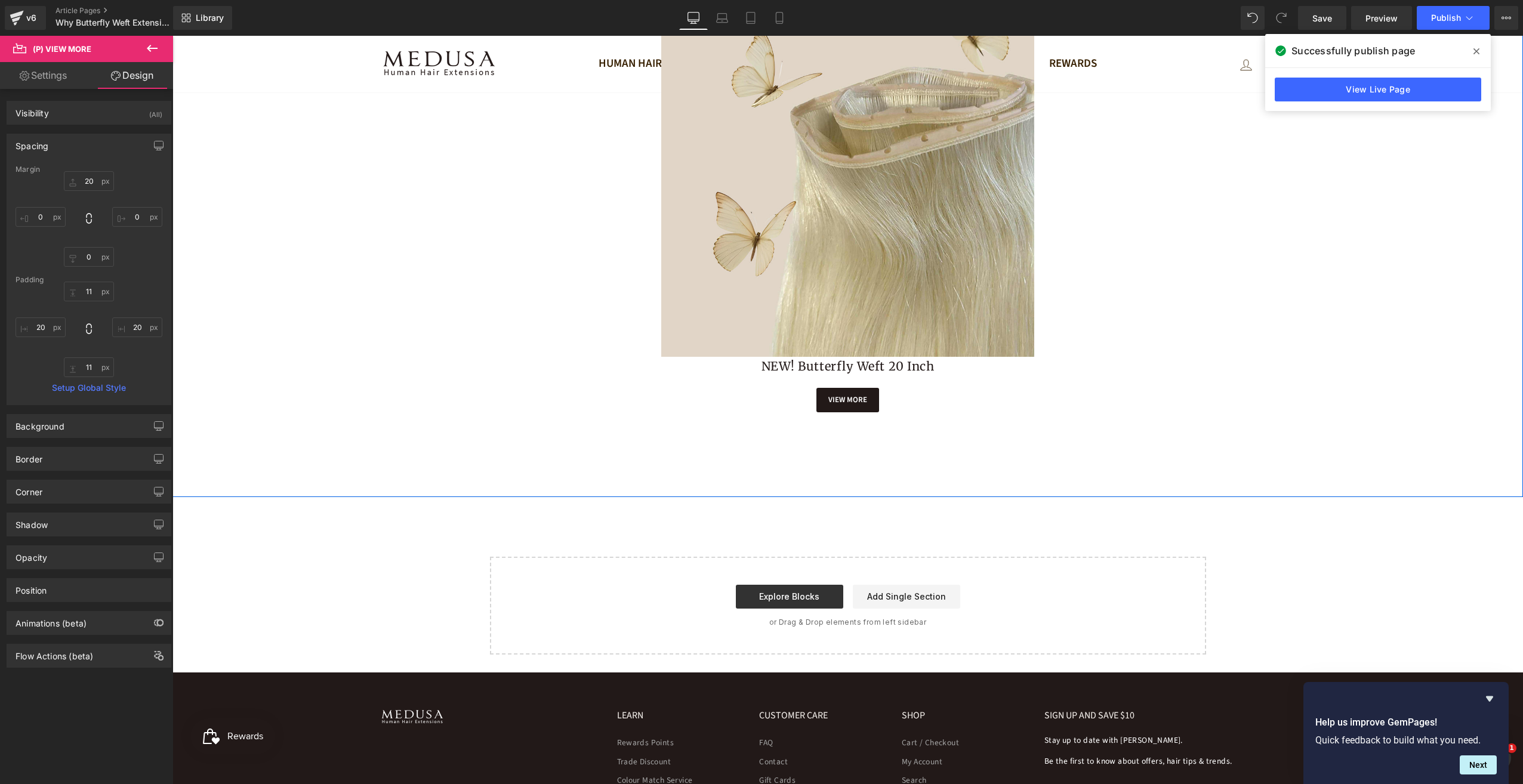
click at [375, 220] on div "Products In The Collection Heading Row Sale Off (P) Image NEW! Butterfly Weft 2…" at bounding box center [848, 161] width 1350 height 547
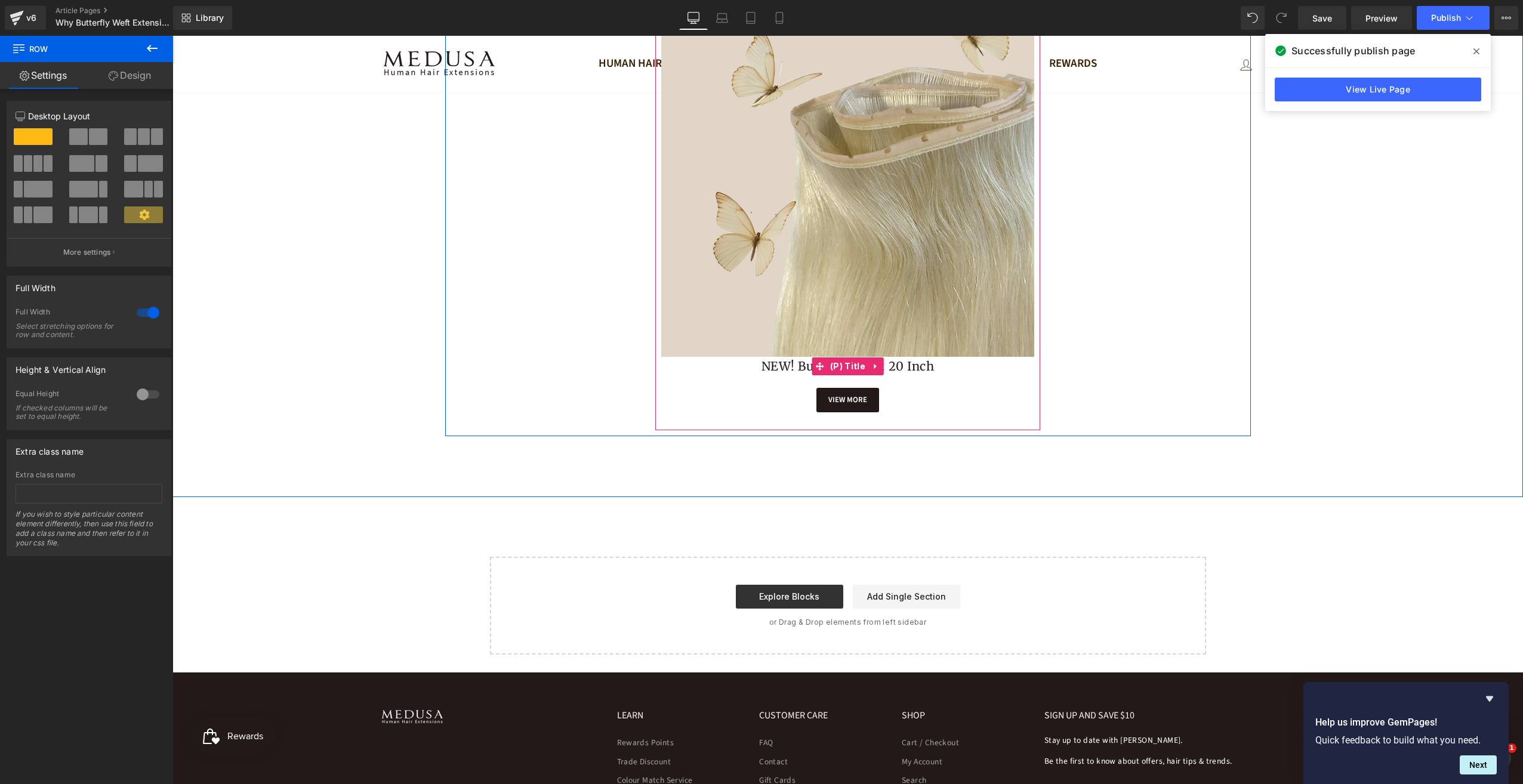
click at [762, 367] on link "NEW! Butterfly Weft 20 Inch" at bounding box center [848, 366] width 173 height 14
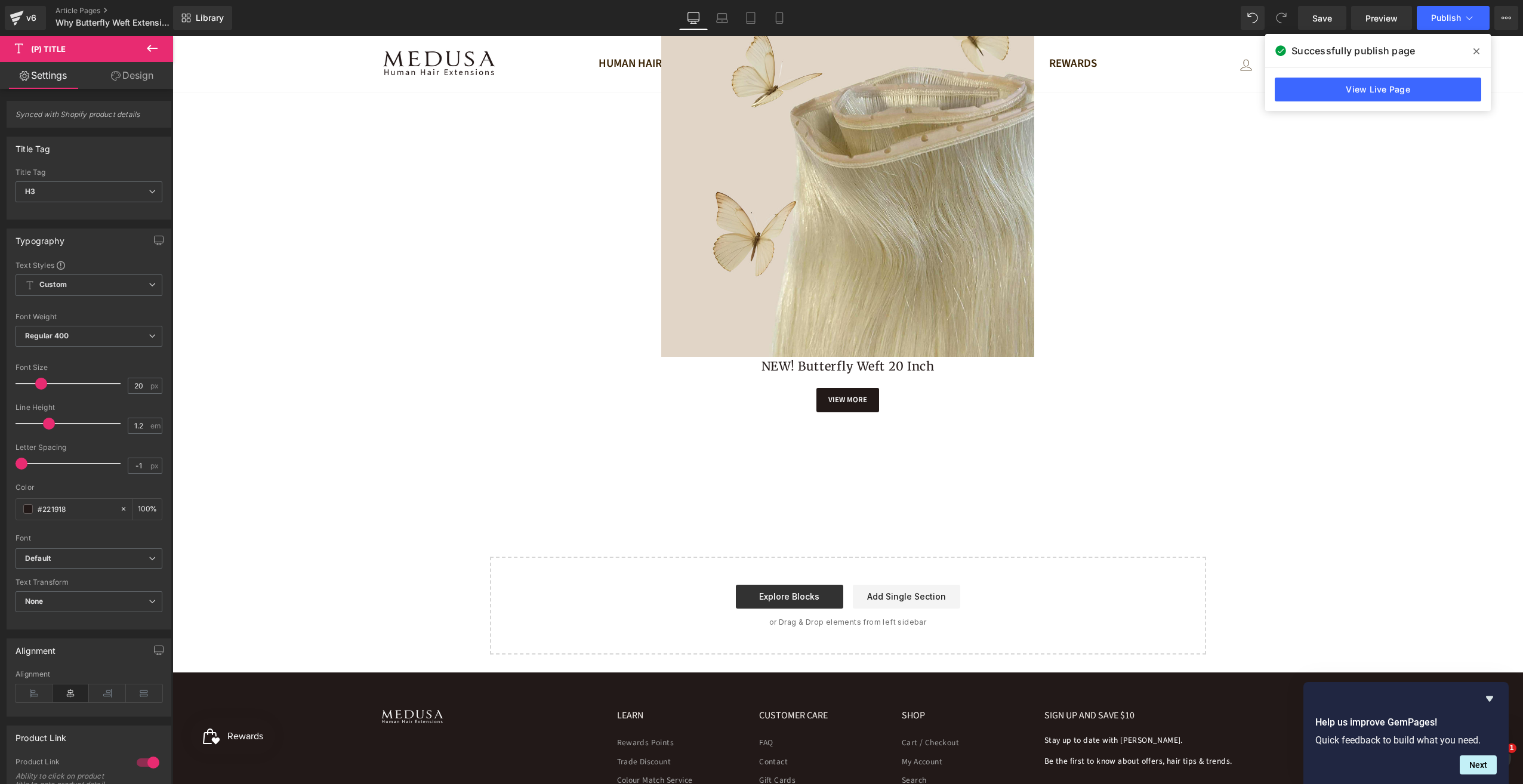
click at [136, 82] on link "Design" at bounding box center [132, 75] width 87 height 27
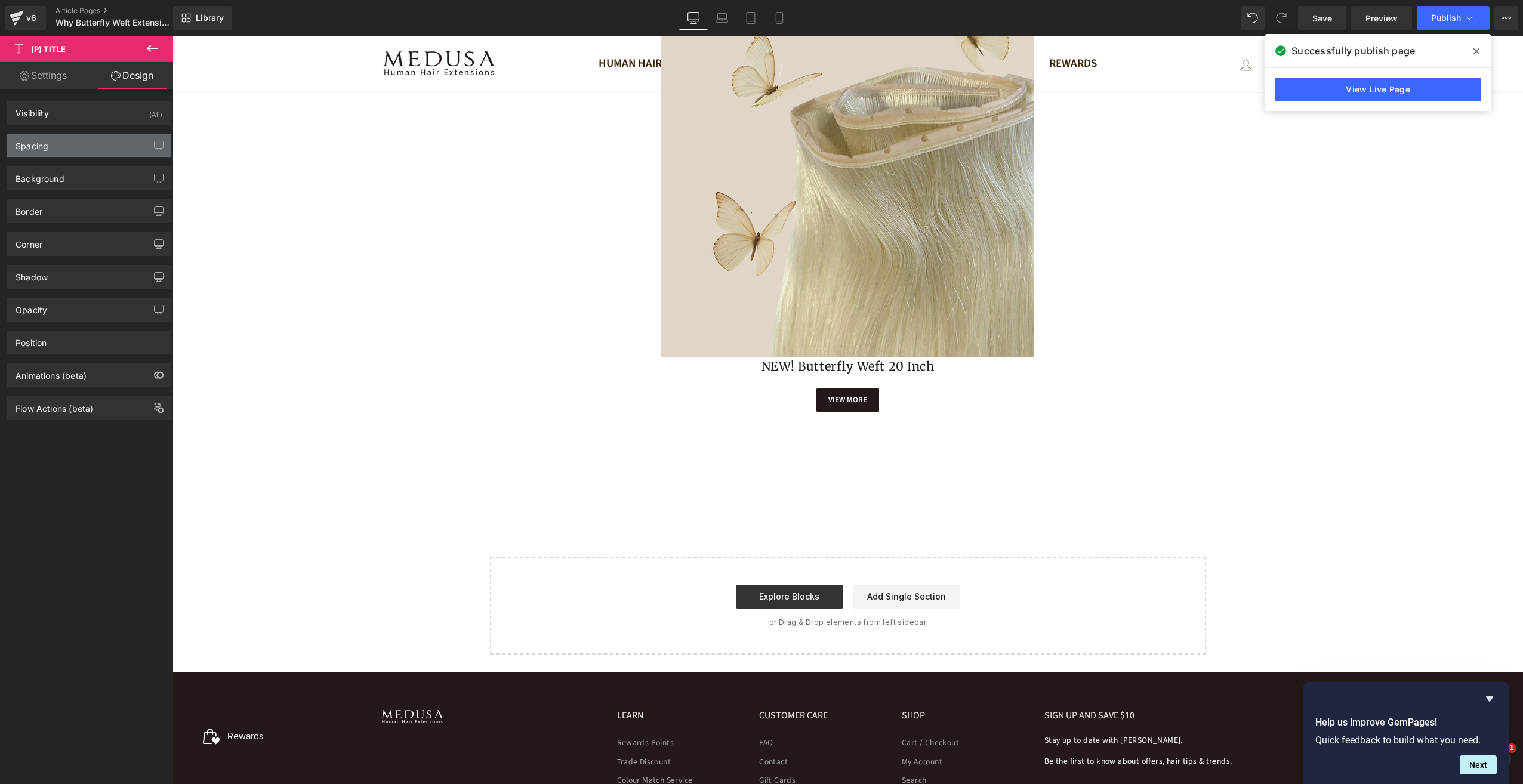
click at [109, 140] on div "Spacing" at bounding box center [89, 146] width 164 height 23
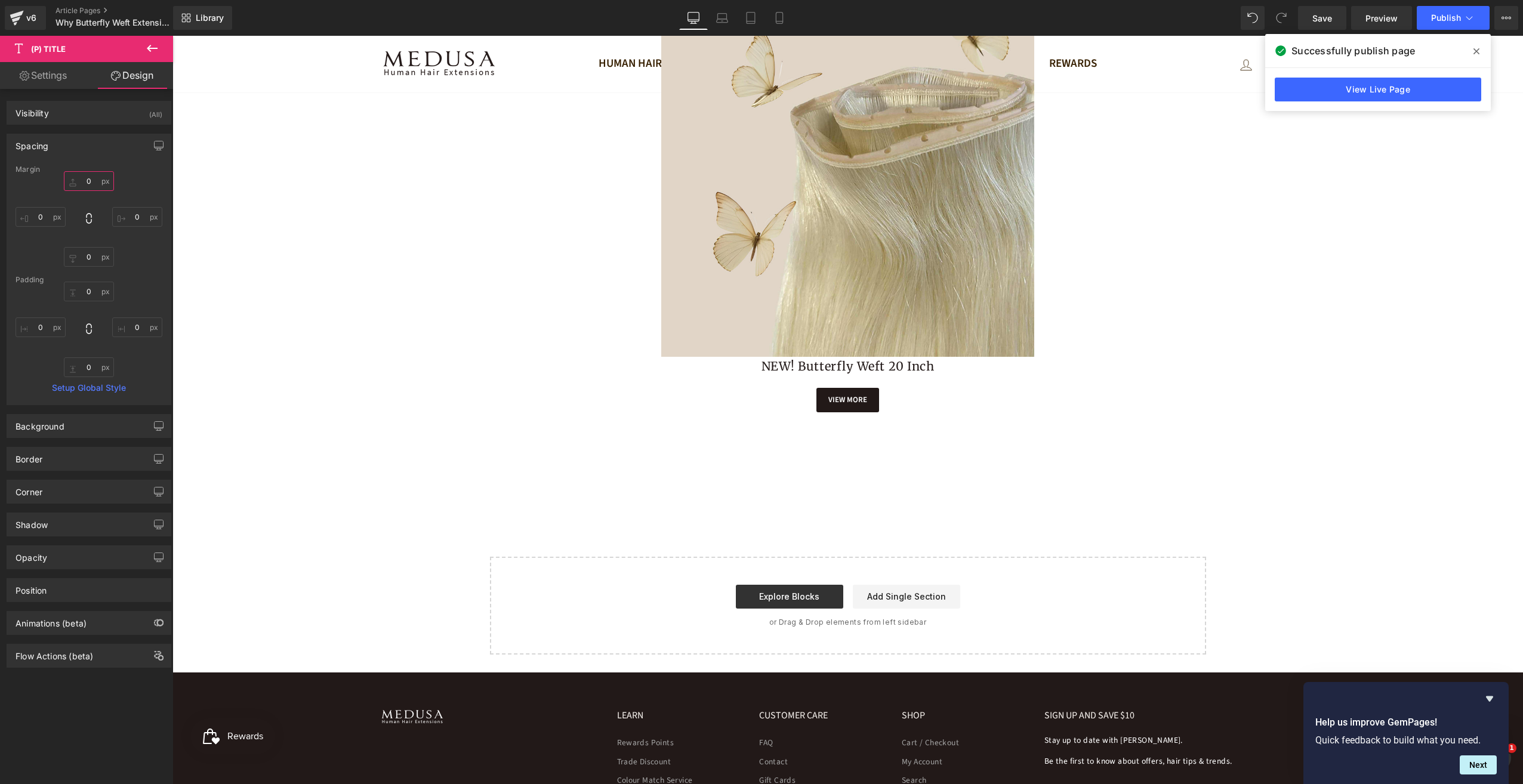
click at [87, 181] on input "0" at bounding box center [89, 181] width 50 height 19
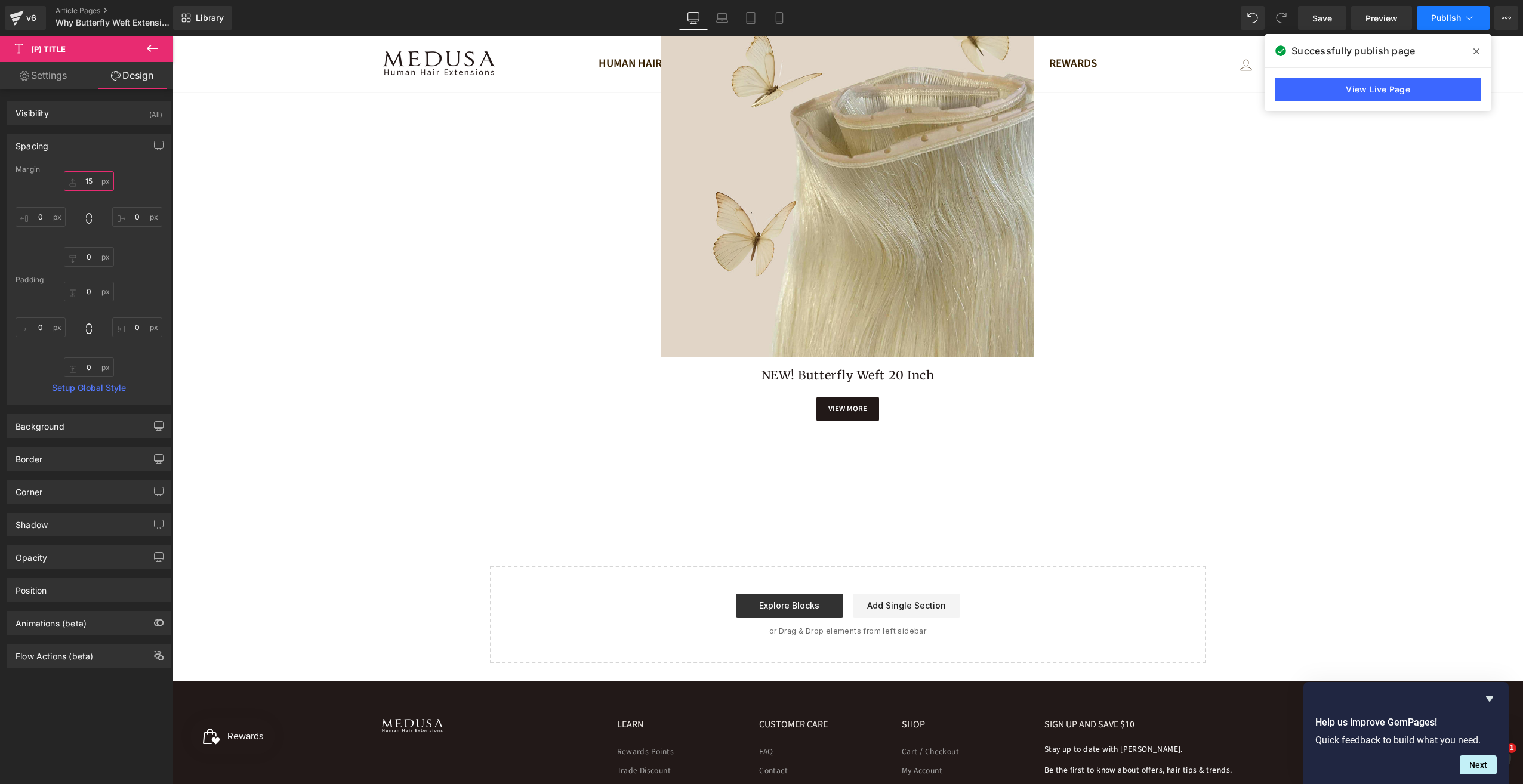
type input "15"
click at [1454, 14] on span "Publish" at bounding box center [1446, 18] width 30 height 10
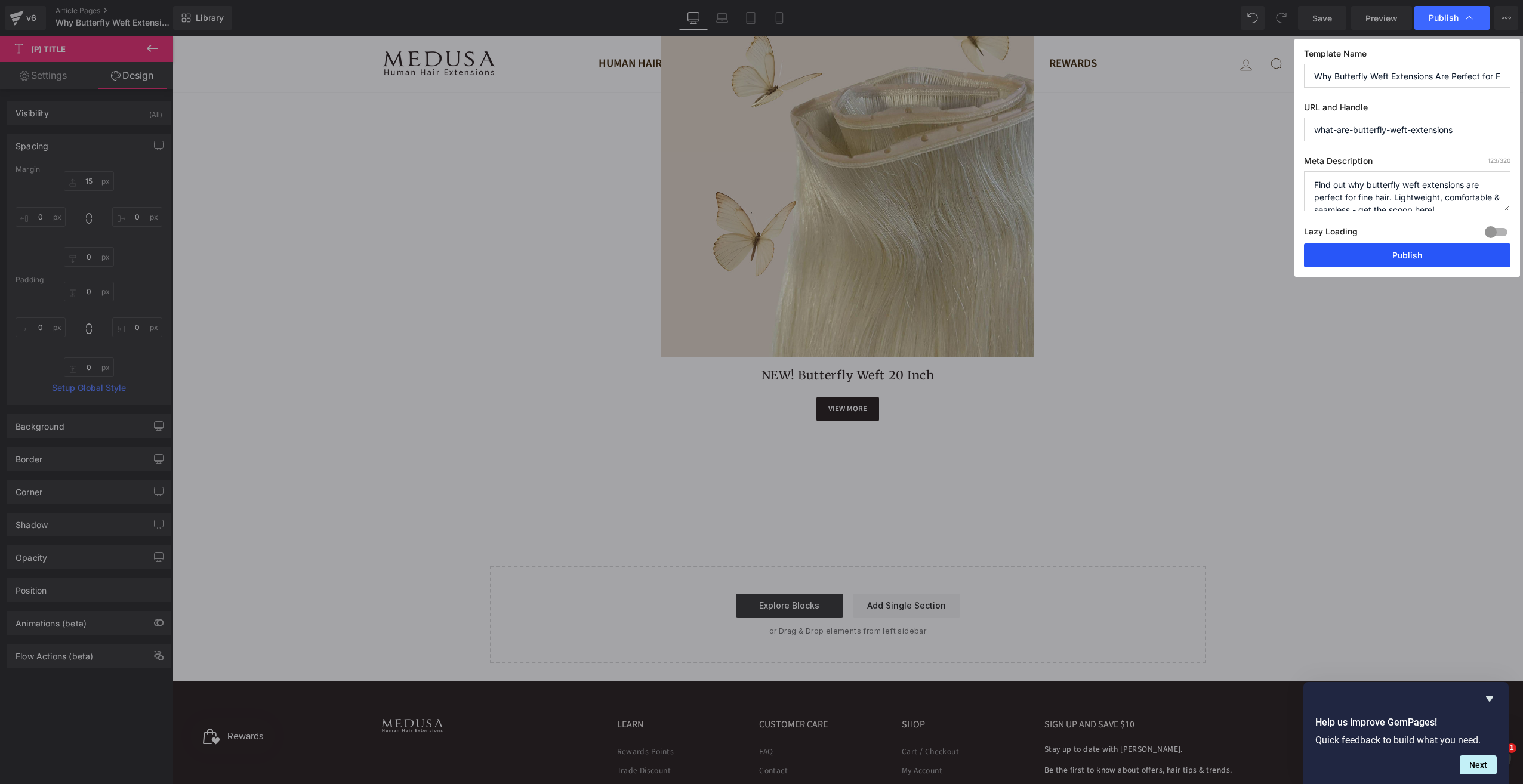
click at [1412, 252] on button "Publish" at bounding box center [1407, 255] width 206 height 24
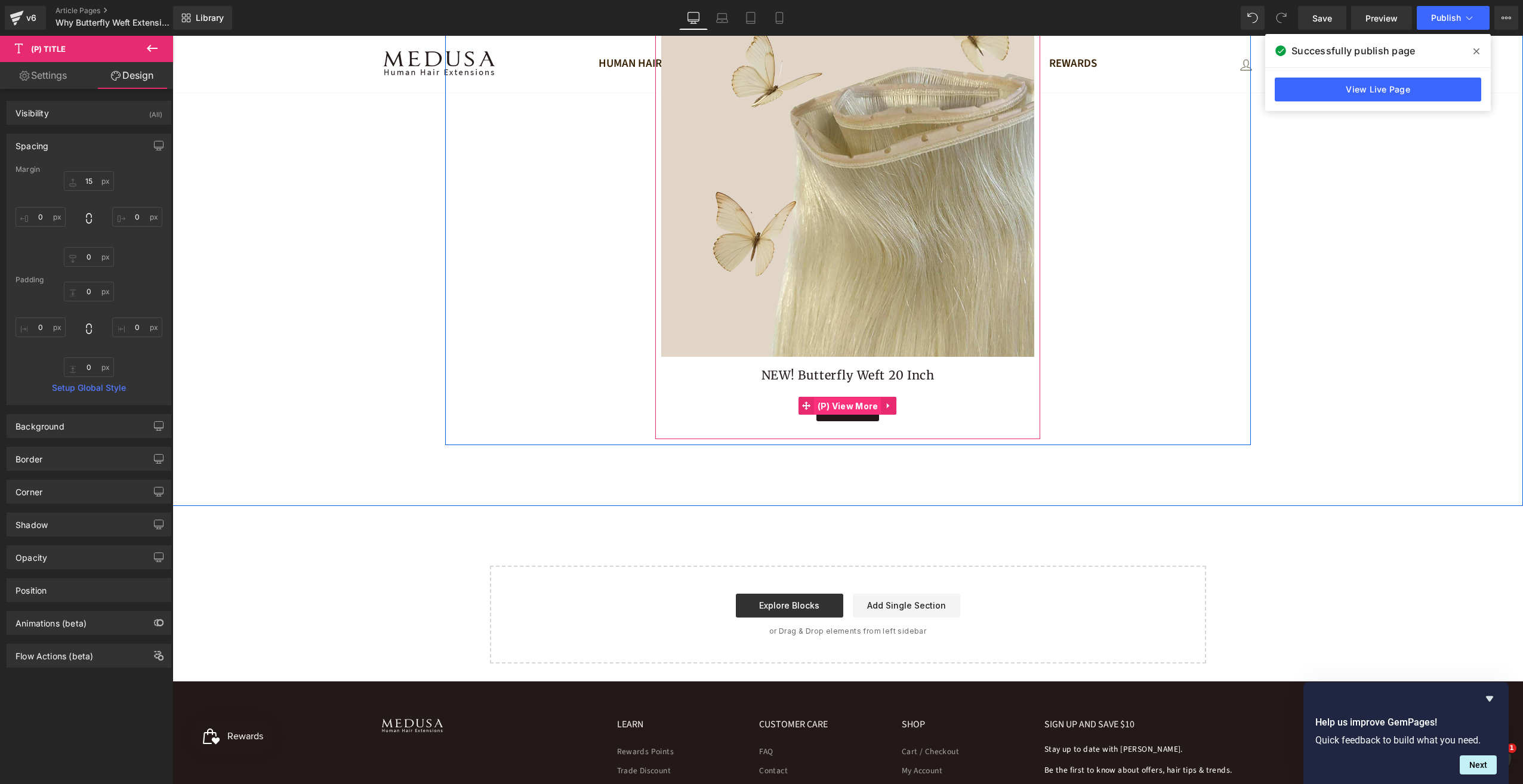
click at [835, 410] on span "(P) View More" at bounding box center [848, 406] width 67 height 18
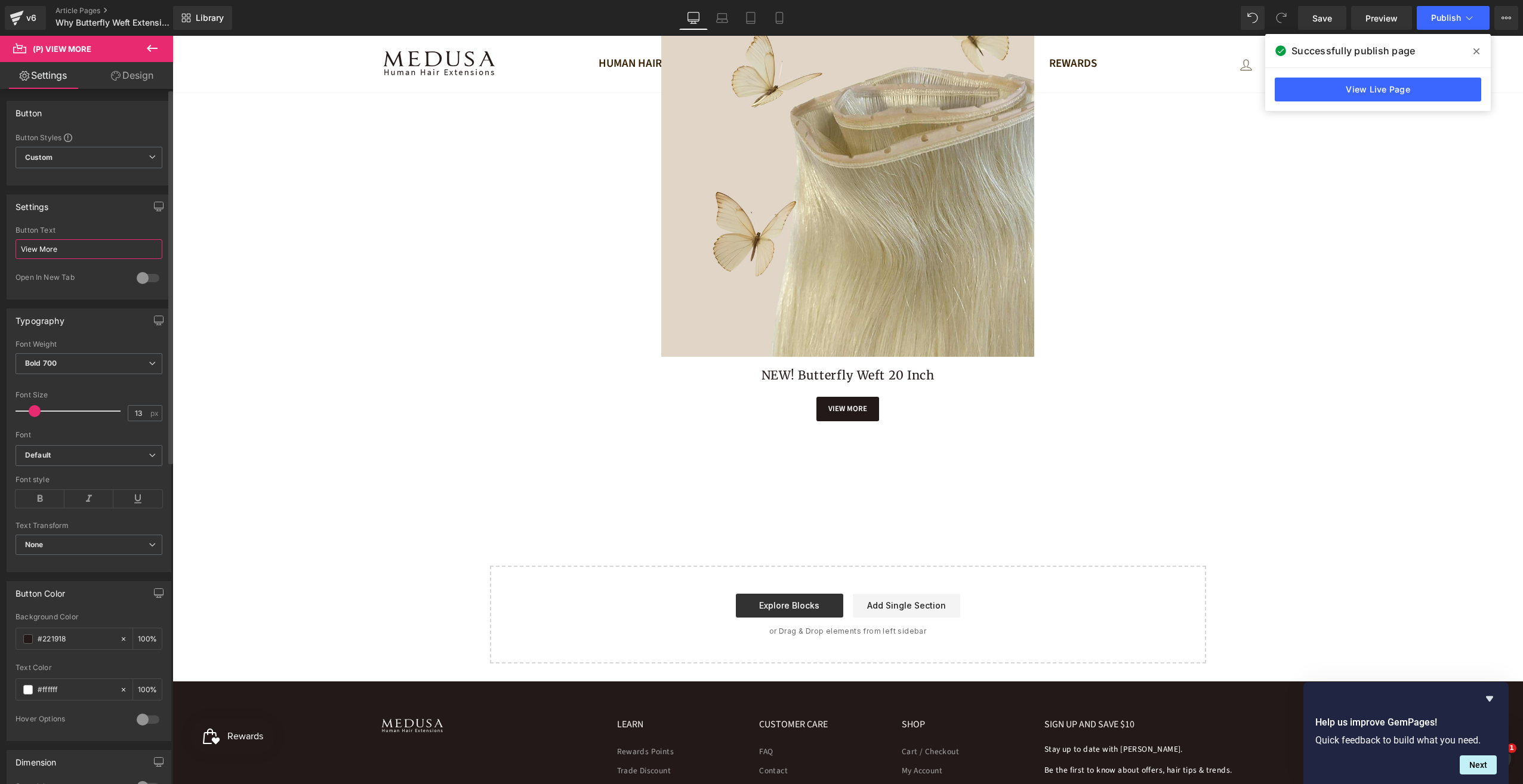
drag, startPoint x: 60, startPoint y: 246, endPoint x: 19, endPoint y: 244, distance: 41.0
click at [19, 244] on input "View More" at bounding box center [89, 249] width 147 height 19
type input "Shop Now"
click at [1131, 452] on div "Products In The Collection Heading Row Sale Off (P) Image NEW! Butterfly Weft 2…" at bounding box center [848, 188] width 1350 height 635
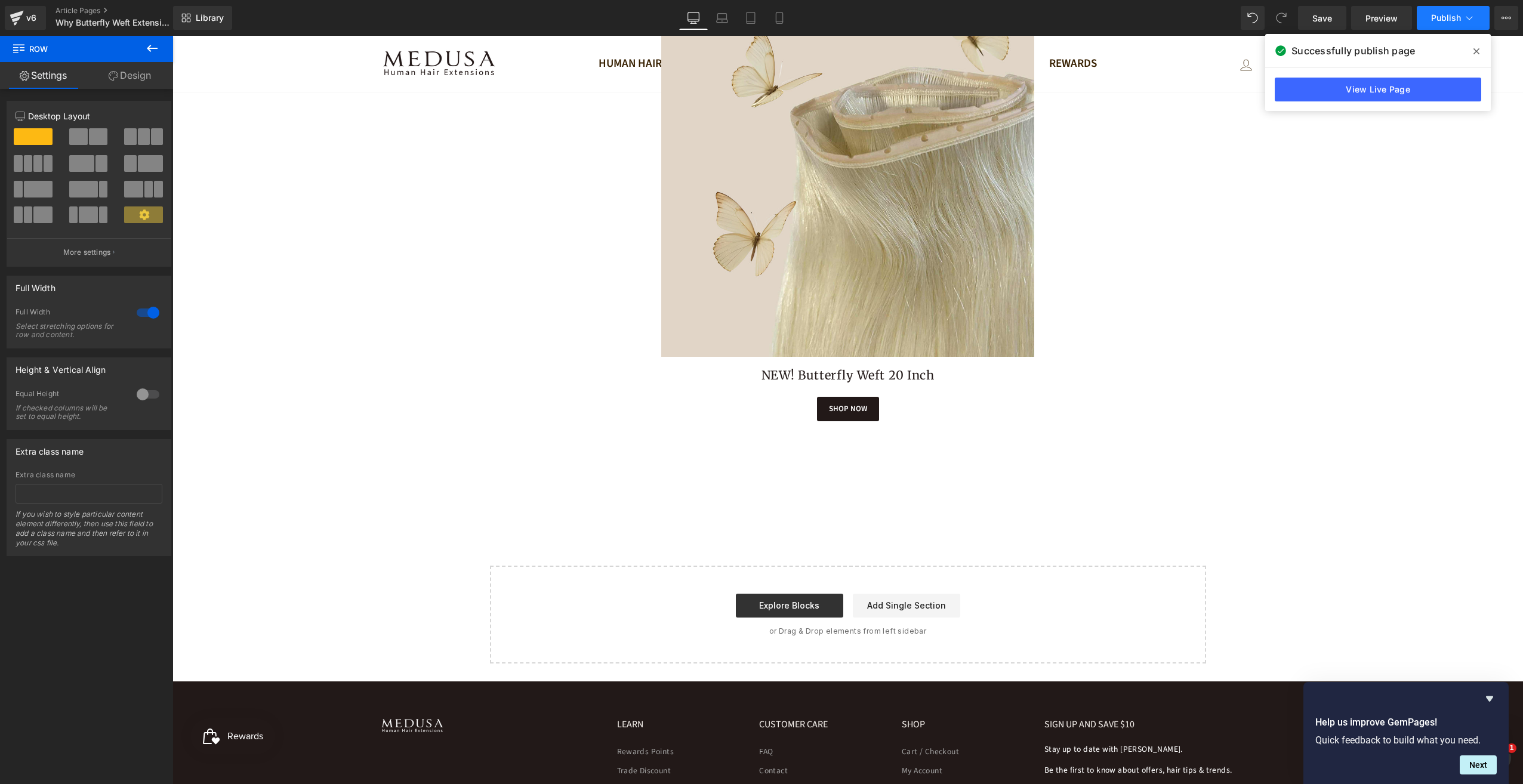
click at [1445, 19] on span "Publish" at bounding box center [1446, 18] width 30 height 10
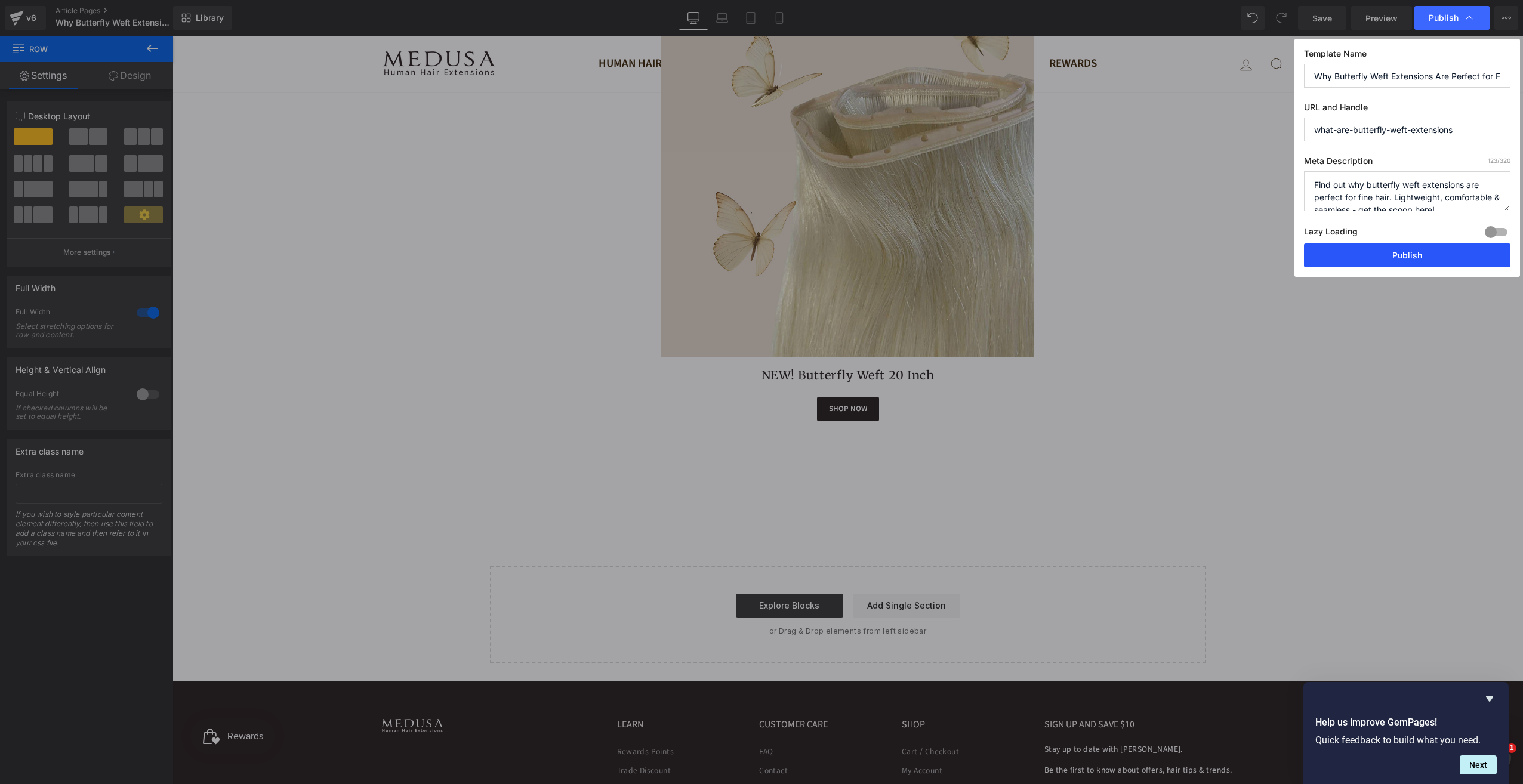
click at [1427, 257] on button "Publish" at bounding box center [1407, 255] width 206 height 24
